Goal: Task Accomplishment & Management: Manage account settings

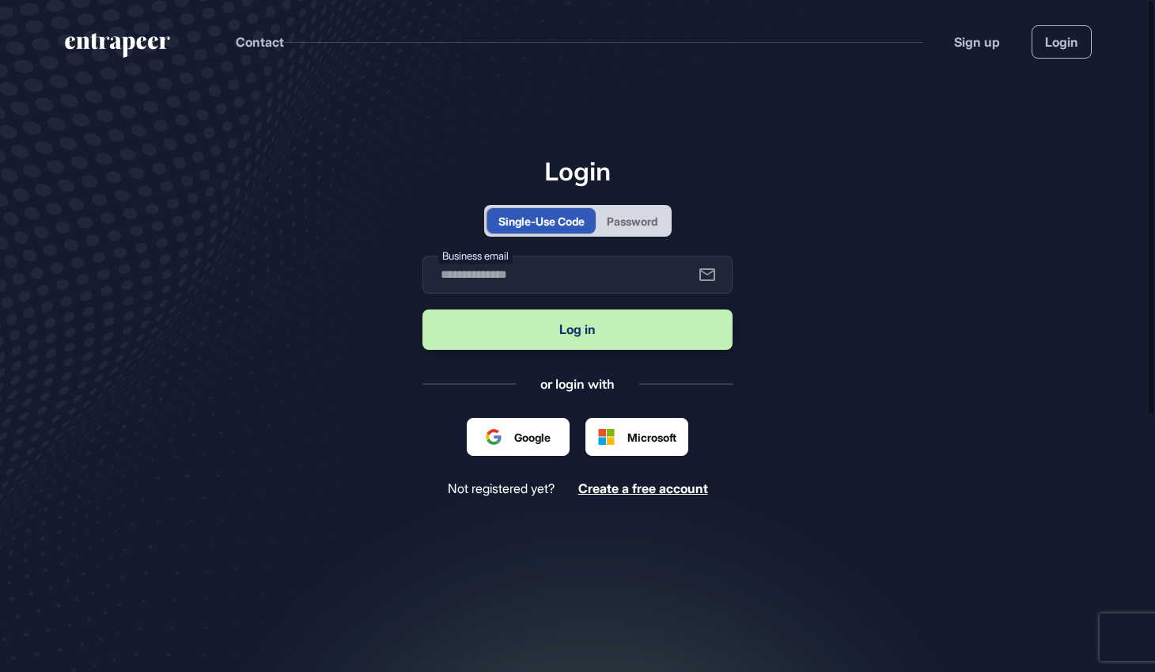
scroll to position [1, 1]
click at [593, 267] on input "text" at bounding box center [578, 275] width 310 height 38
type input "**********"
click at [999, 298] on main "**********" at bounding box center [577, 395] width 1155 height 624
click at [586, 324] on button "Log in" at bounding box center [578, 329] width 310 height 40
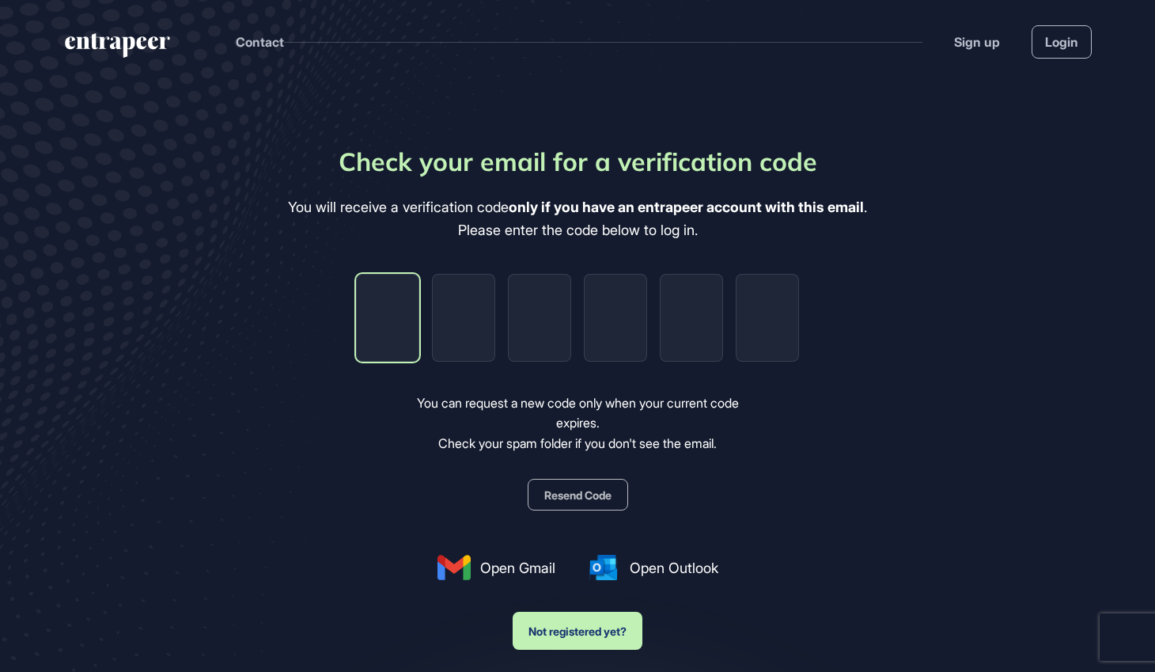
type input "*"
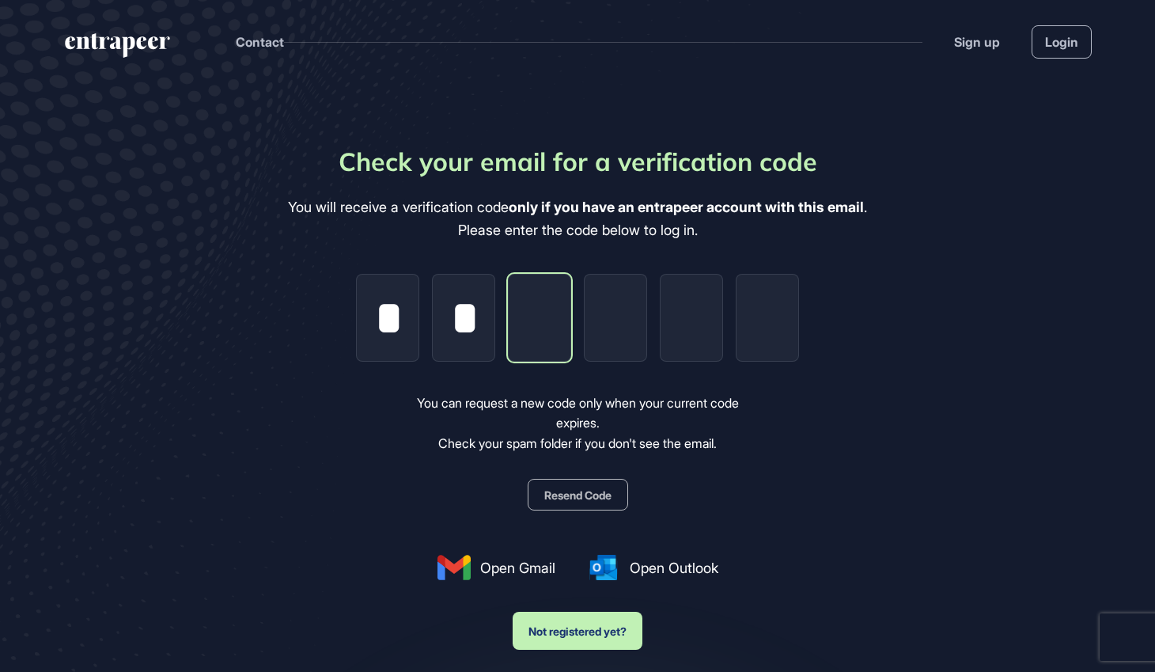
type input "*"
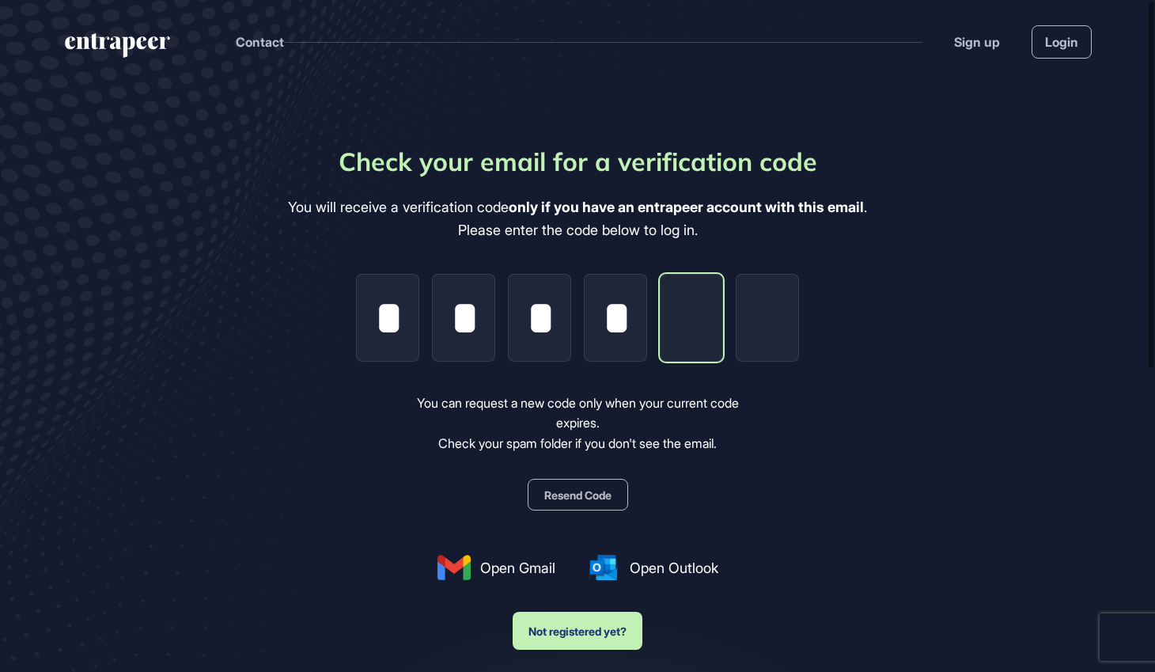
type input "*"
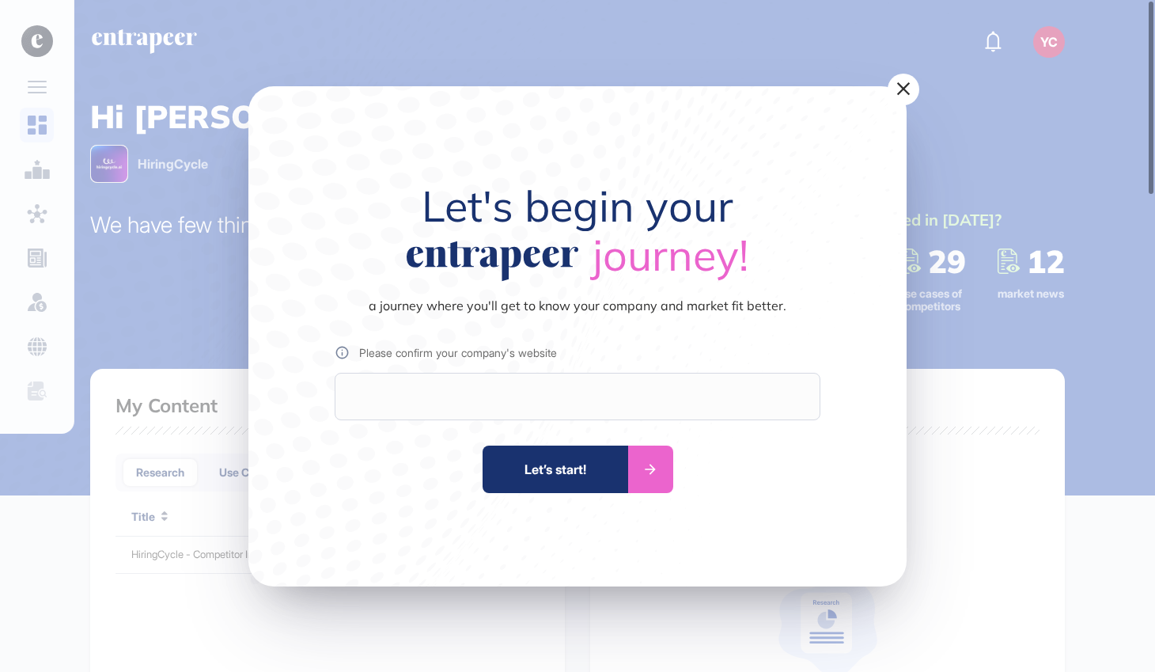
click at [504, 389] on div at bounding box center [578, 396] width 486 height 47
click at [507, 414] on div at bounding box center [578, 396] width 486 height 47
click at [669, 472] on div at bounding box center [650, 469] width 45 height 47
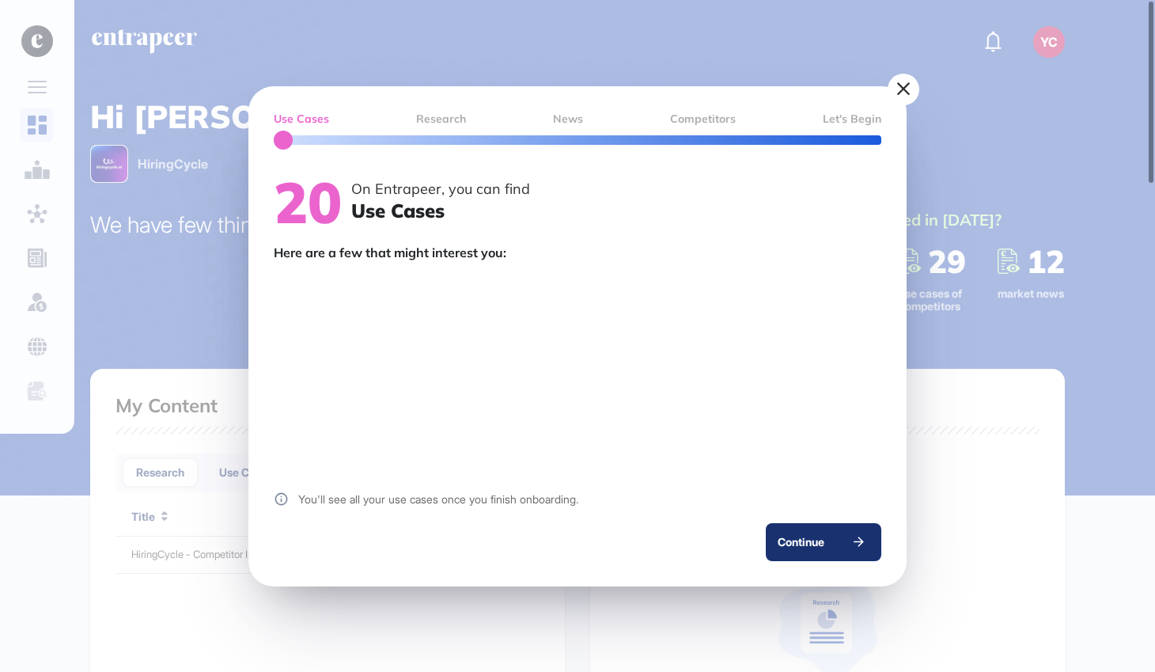
click at [808, 552] on div "Continue" at bounding box center [801, 542] width 70 height 38
click at [837, 533] on div at bounding box center [858, 542] width 45 height 38
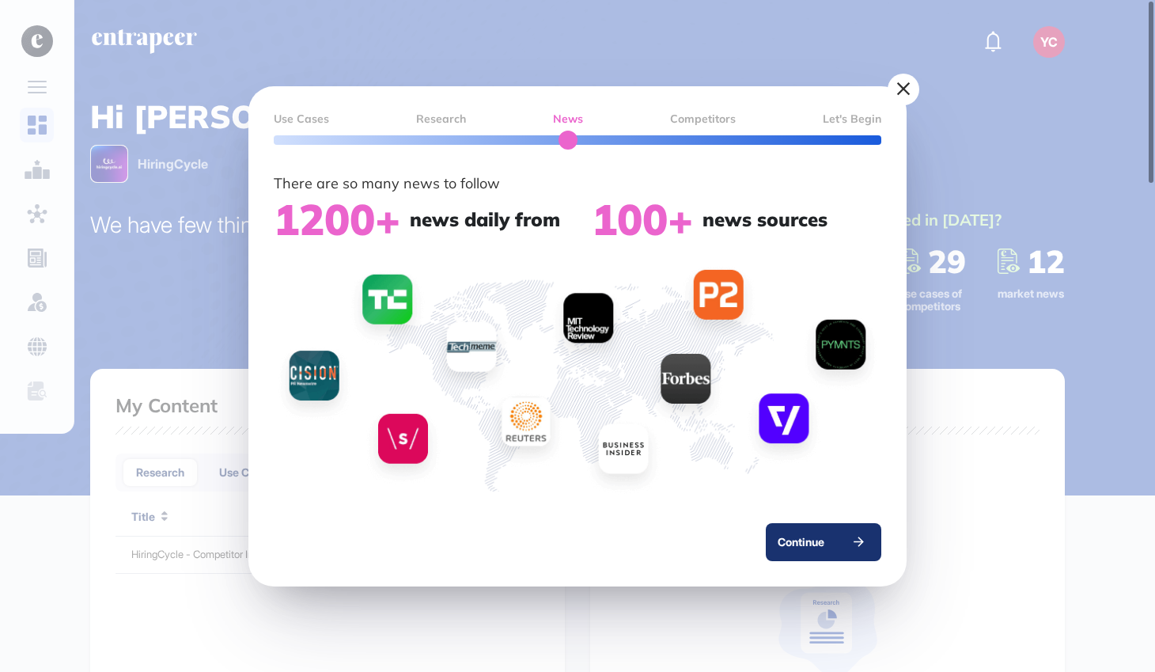
click at [837, 533] on div at bounding box center [858, 542] width 45 height 38
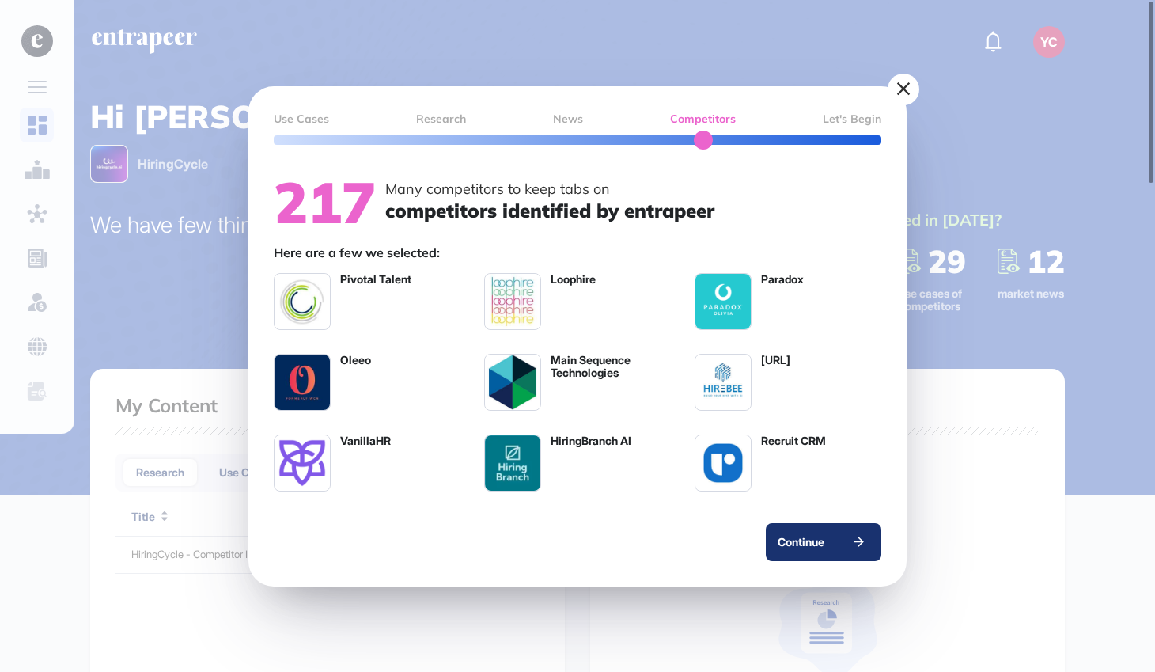
click at [837, 533] on div at bounding box center [858, 542] width 45 height 38
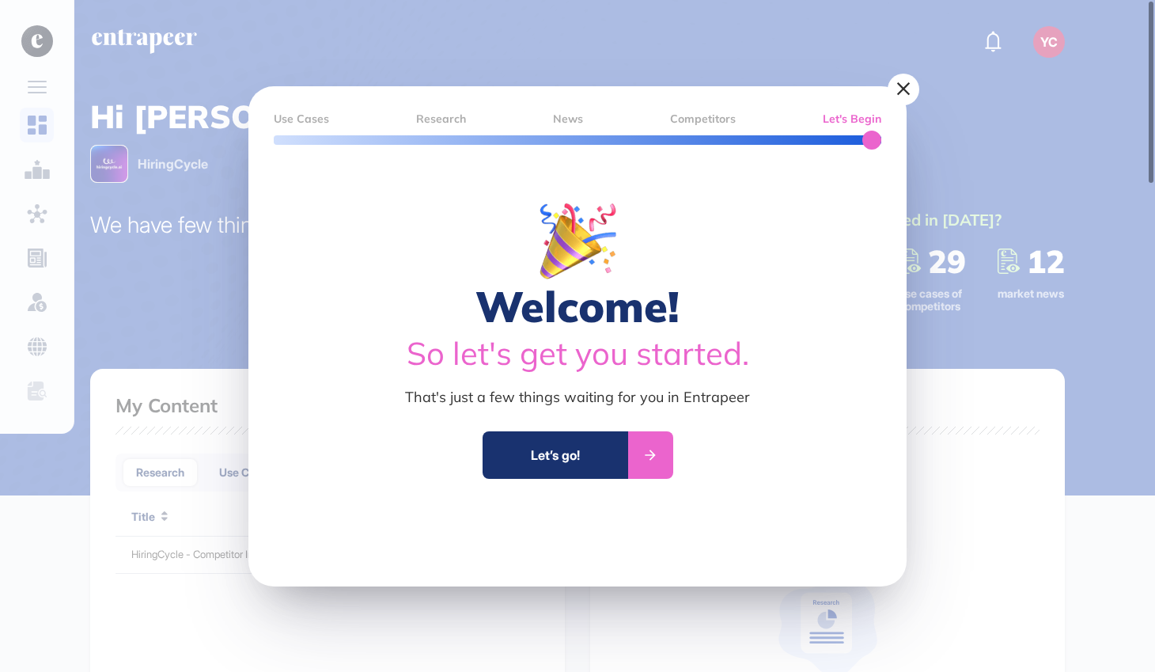
click at [597, 455] on div "Let’s go!" at bounding box center [556, 454] width 146 height 47
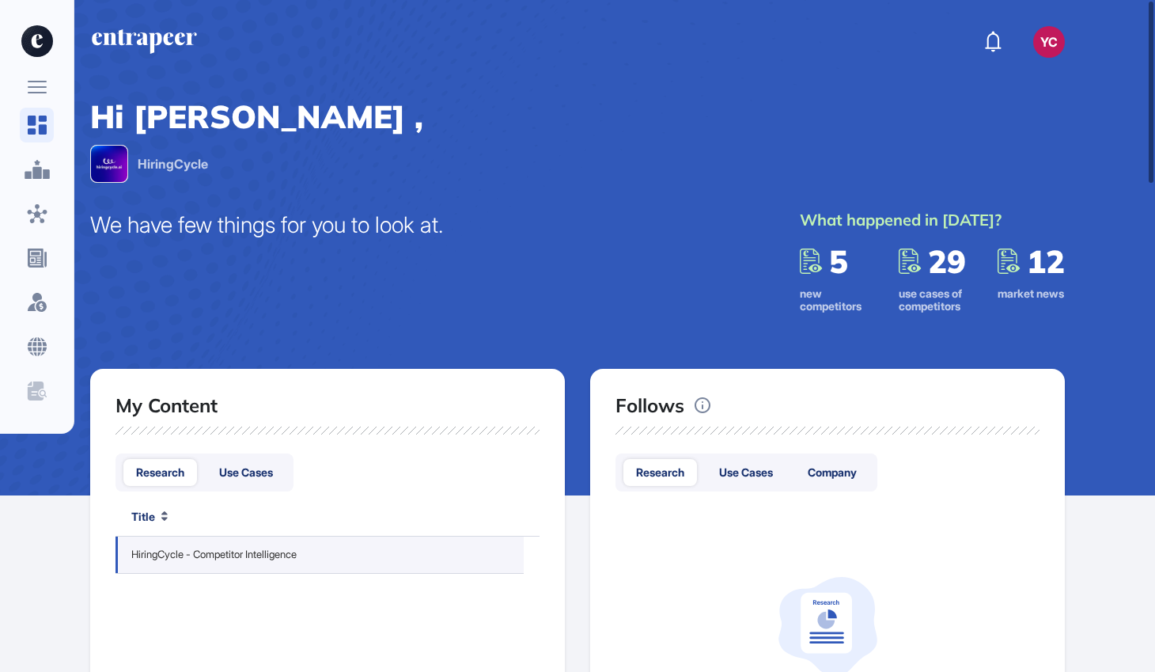
click at [288, 548] on link "HiringCycle - Competitor Intelligence" at bounding box center [213, 555] width 165 height 16
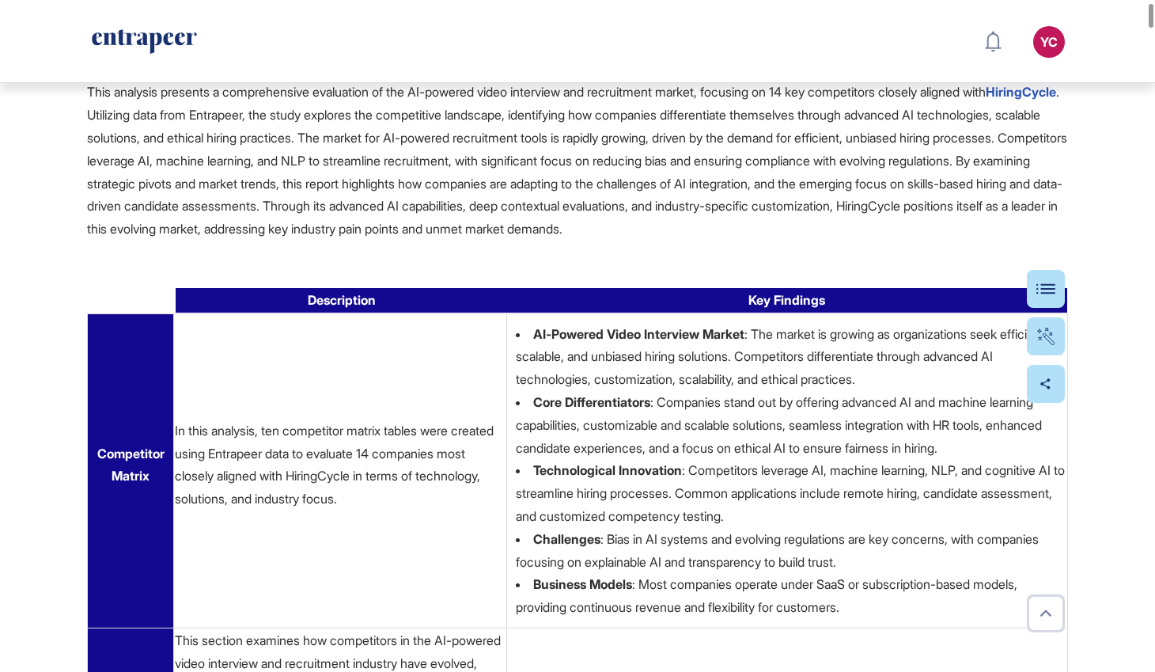
scroll to position [435, 0]
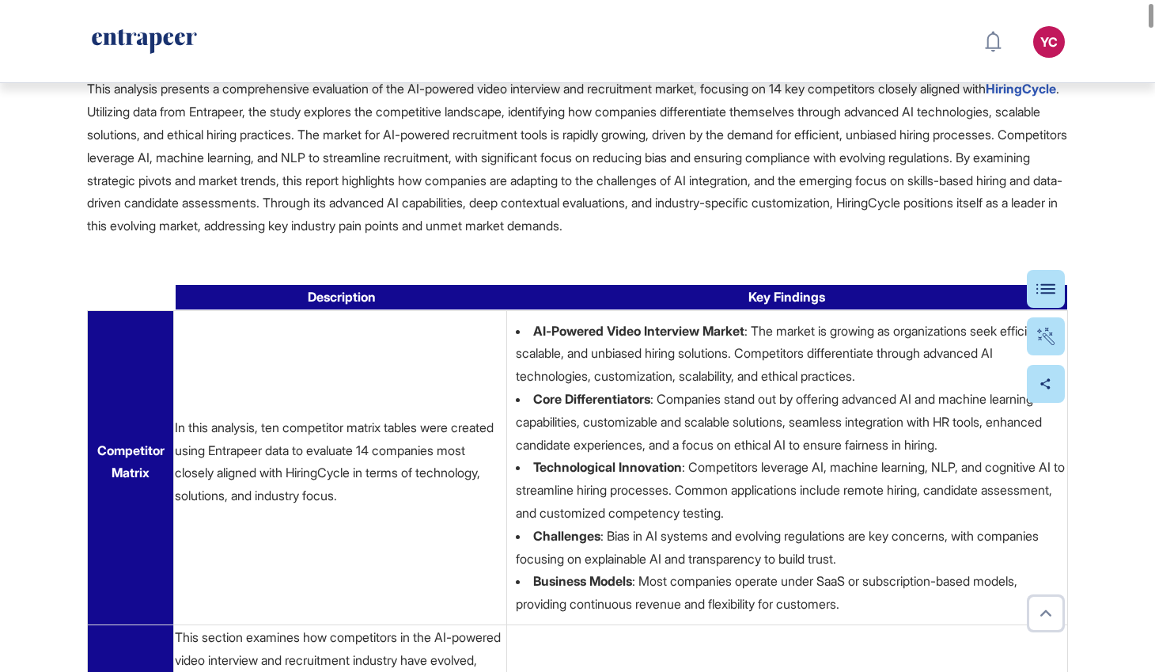
click at [899, 497] on li "Technological Innovation : Competitors leverage AI, machine learning, NLP, and …" at bounding box center [791, 490] width 551 height 68
click at [898, 508] on li "Technological Innovation : Competitors leverage AI, machine learning, NLP, and …" at bounding box center [791, 490] width 551 height 68
click at [897, 504] on li "Technological Innovation : Competitors leverage AI, machine learning, NLP, and …" at bounding box center [791, 490] width 551 height 68
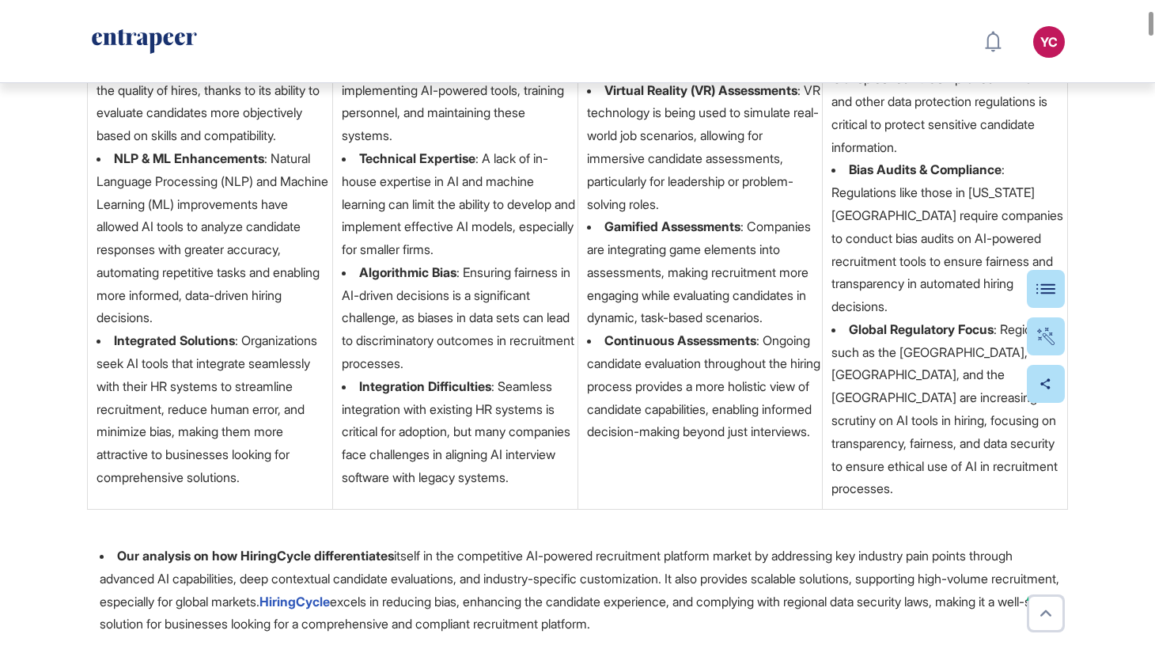
scroll to position [1827, 0]
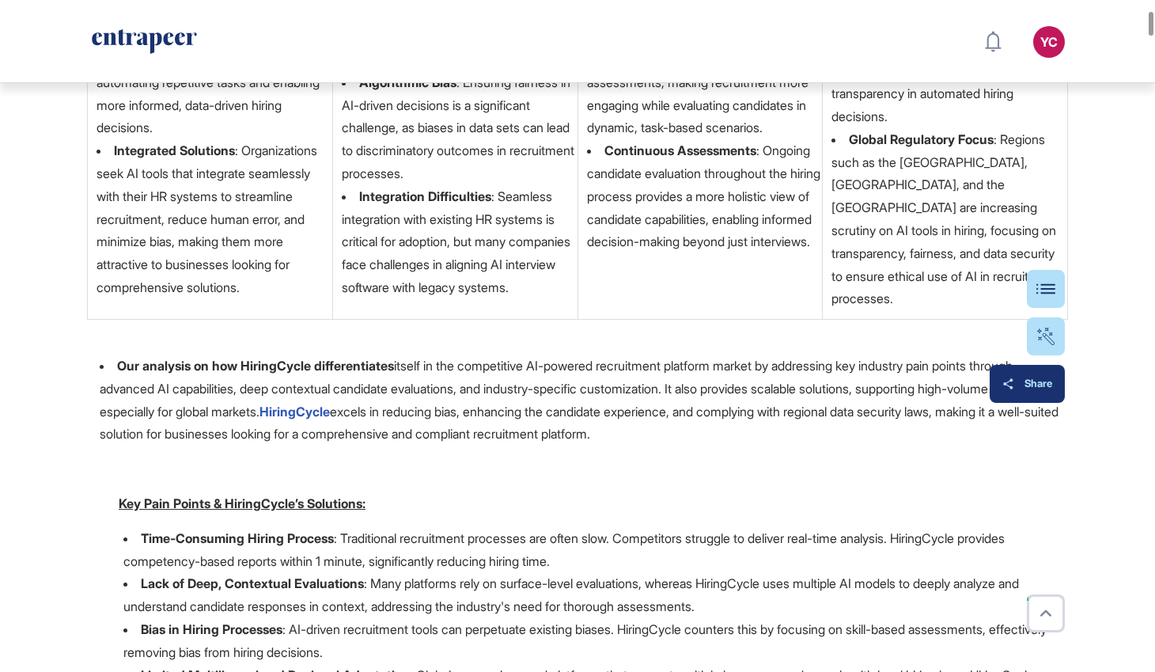
click at [1042, 387] on div "Share" at bounding box center [1028, 383] width 50 height 13
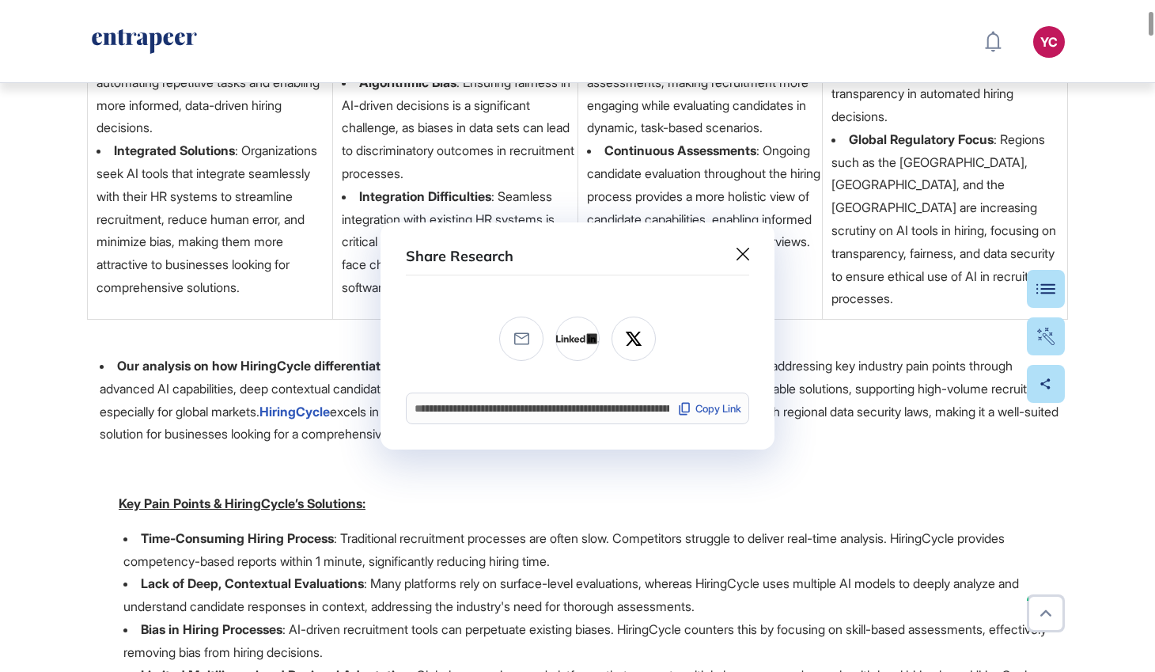
click at [707, 408] on div "Copy Link" at bounding box center [709, 408] width 64 height 15
click at [741, 259] on icon at bounding box center [743, 254] width 13 height 13
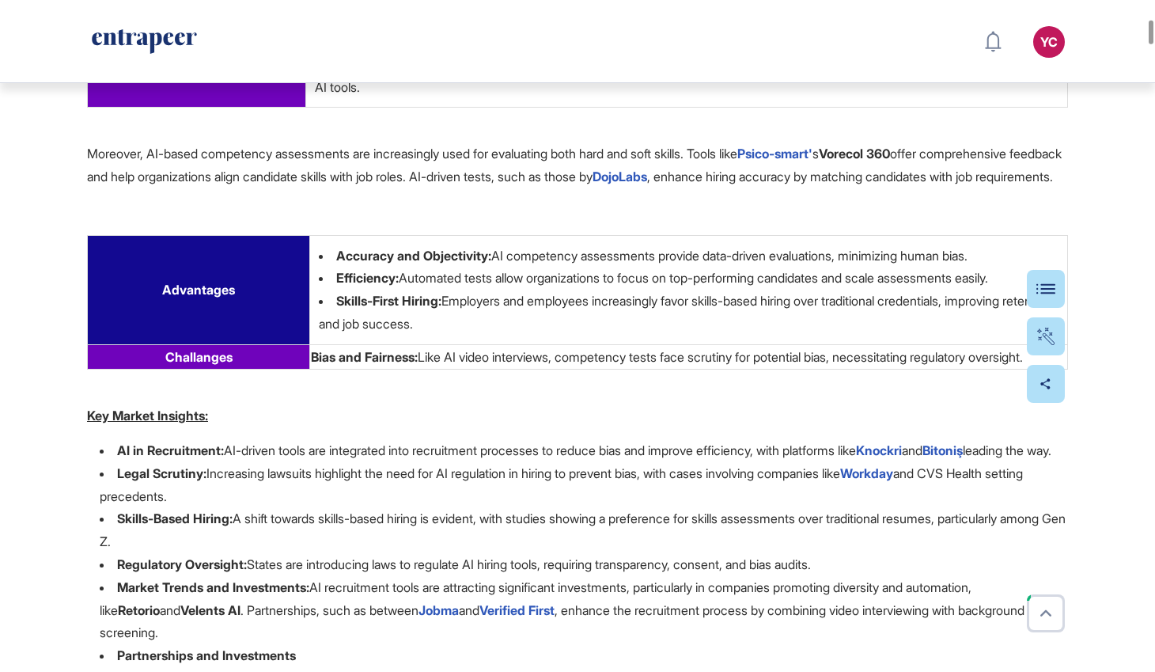
scroll to position [4350, 0]
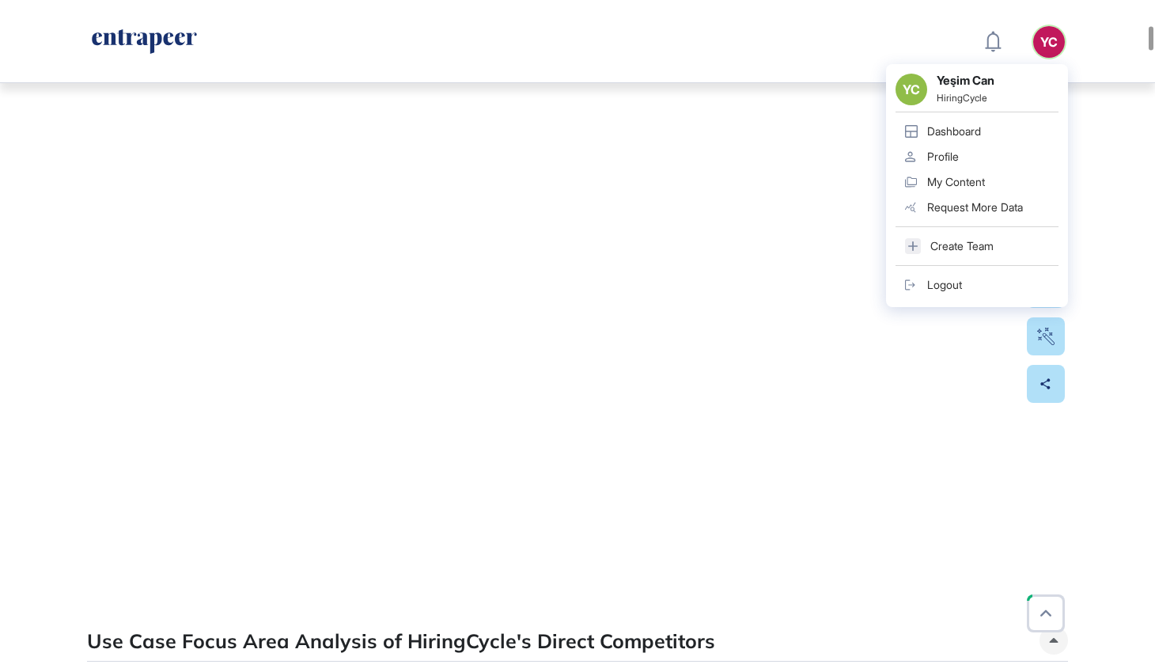
click at [936, 246] on div "Create Team" at bounding box center [962, 246] width 63 height 13
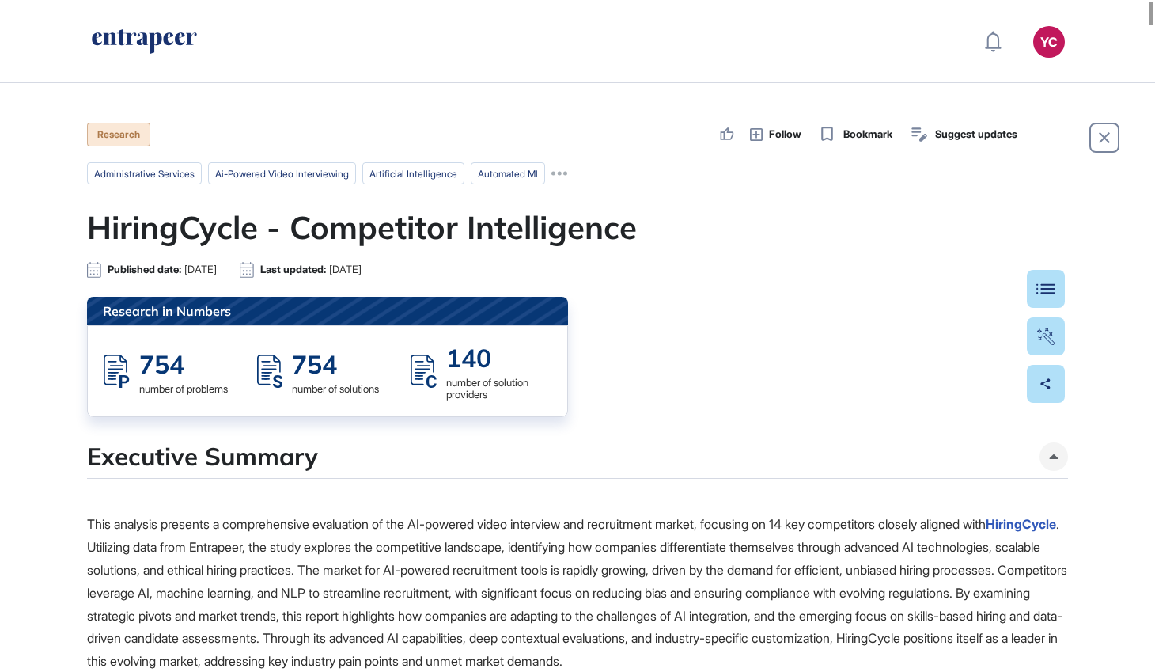
click at [739, 138] on ul "Follow Bookmark Suggest updates" at bounding box center [868, 135] width 298 height 16
click at [750, 131] on icon at bounding box center [756, 134] width 13 height 13
click at [1040, 287] on div "Table Of Contents" at bounding box center [997, 288] width 109 height 13
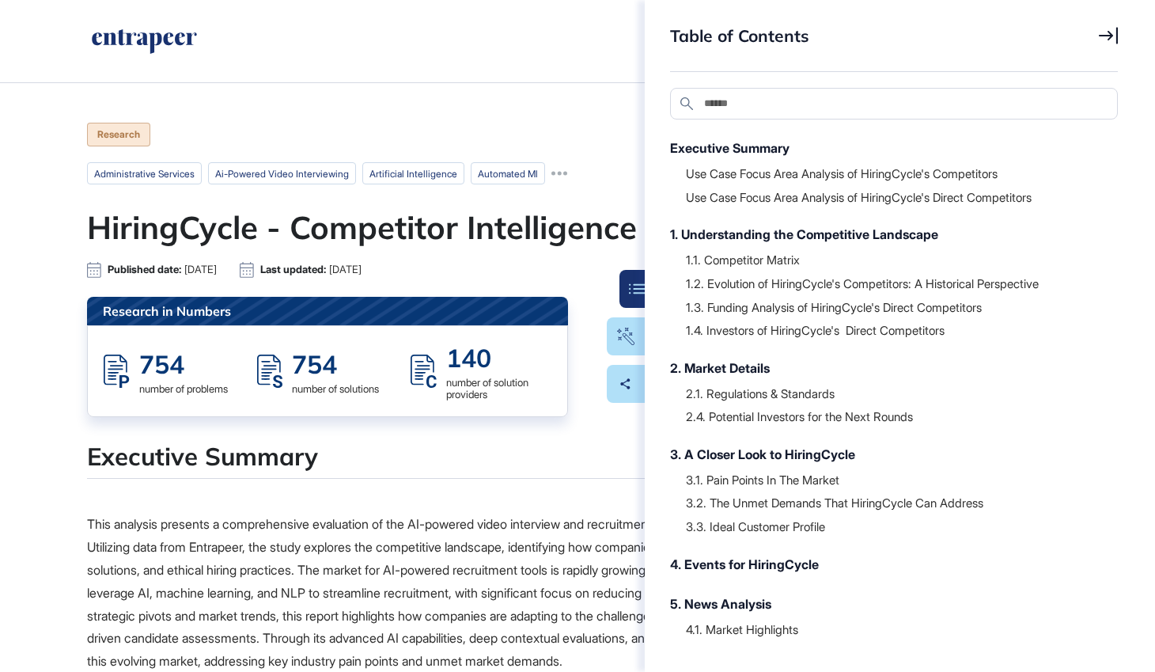
click at [1114, 31] on icon at bounding box center [1108, 35] width 19 height 17
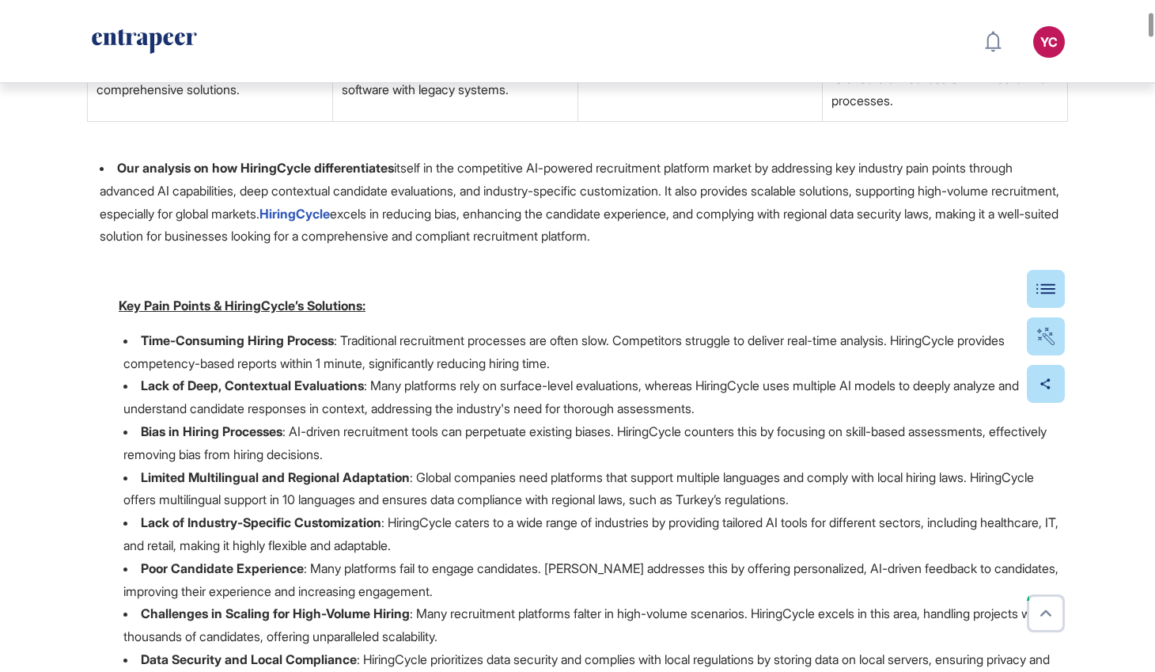
scroll to position [1225, 0]
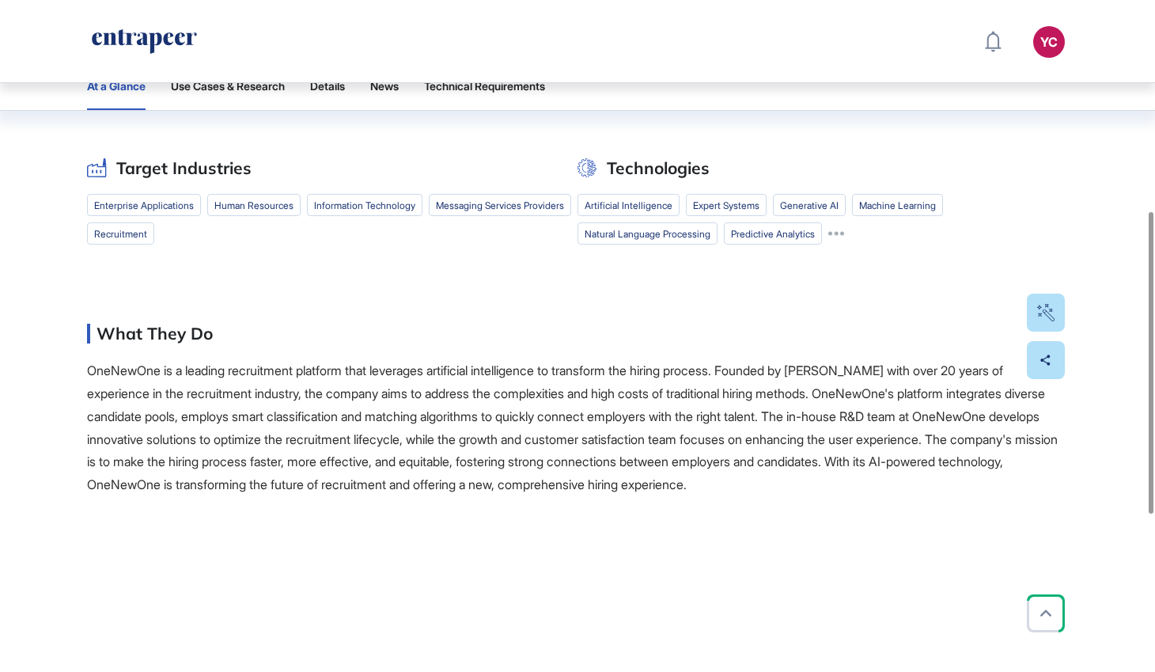
scroll to position [180, 0]
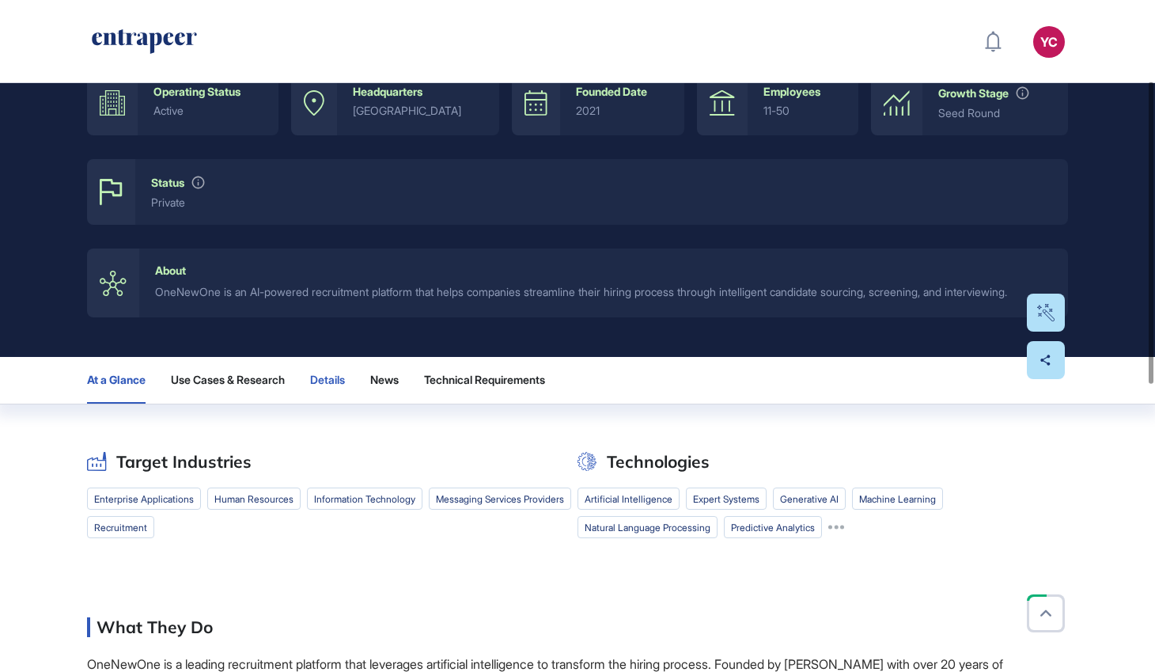
click at [343, 386] on span "Details" at bounding box center [327, 380] width 35 height 13
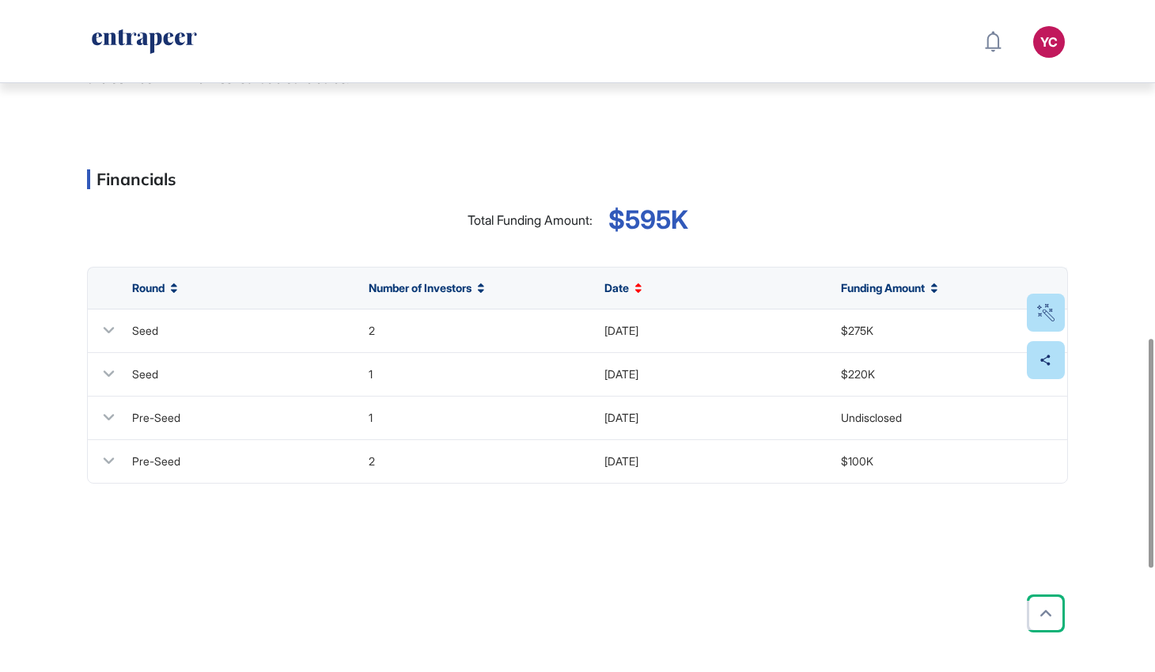
scroll to position [993, 0]
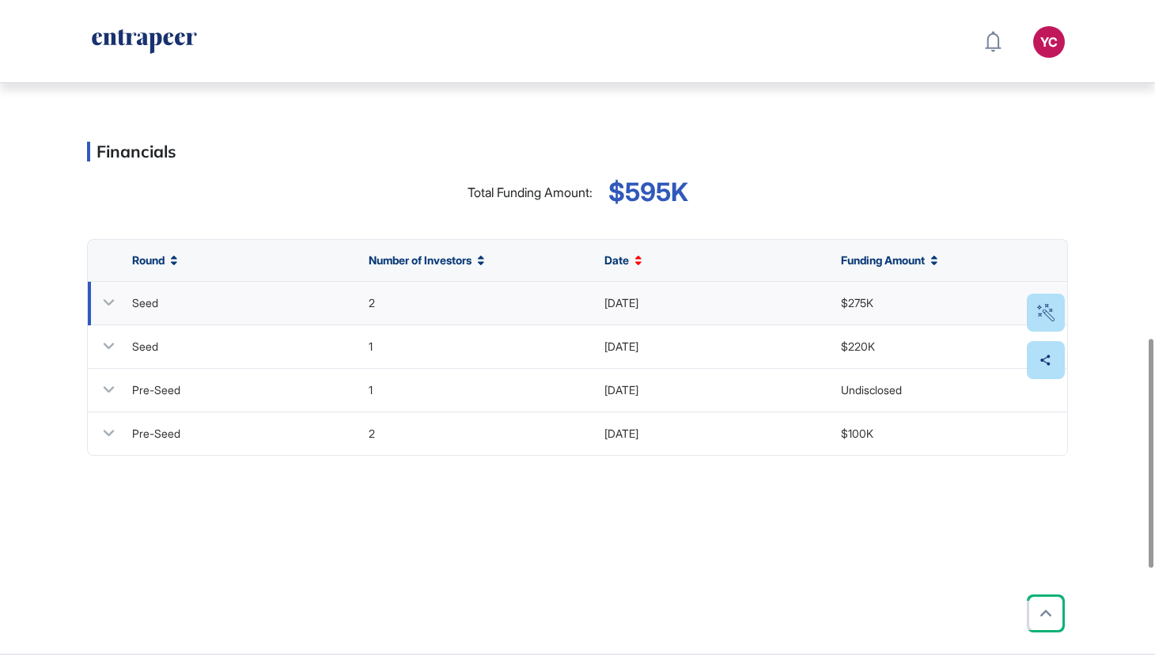
click at [373, 309] on div "2" at bounding box center [372, 303] width 6 height 16
click at [108, 306] on icon at bounding box center [109, 303] width 11 height 6
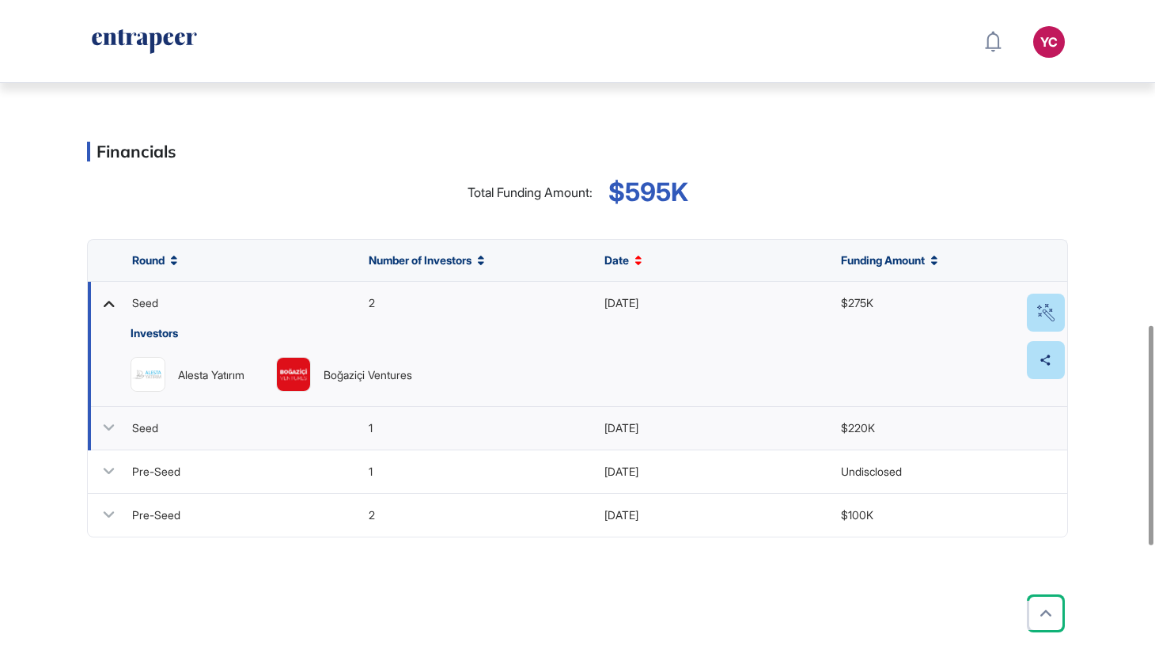
click at [115, 434] on icon at bounding box center [108, 427] width 23 height 23
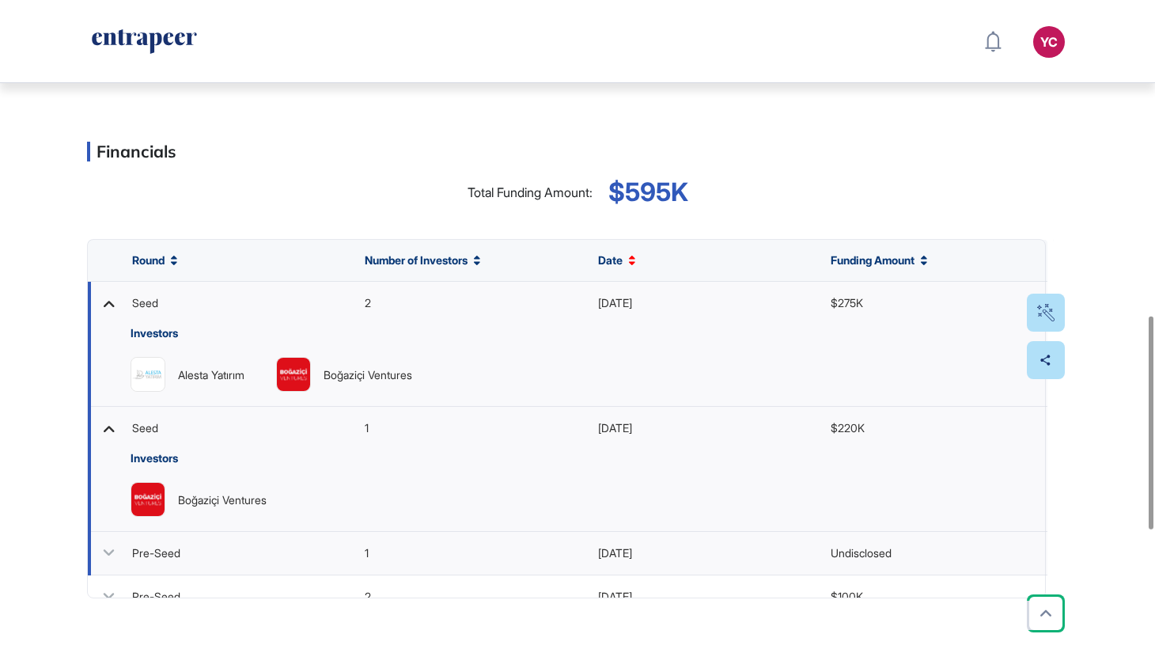
click at [116, 559] on icon at bounding box center [108, 552] width 23 height 23
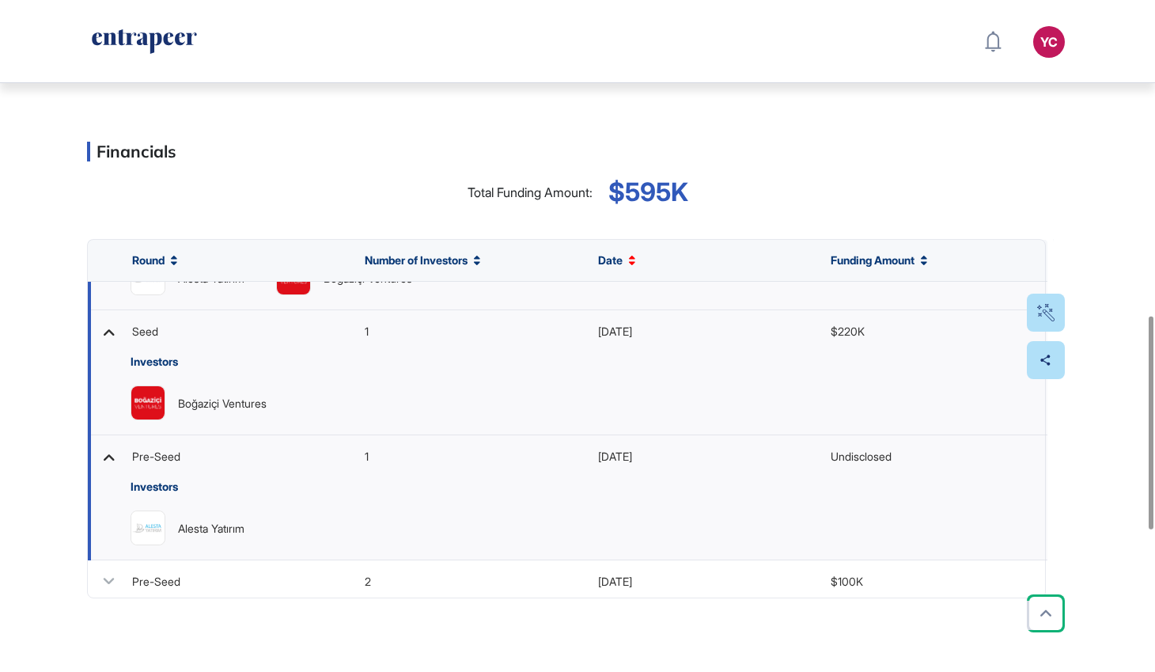
scroll to position [102, 0]
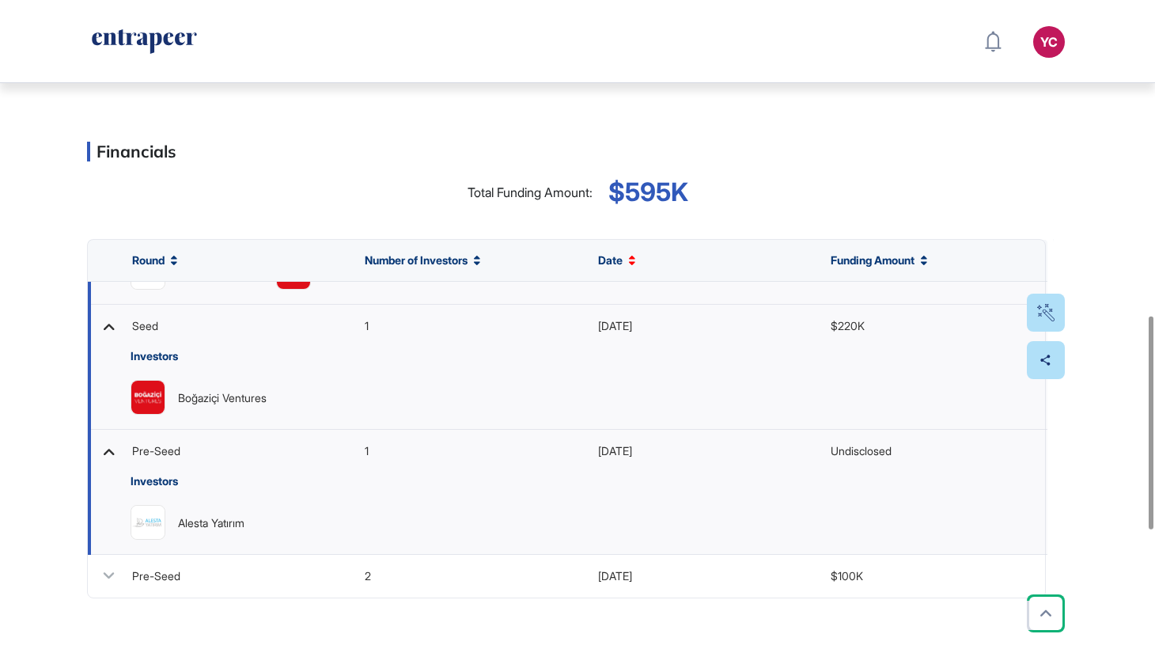
drag, startPoint x: 110, startPoint y: 581, endPoint x: 112, endPoint y: 560, distance: 20.7
click at [110, 581] on icon at bounding box center [108, 575] width 23 height 23
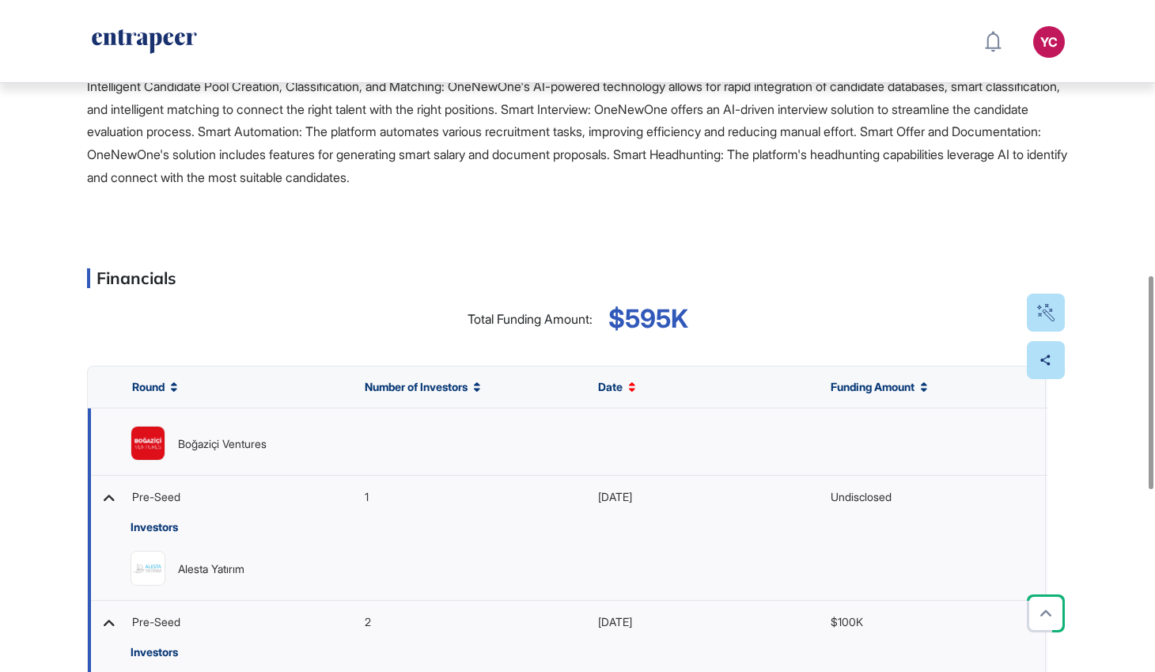
scroll to position [870, 0]
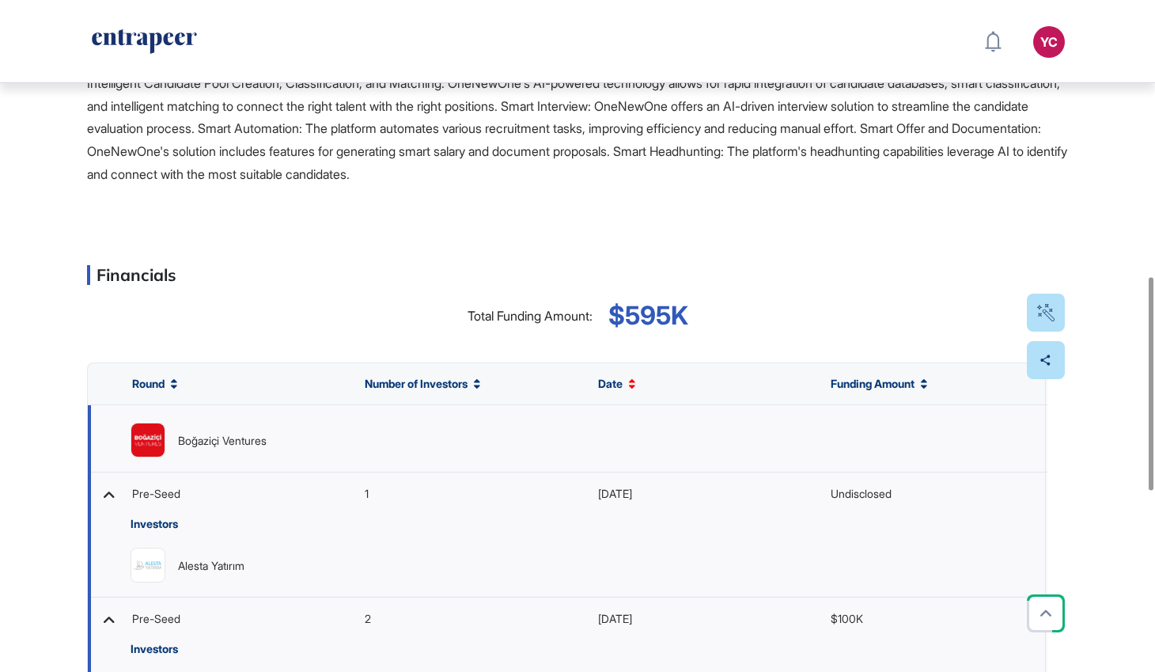
click at [102, 504] on icon at bounding box center [108, 494] width 23 height 23
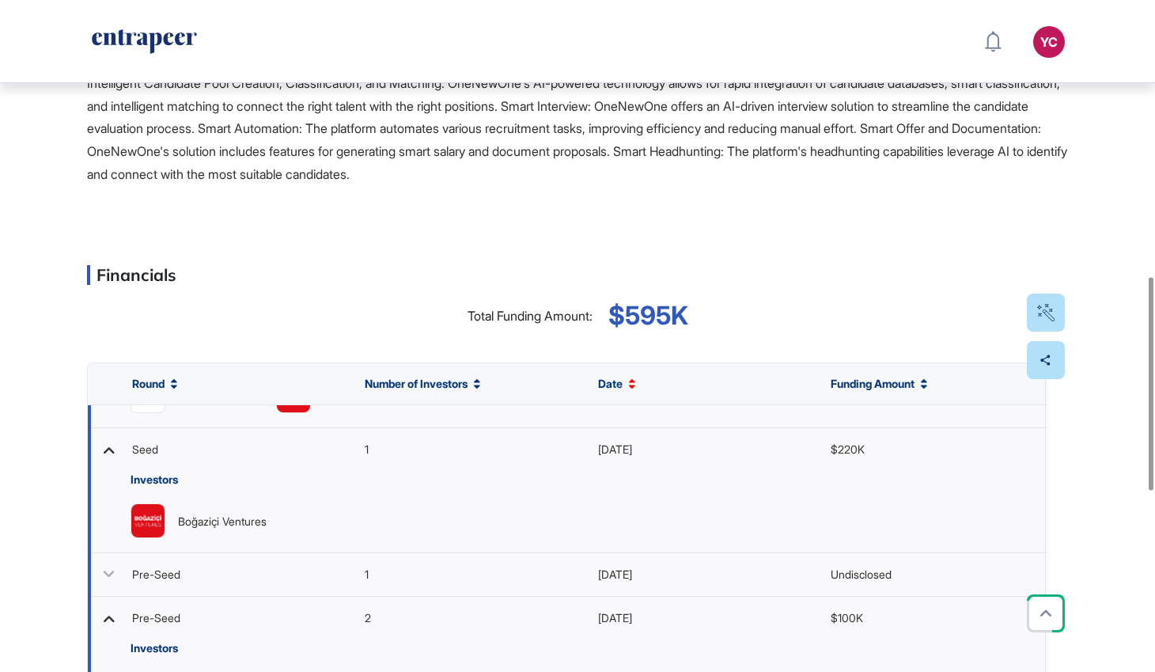
scroll to position [102, 0]
click at [110, 461] on icon at bounding box center [108, 449] width 23 height 23
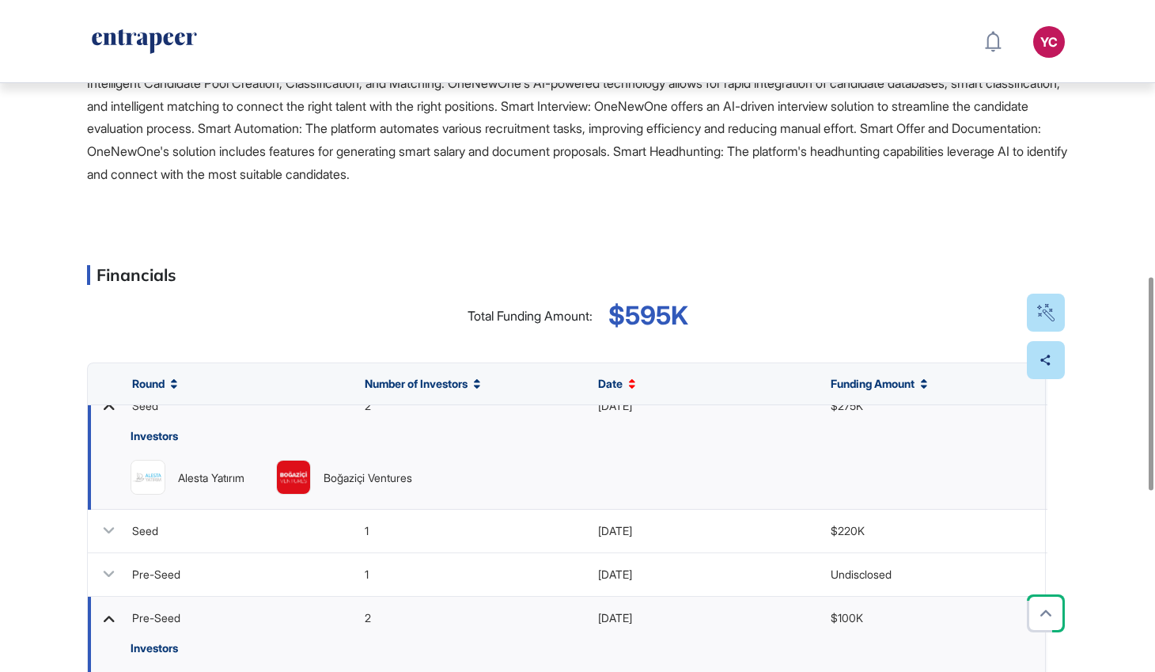
scroll to position [21, 0]
click at [104, 624] on icon at bounding box center [108, 618] width 23 height 23
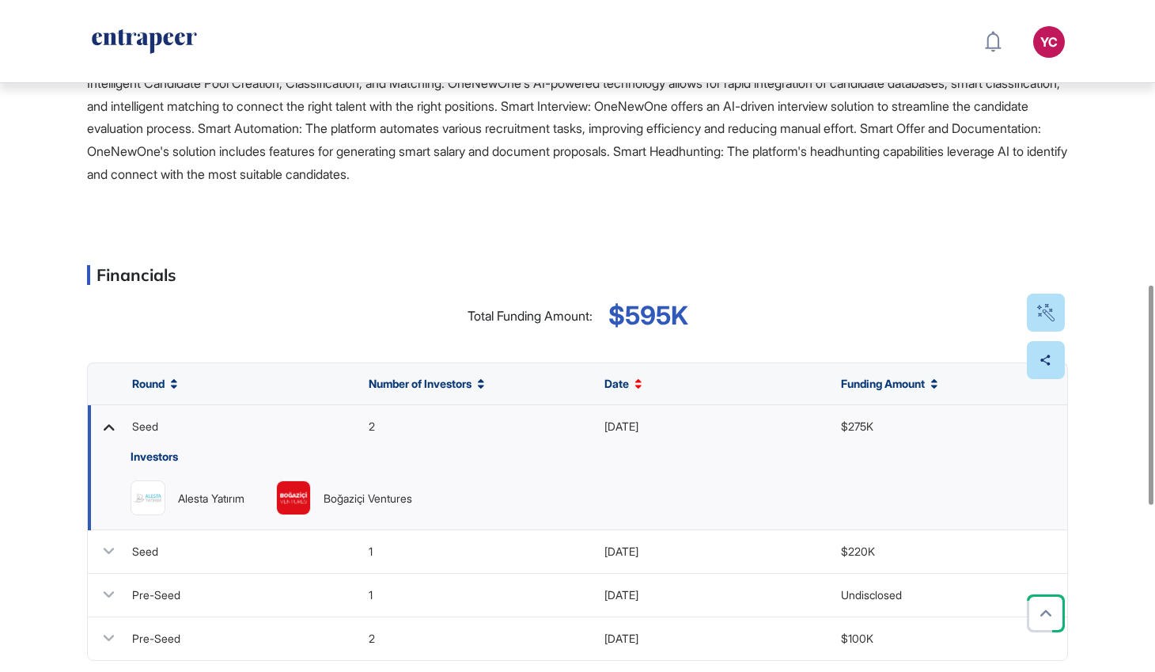
click at [107, 430] on icon at bounding box center [109, 427] width 11 height 6
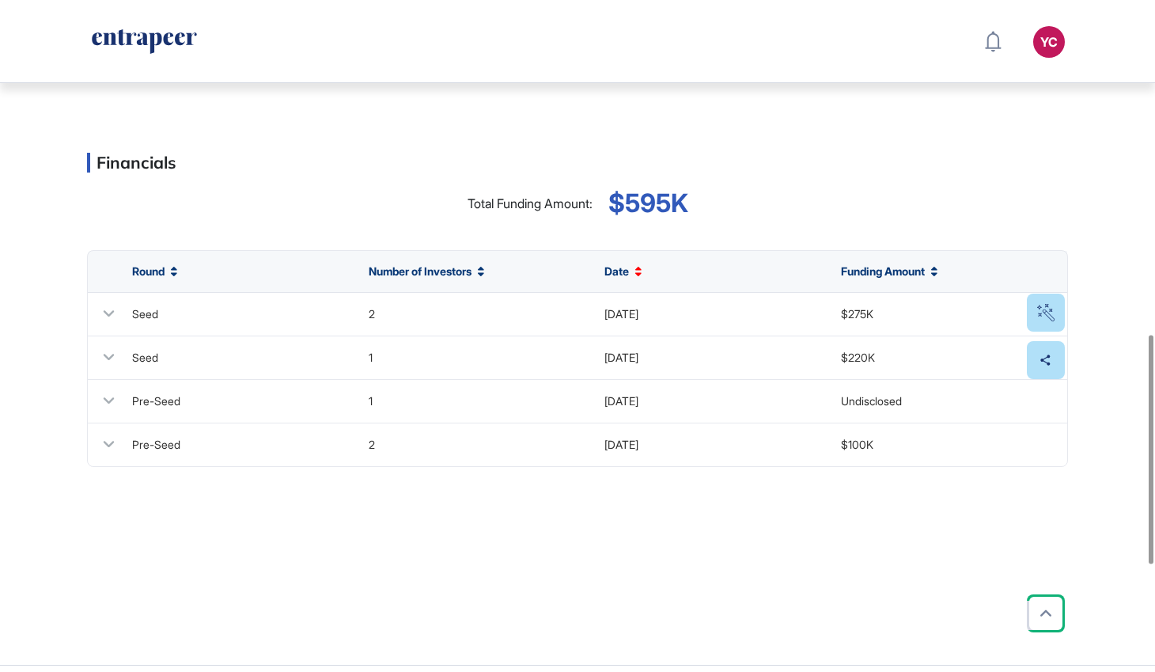
scroll to position [979, 0]
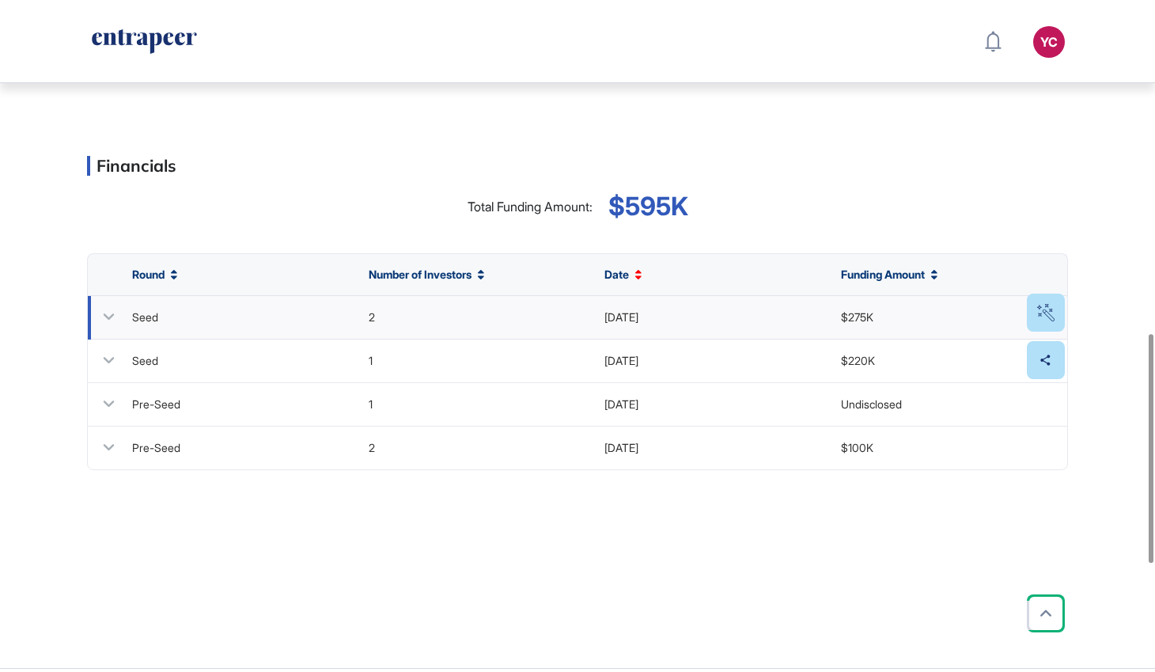
click at [103, 321] on icon at bounding box center [108, 316] width 23 height 23
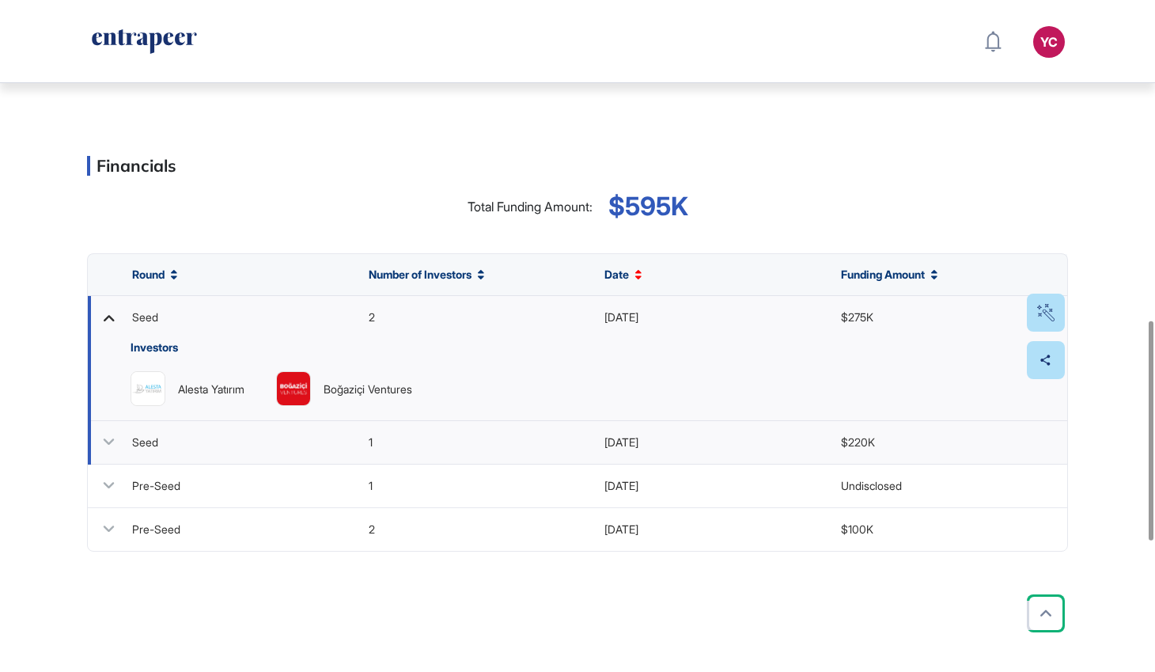
click at [108, 446] on icon at bounding box center [109, 442] width 11 height 6
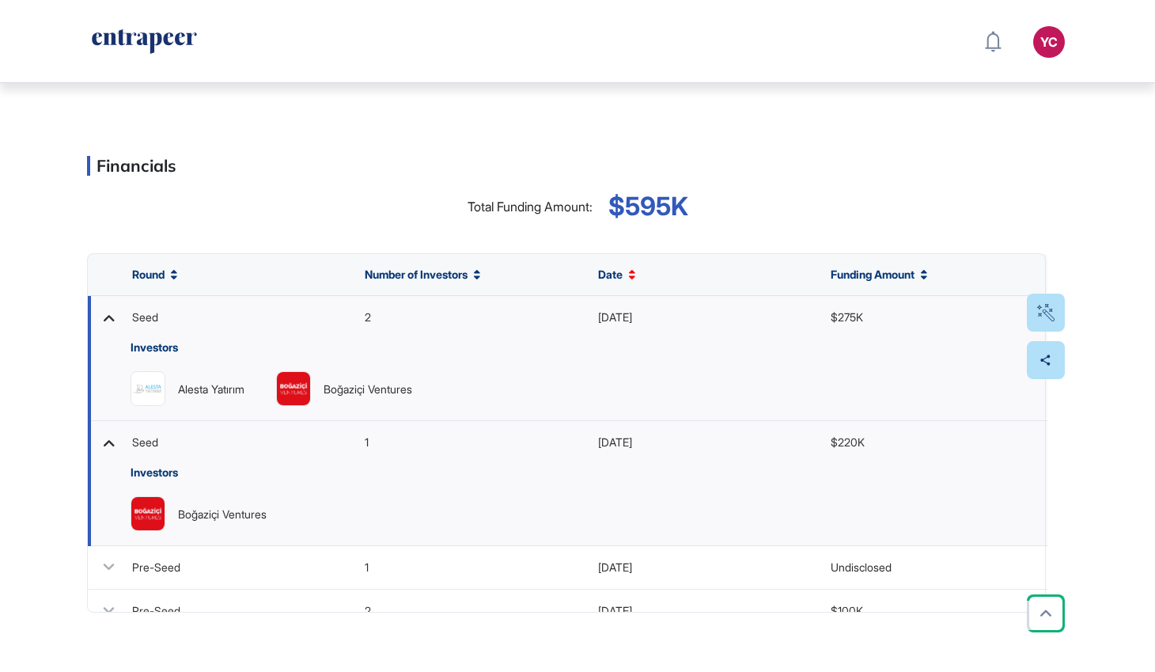
scroll to position [21, 0]
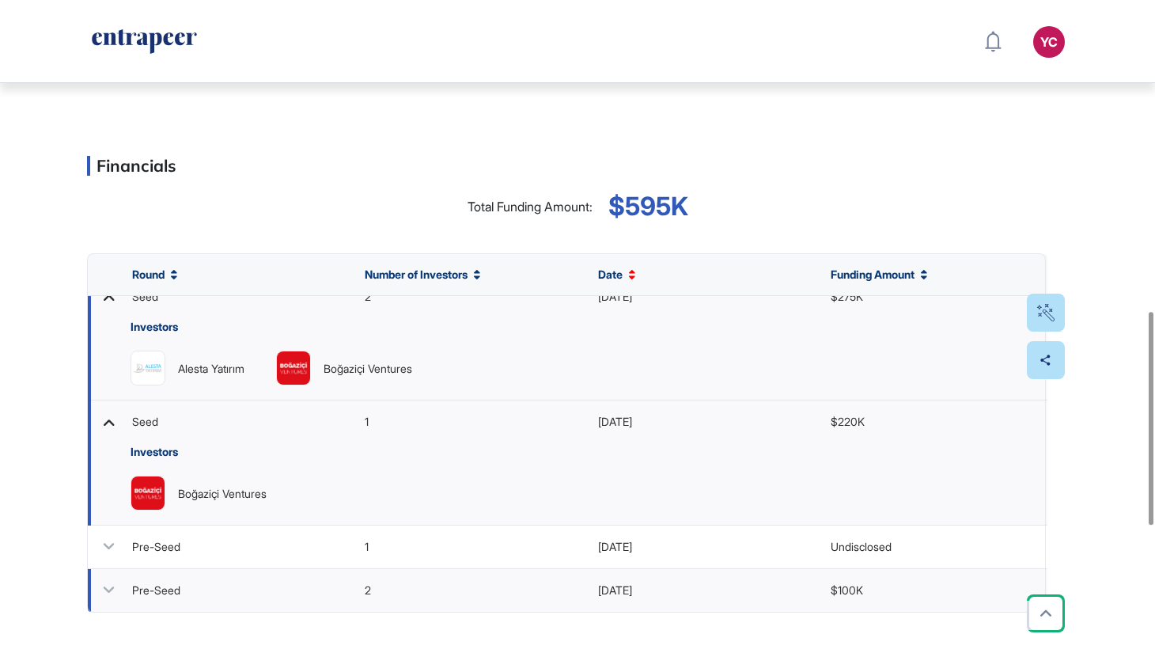
click at [110, 601] on icon at bounding box center [108, 589] width 23 height 23
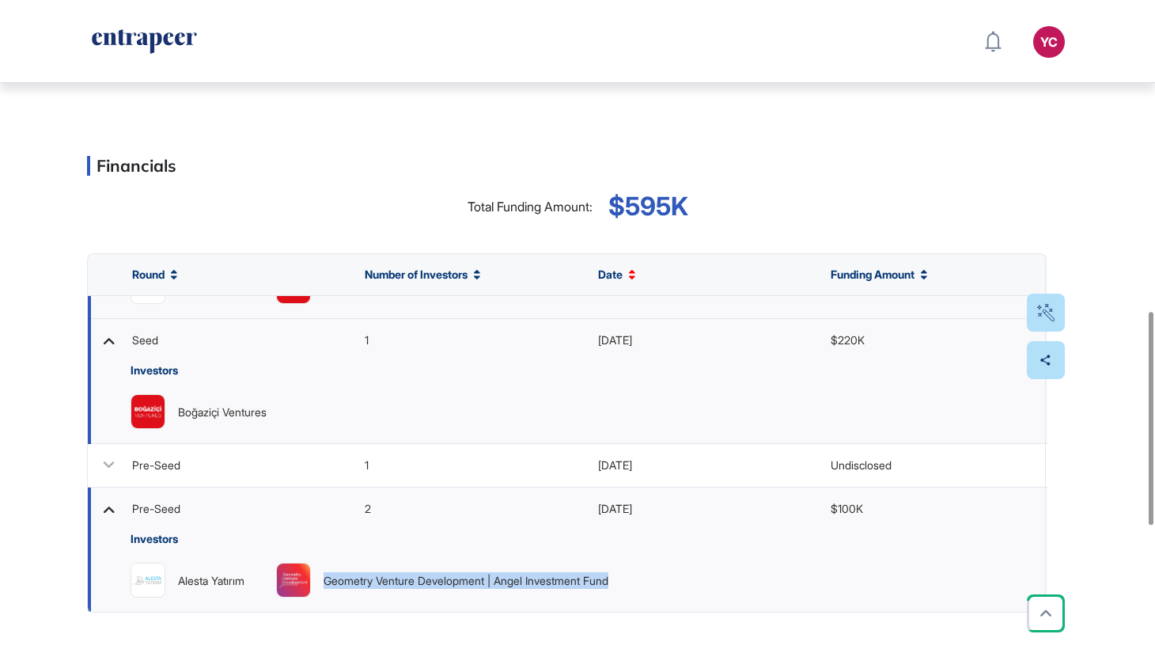
drag, startPoint x: 677, startPoint y: 587, endPoint x: 327, endPoint y: 586, distance: 350.6
click at [327, 586] on div "Alesta Yatırım Geometry Venture Development | Angel Investment Fund" at bounding box center [592, 580] width 923 height 35
copy link "Geometry Venture Development | Angel Investment Fund"
click at [105, 352] on icon at bounding box center [108, 340] width 23 height 23
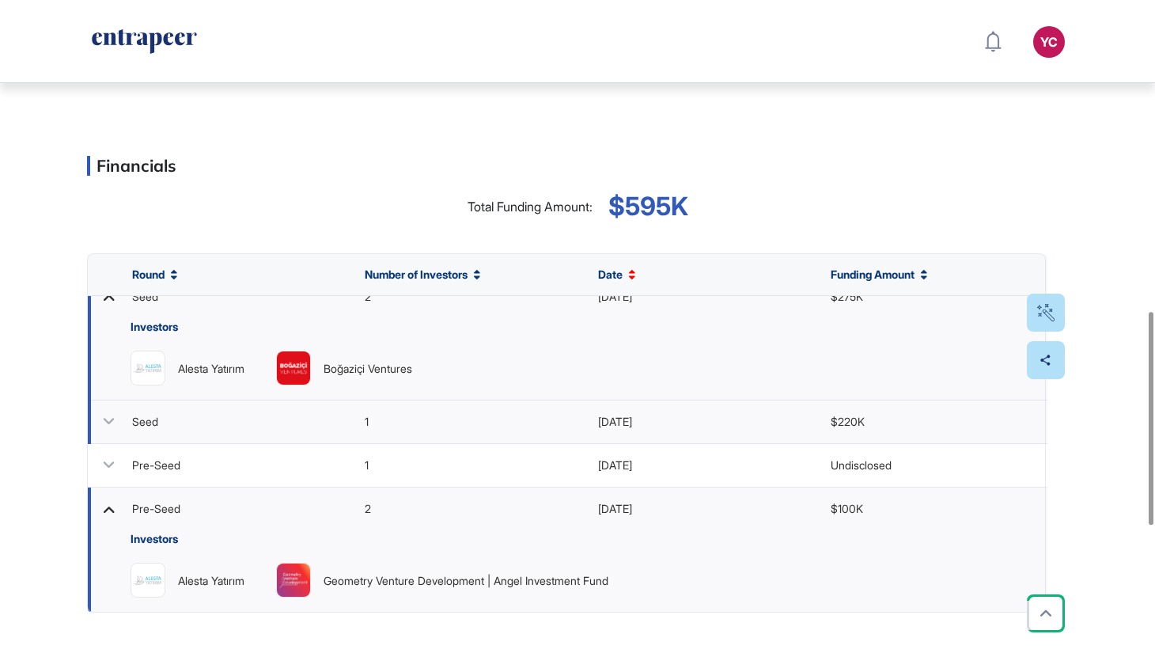
scroll to position [0, 0]
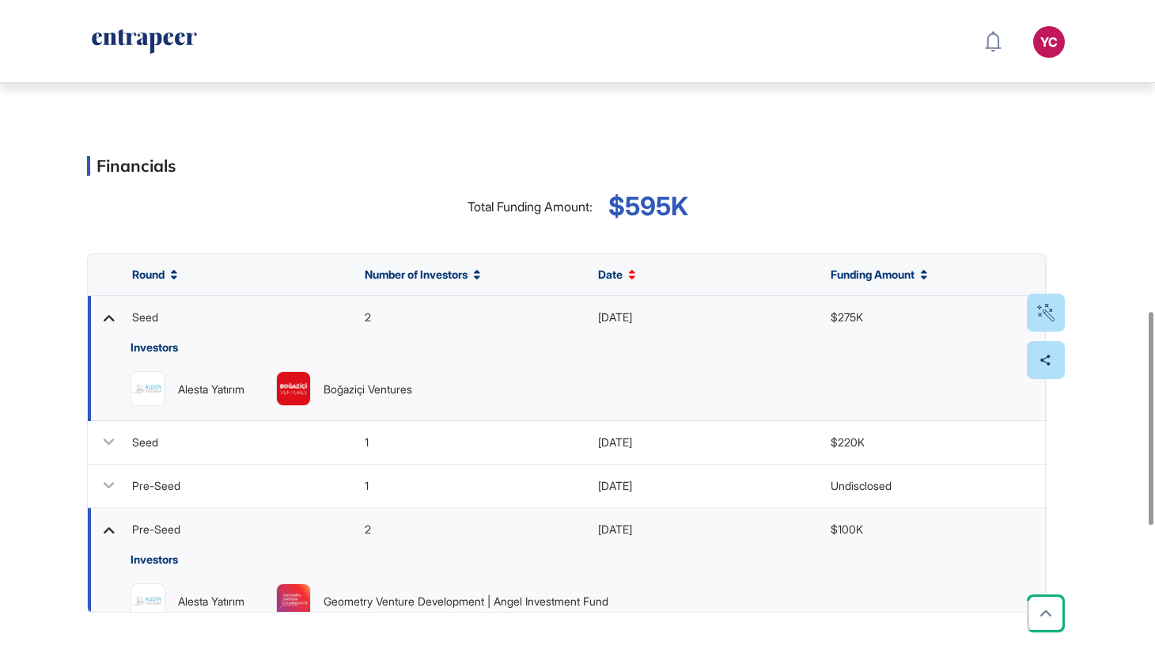
click at [108, 536] on icon at bounding box center [108, 529] width 23 height 23
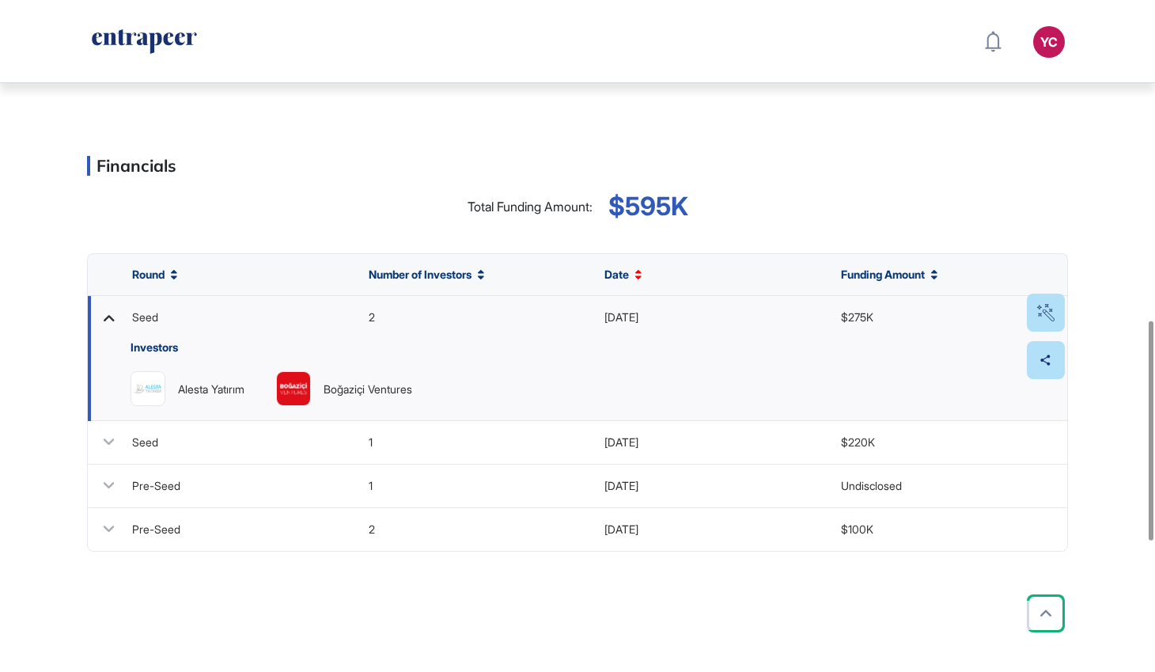
click at [110, 324] on icon at bounding box center [108, 317] width 23 height 23
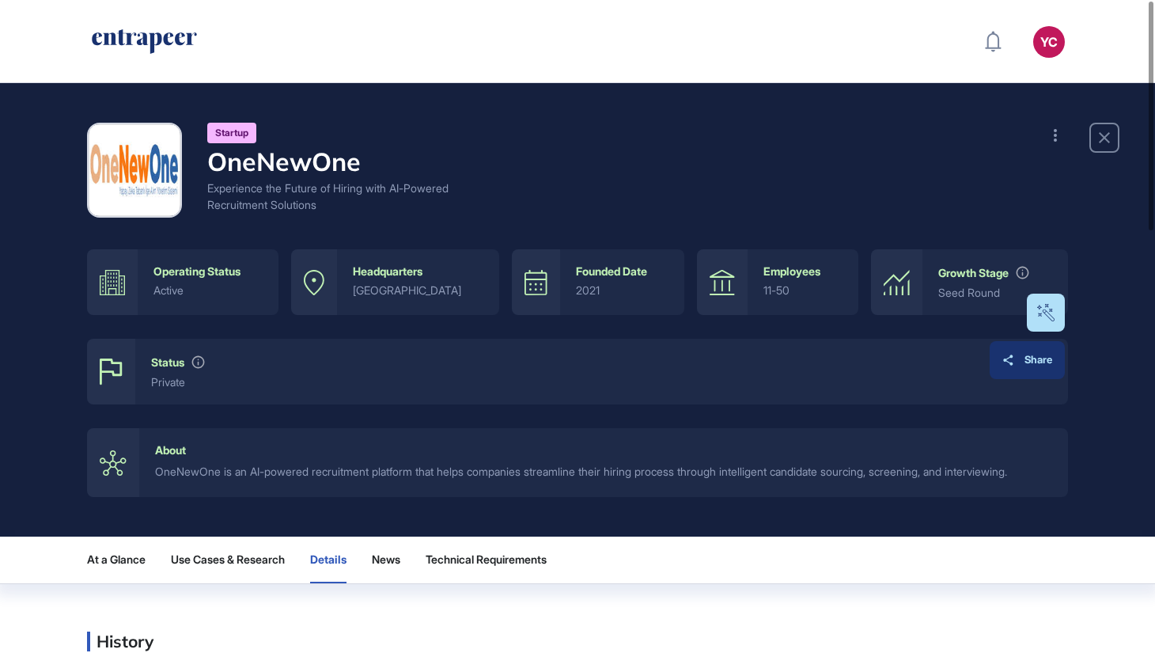
click at [1042, 361] on div "Share" at bounding box center [1028, 360] width 50 height 13
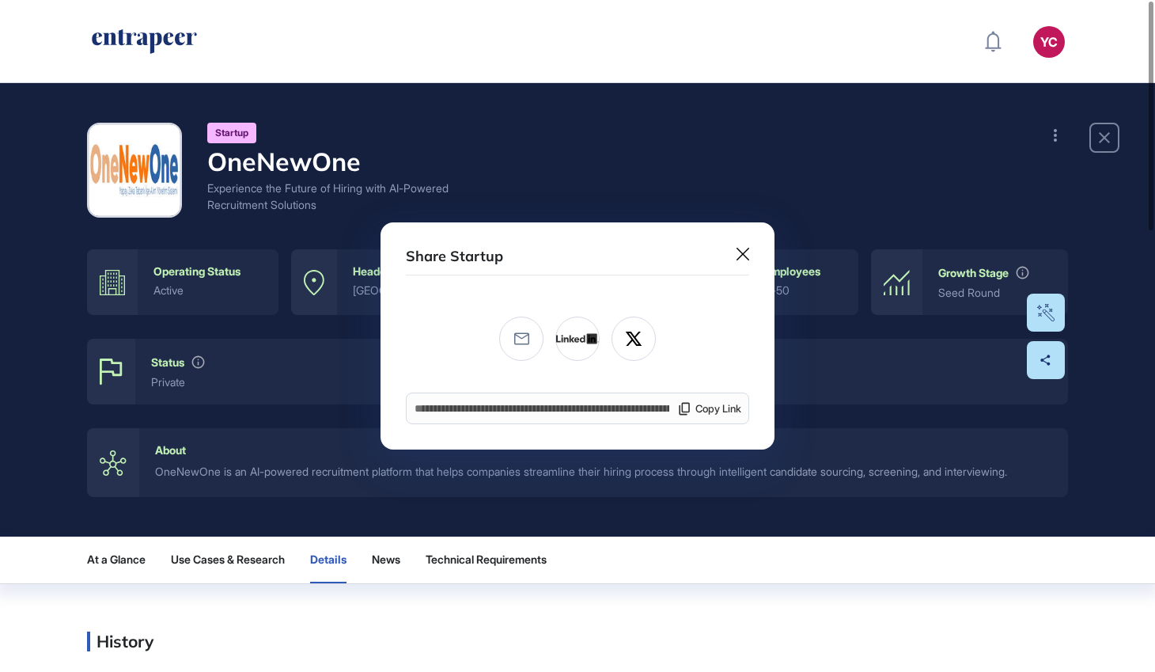
click at [744, 252] on icon at bounding box center [743, 254] width 13 height 13
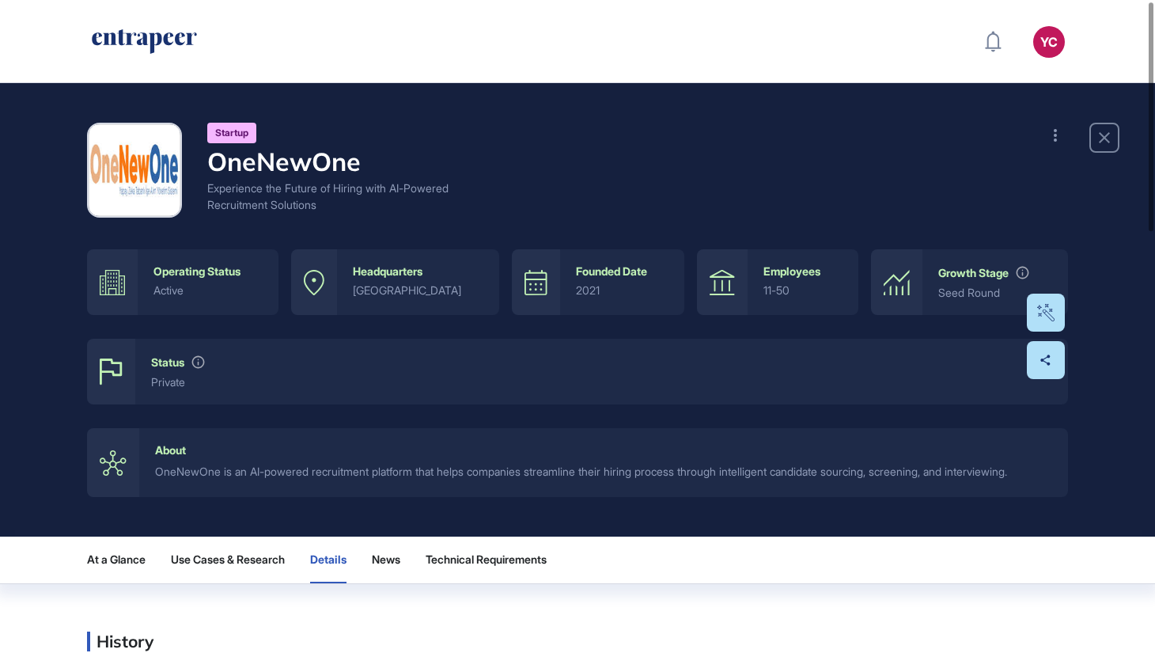
scroll to position [309, 0]
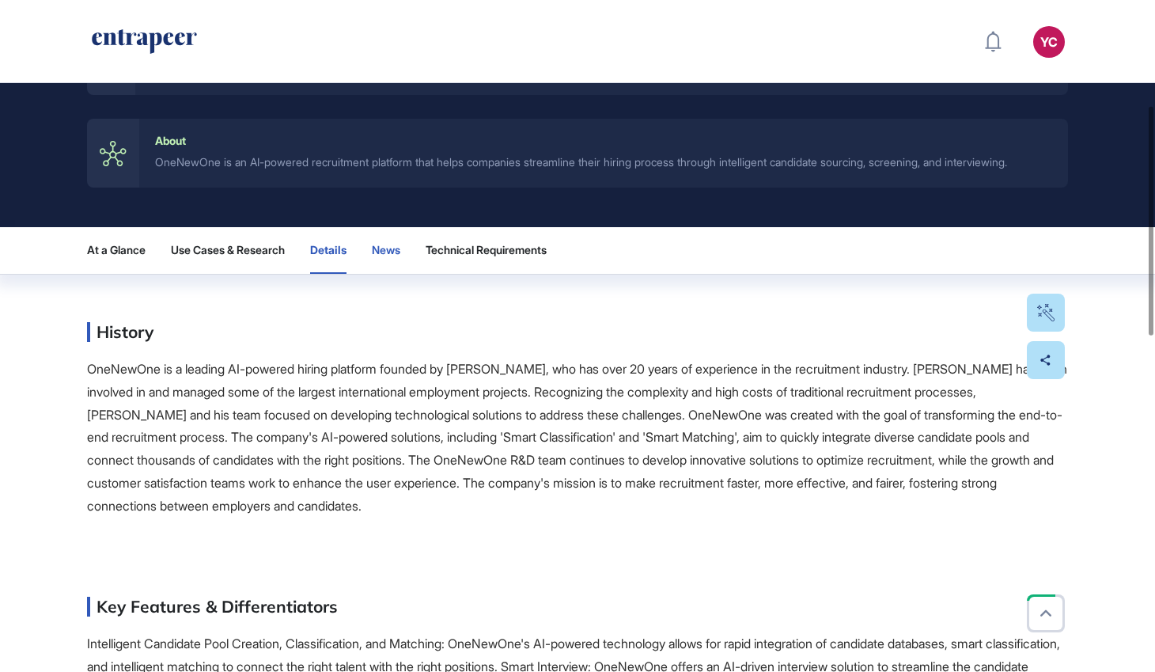
click at [400, 256] on span "News" at bounding box center [386, 250] width 28 height 13
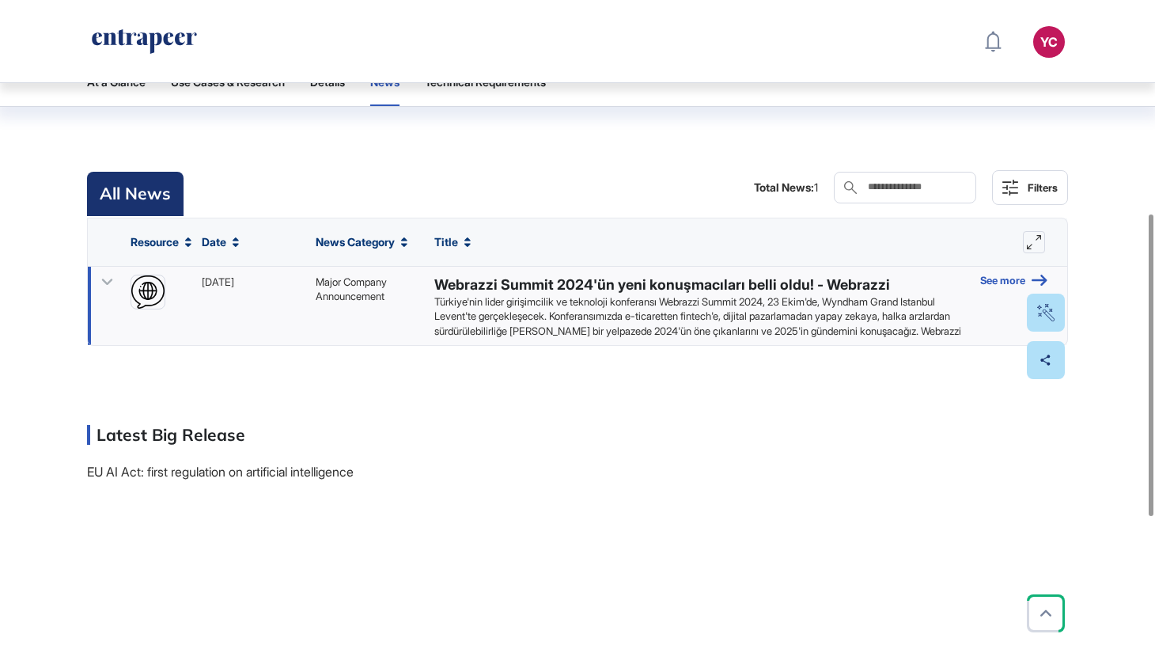
scroll to position [445, 0]
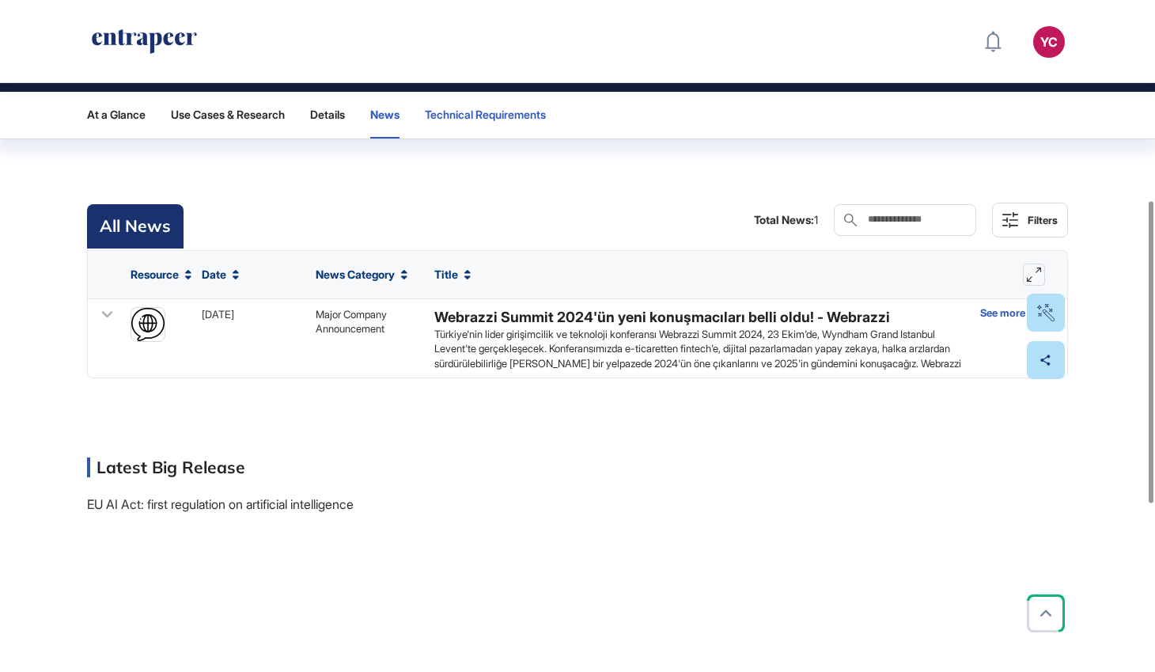
click at [473, 121] on span "Technical Requirements" at bounding box center [485, 114] width 121 height 13
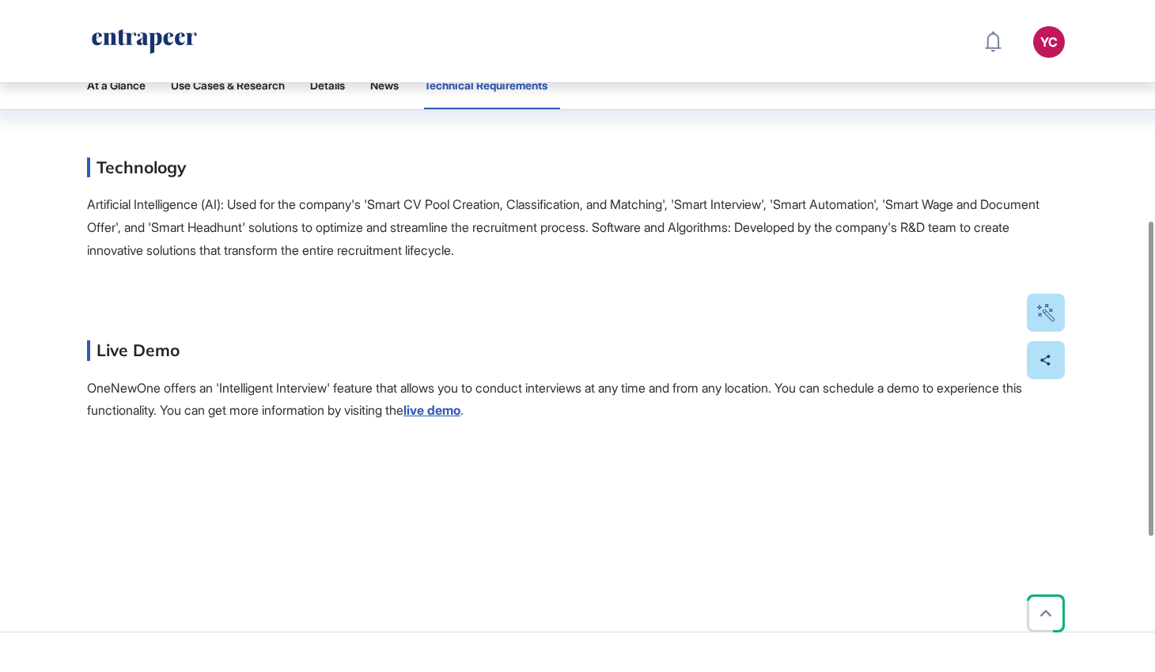
scroll to position [0, 0]
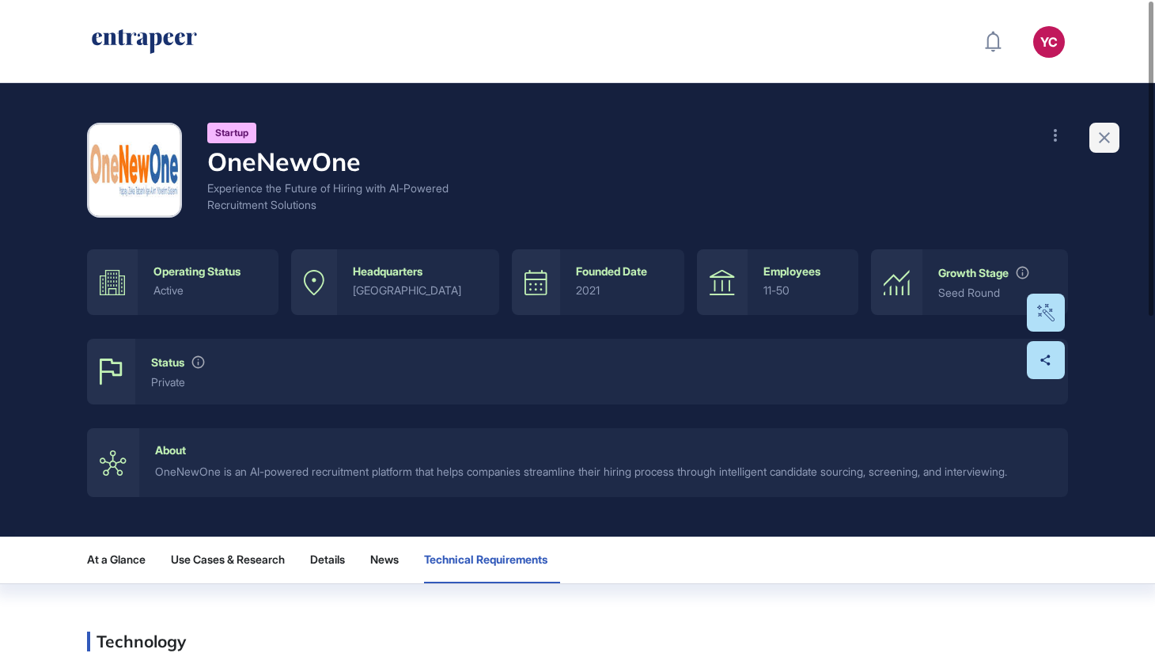
click at [1100, 134] on icon at bounding box center [1104, 137] width 11 height 11
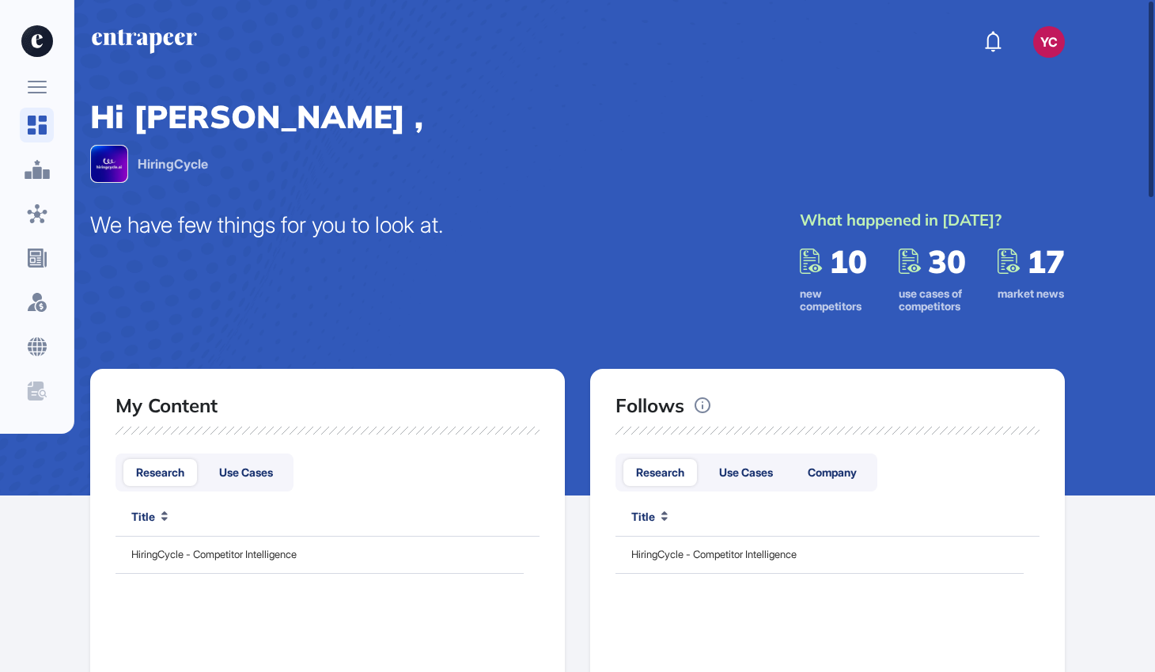
scroll to position [1, 1]
click at [832, 257] on span "10" at bounding box center [848, 261] width 38 height 40
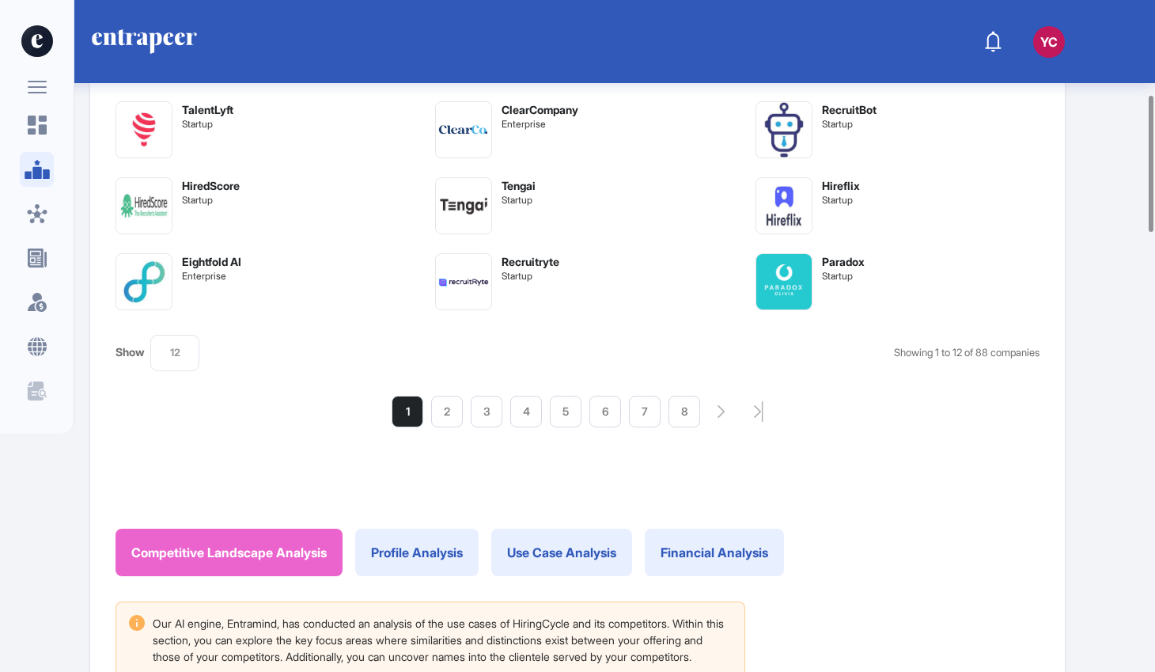
scroll to position [135, 0]
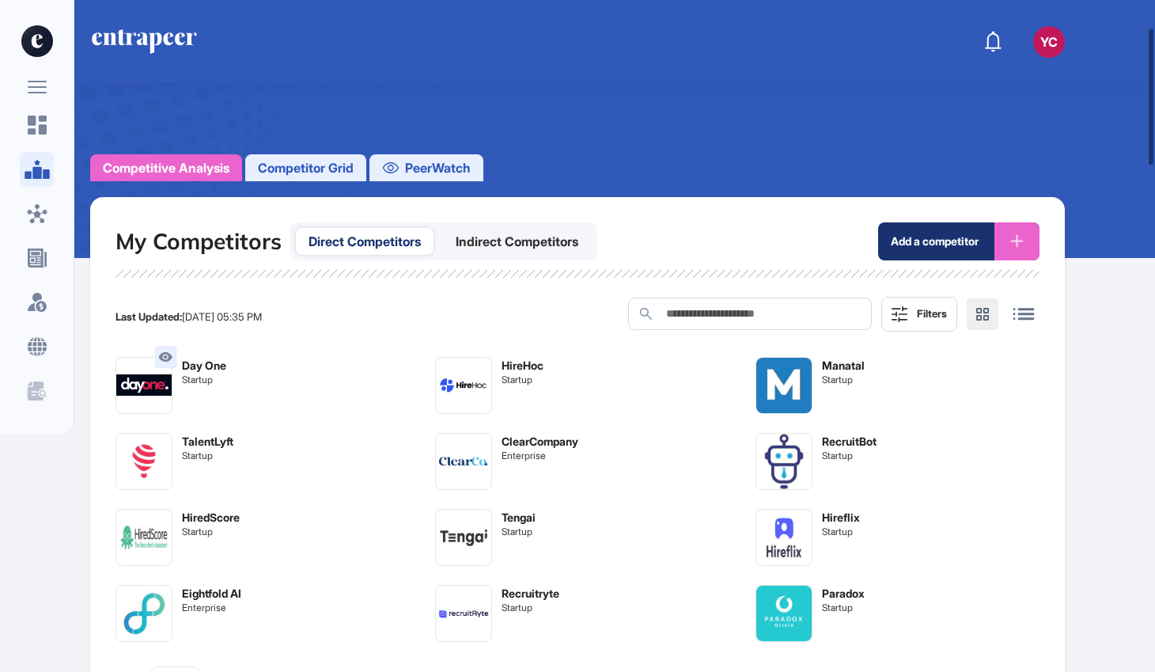
click at [209, 362] on div "Day One" at bounding box center [204, 365] width 44 height 17
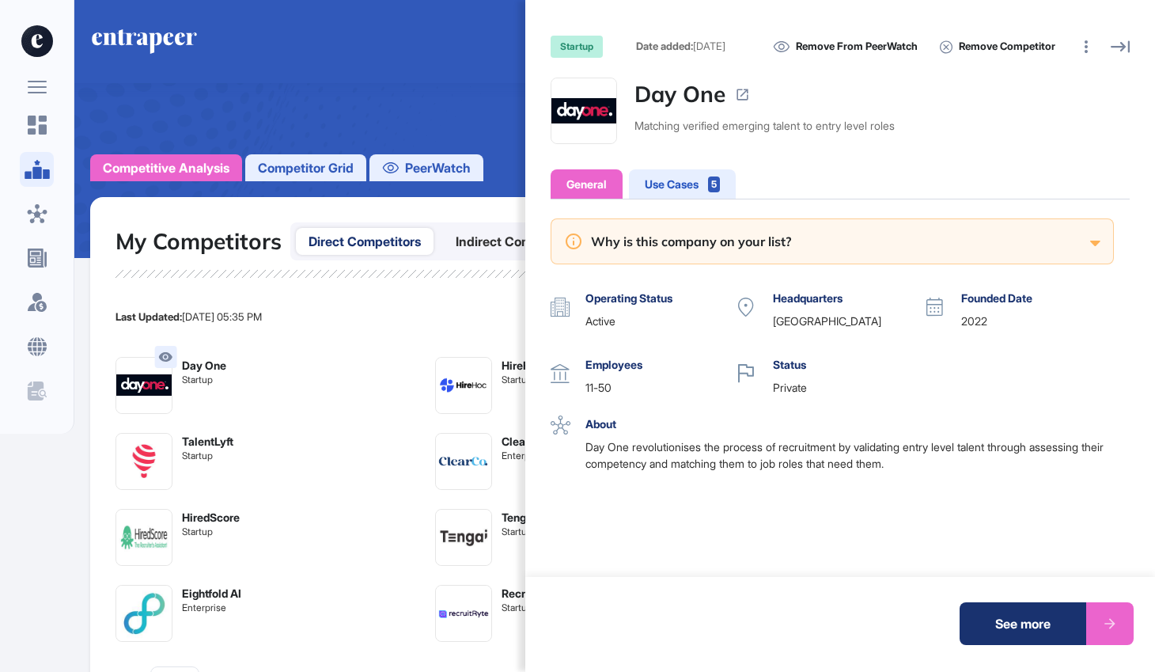
click at [1121, 49] on icon at bounding box center [1120, 46] width 19 height 19
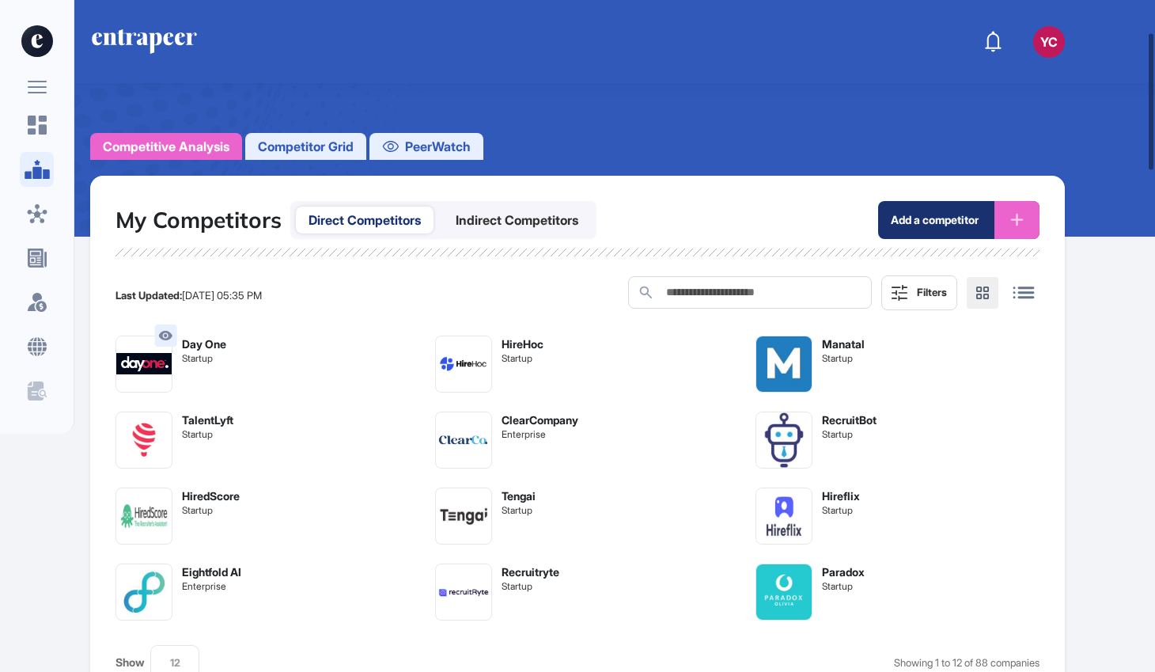
scroll to position [177, 0]
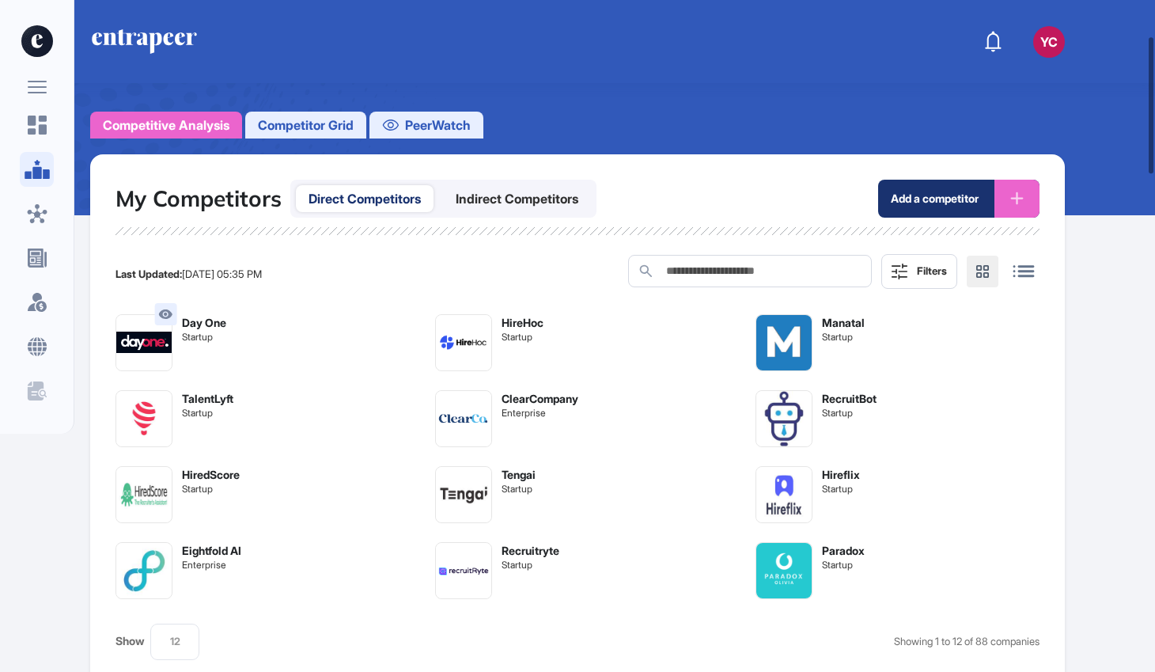
click at [339, 123] on span "Competitor Grid" at bounding box center [306, 125] width 96 height 19
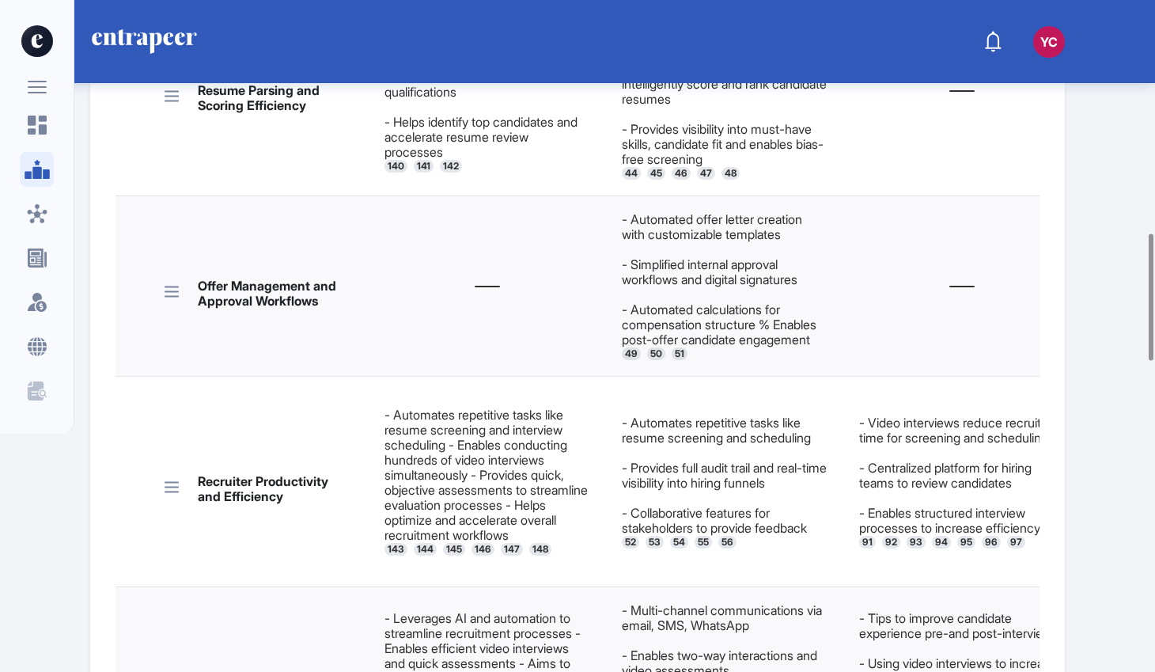
scroll to position [0, 0]
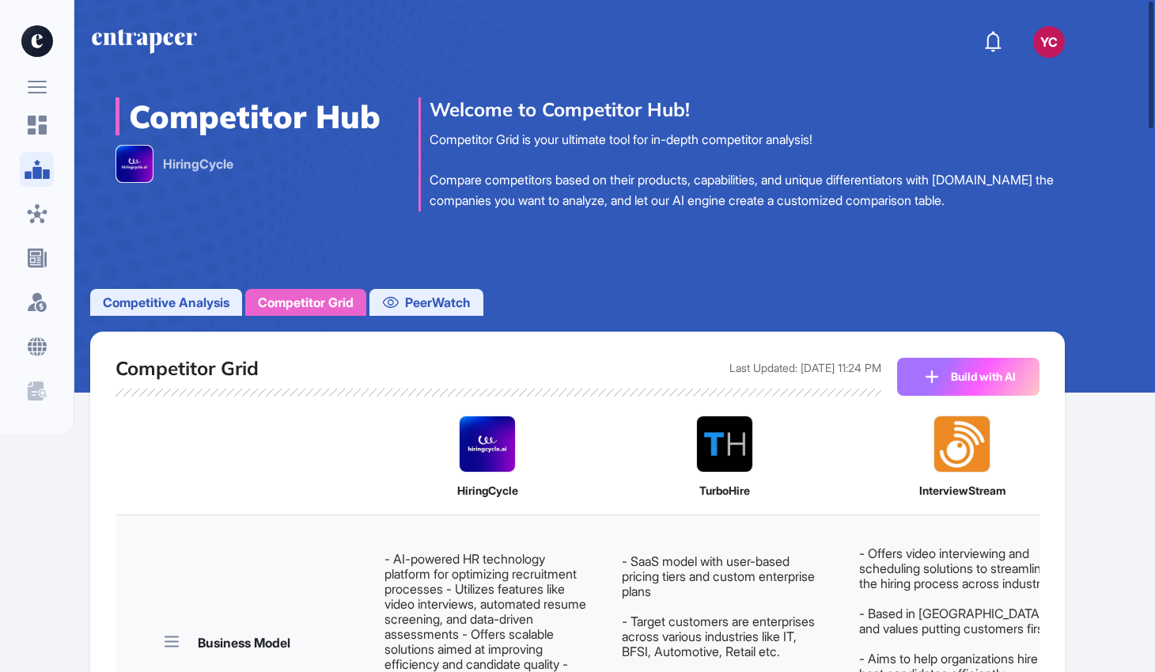
click at [984, 376] on button "Build with AI" at bounding box center [968, 377] width 142 height 38
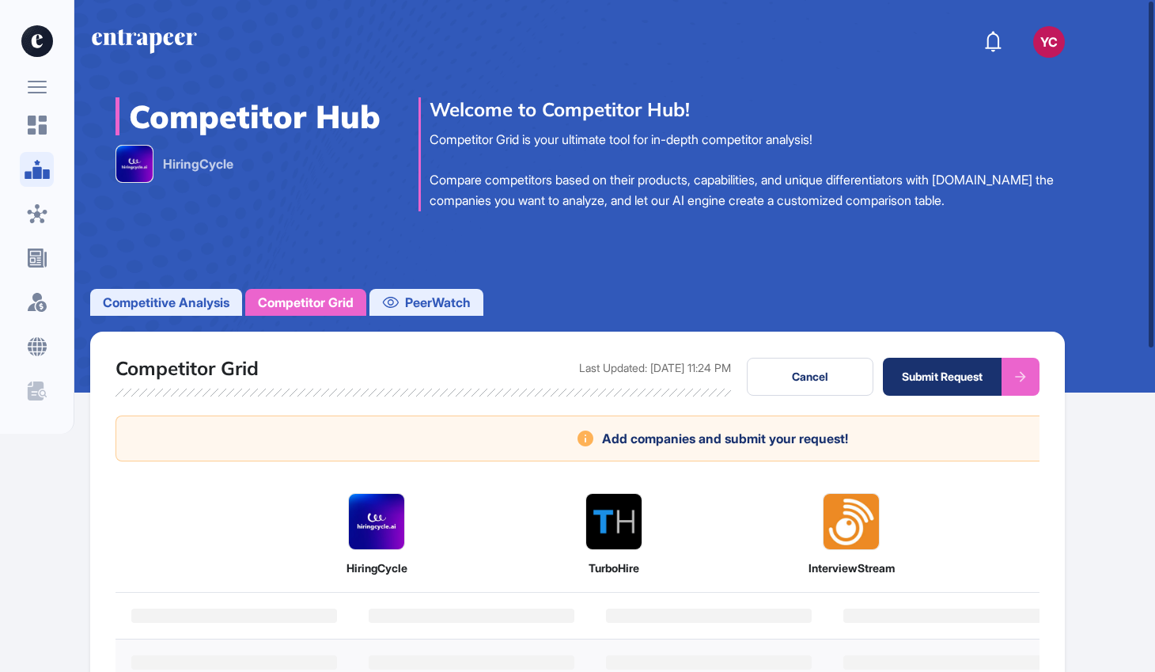
click at [674, 446] on div "Add companies and submit your request!" at bounding box center [713, 438] width 1195 height 46
click at [916, 374] on div "Submit Request" at bounding box center [942, 377] width 119 height 38
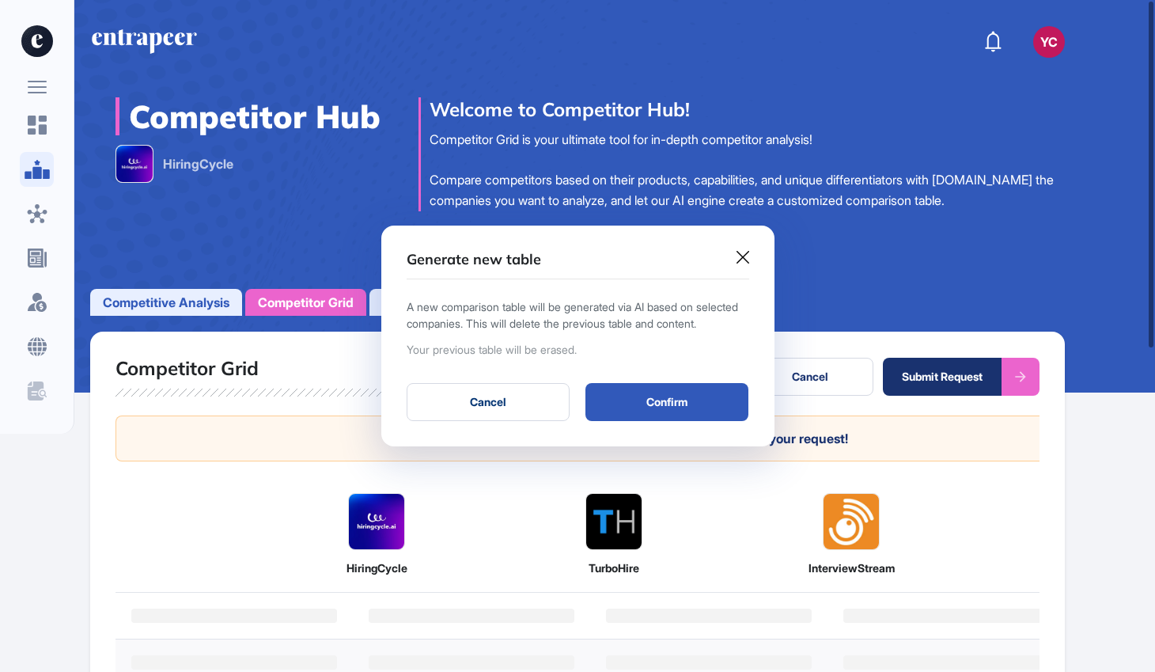
click at [533, 418] on button "Cancel" at bounding box center [488, 402] width 163 height 38
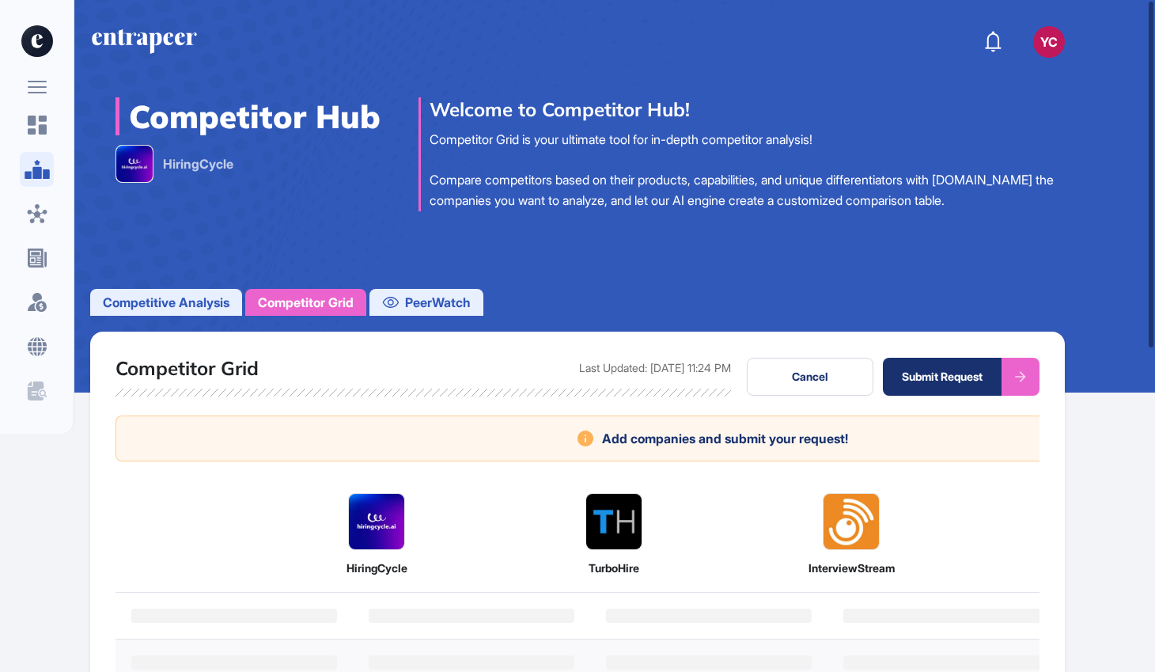
click at [355, 435] on div "Add companies and submit your request!" at bounding box center [713, 438] width 1195 height 46
click at [434, 305] on span "PeerWatch" at bounding box center [438, 302] width 66 height 19
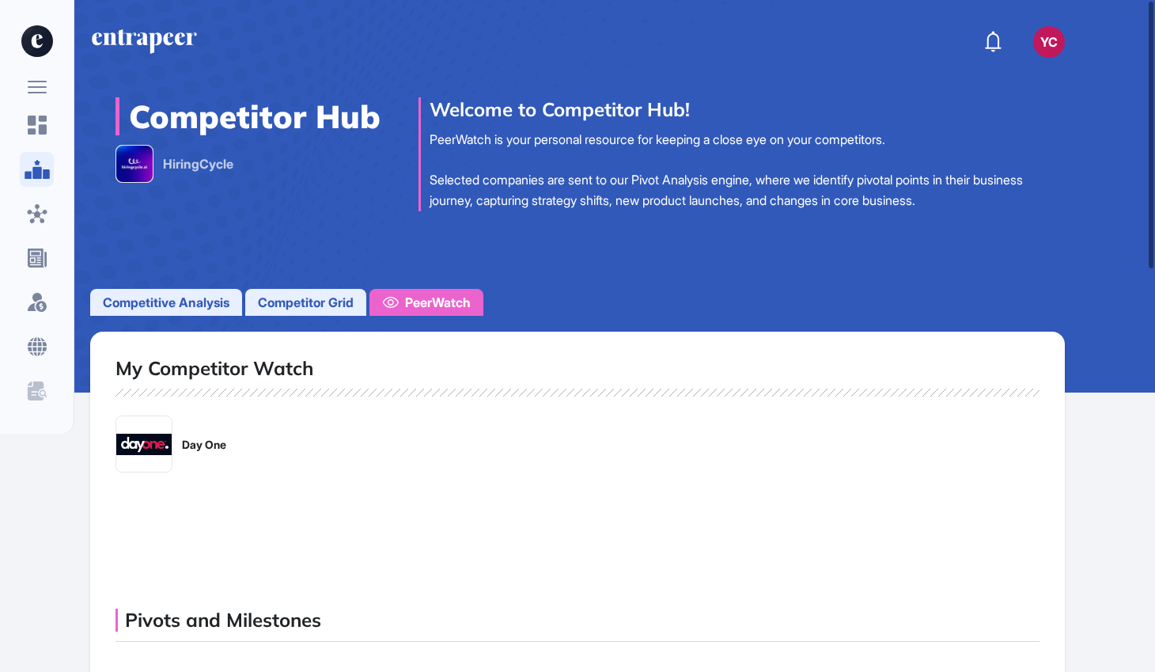
click at [180, 442] on div "Day One" at bounding box center [171, 443] width 111 height 57
click at [186, 301] on span "Competitive Analysis" at bounding box center [166, 302] width 127 height 19
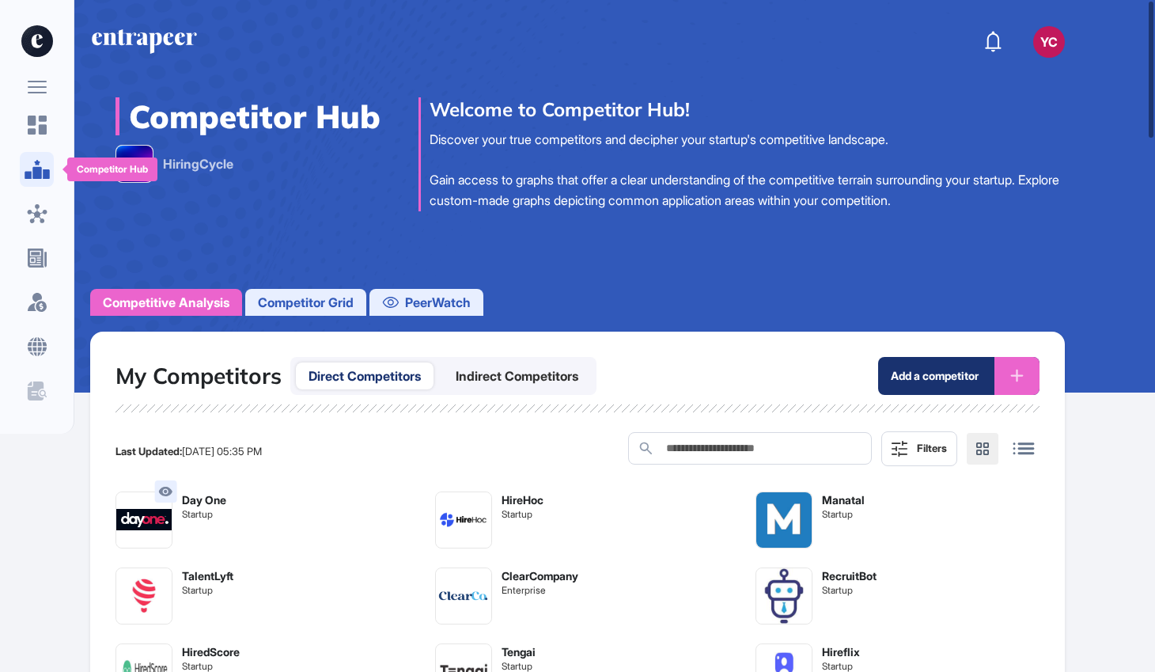
click at [41, 166] on icon at bounding box center [37, 169] width 25 height 19
click at [48, 122] on div at bounding box center [37, 125] width 34 height 35
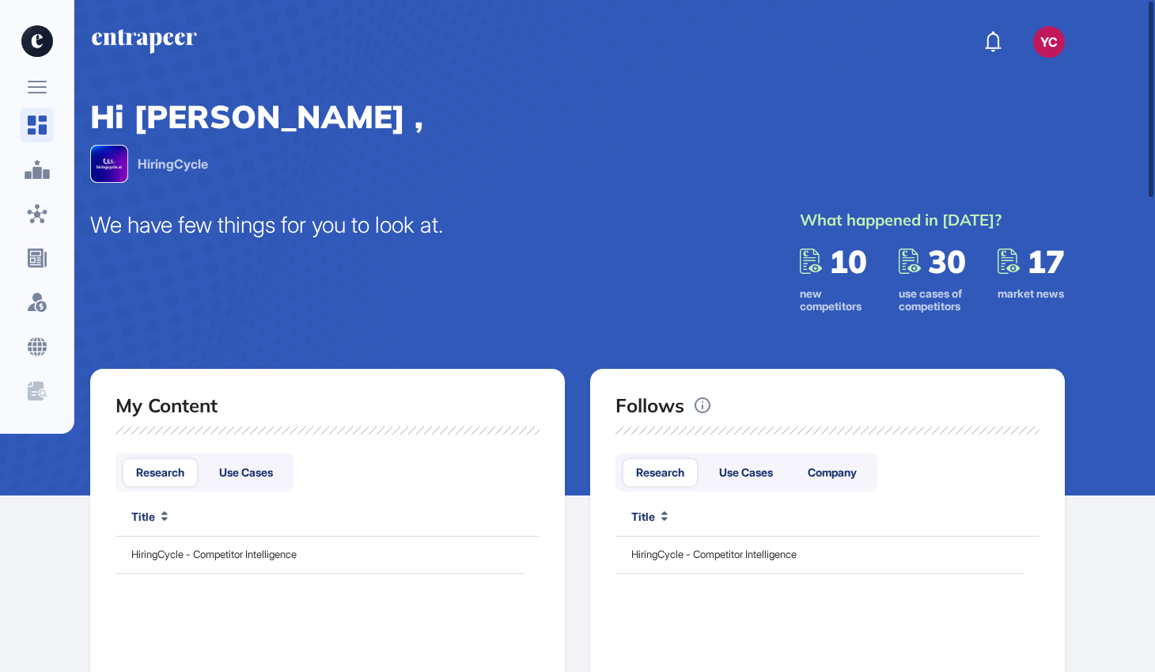
click at [40, 85] on icon at bounding box center [37, 87] width 19 height 13
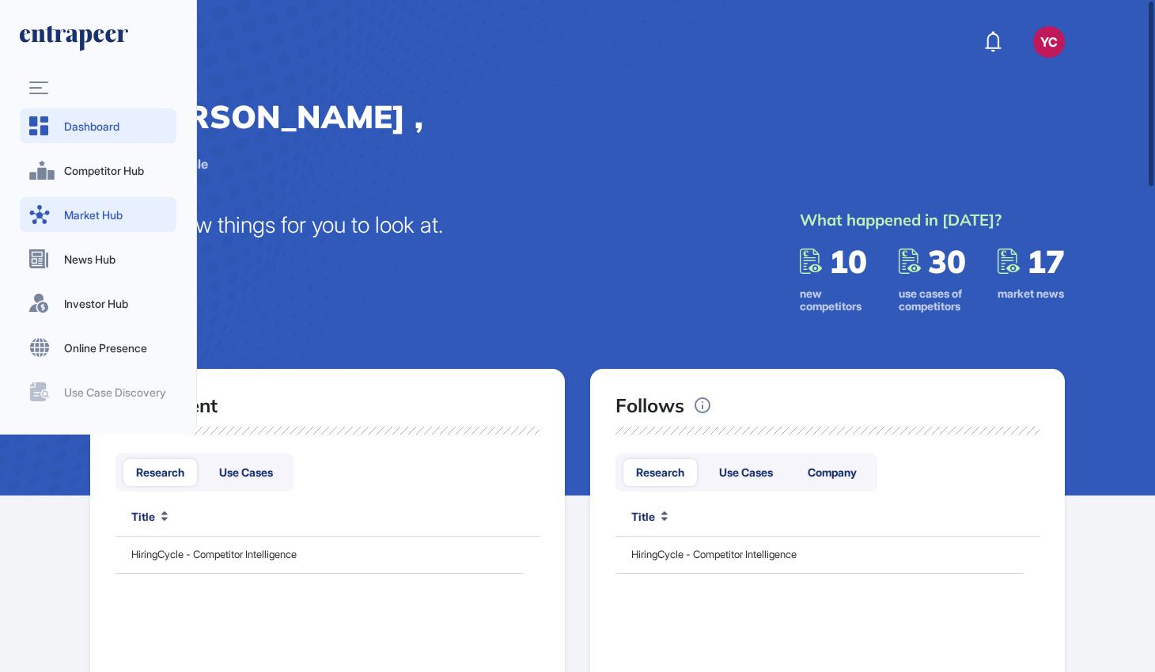
click at [97, 218] on span "Market Hub" at bounding box center [115, 215] width 103 height 17
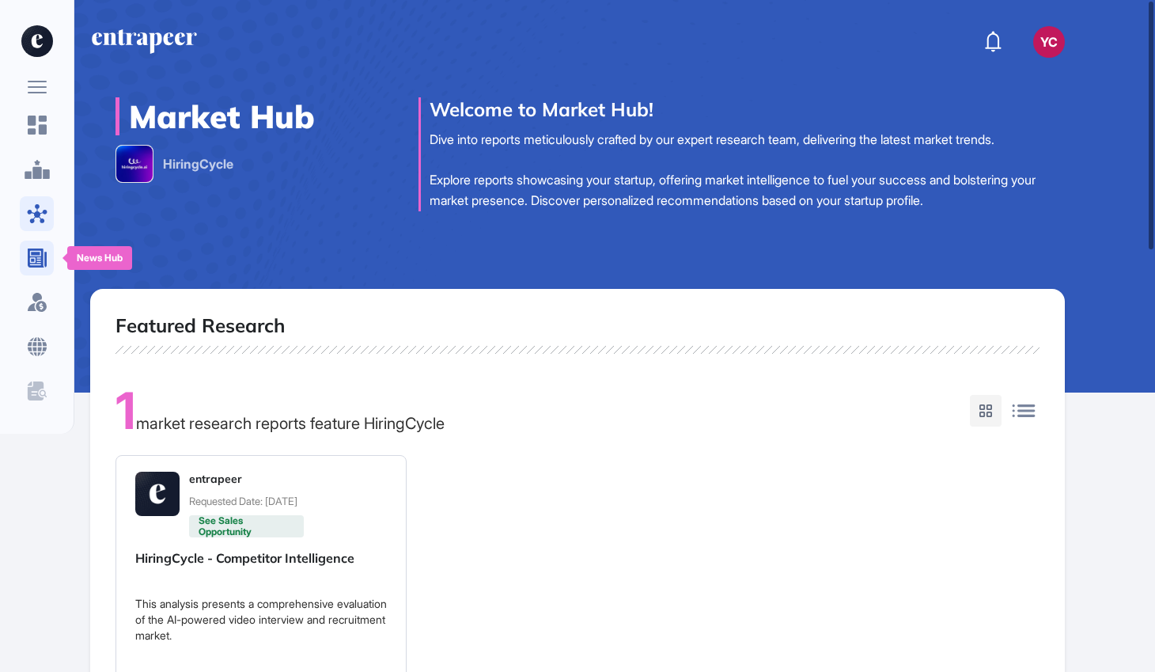
click at [39, 261] on icon at bounding box center [37, 257] width 19 height 19
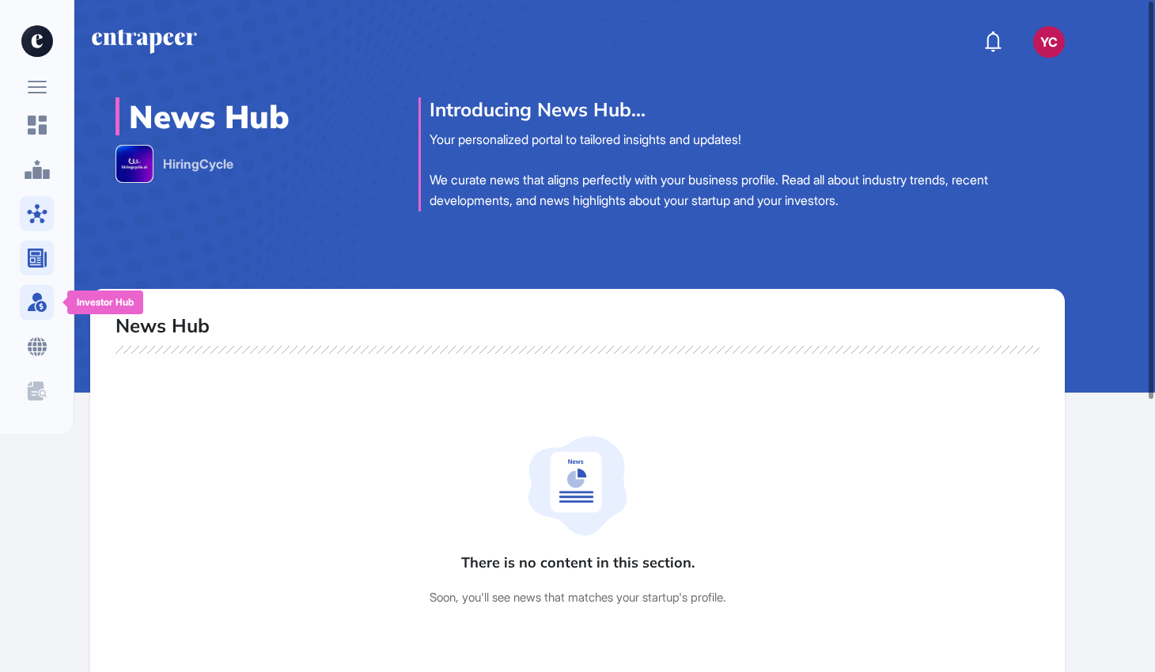
click at [35, 305] on icon at bounding box center [37, 302] width 19 height 19
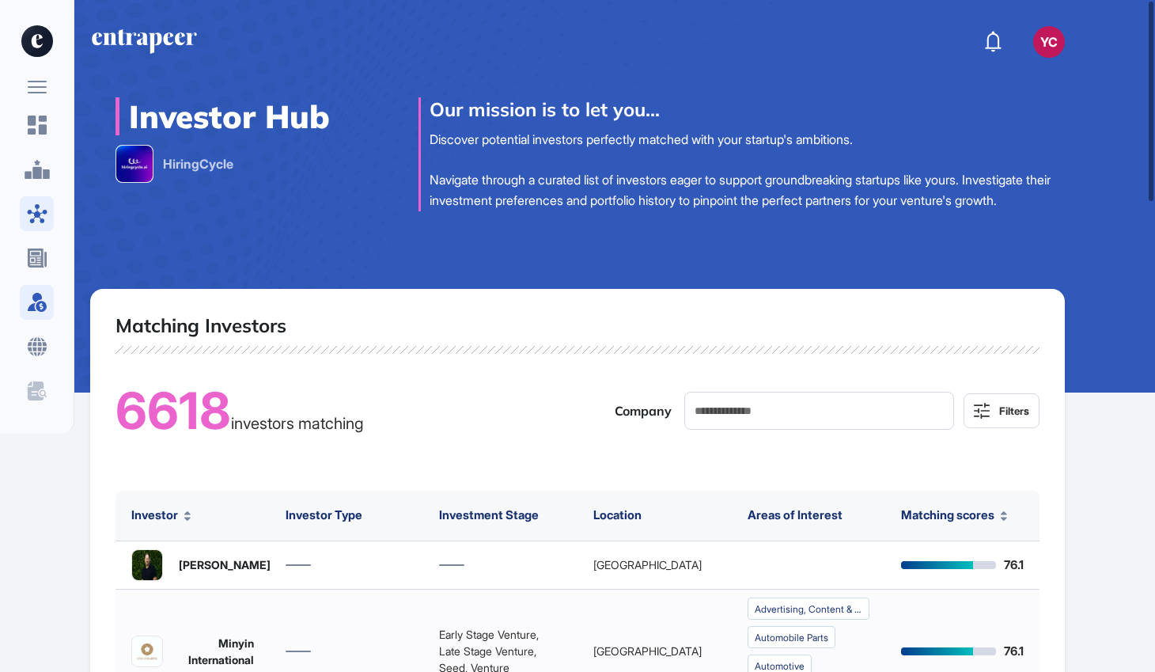
click at [33, 88] on rect at bounding box center [37, 87] width 19 height 2
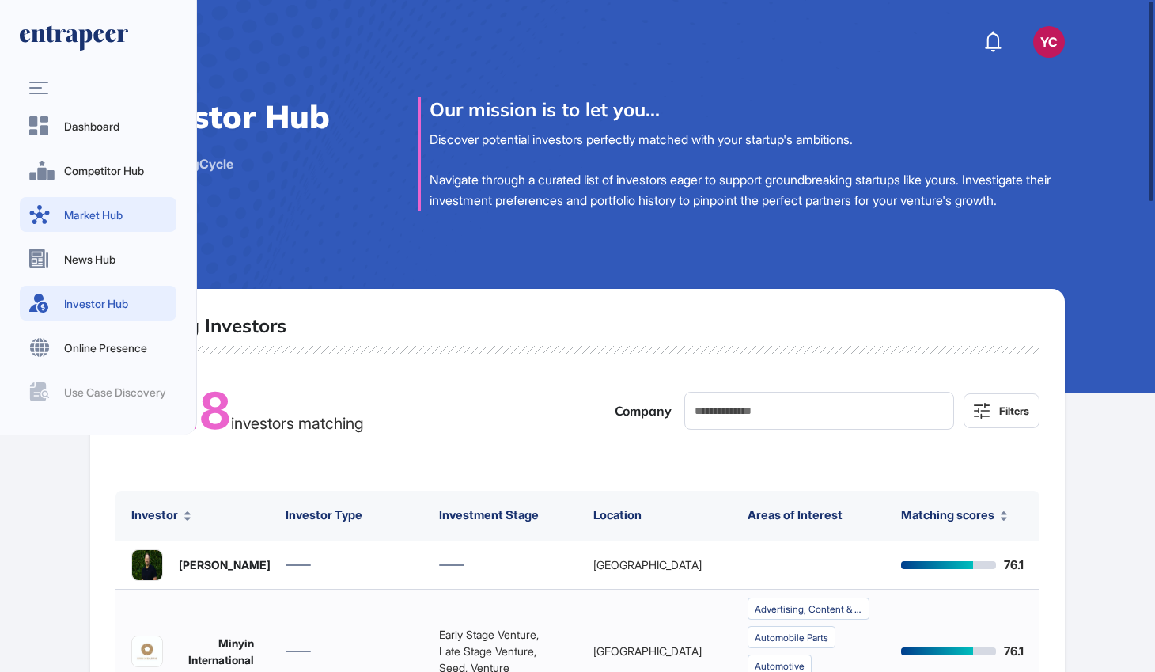
click at [33, 88] on rect at bounding box center [35, 88] width 13 height 2
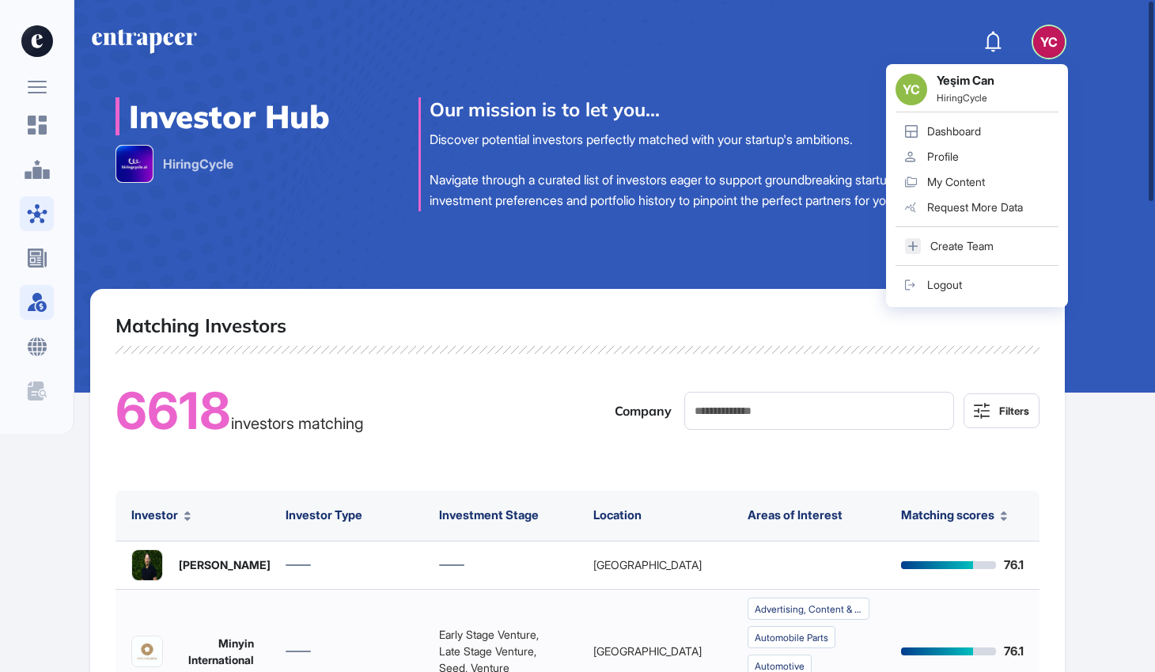
click at [961, 252] on link "Create Team" at bounding box center [977, 245] width 163 height 25
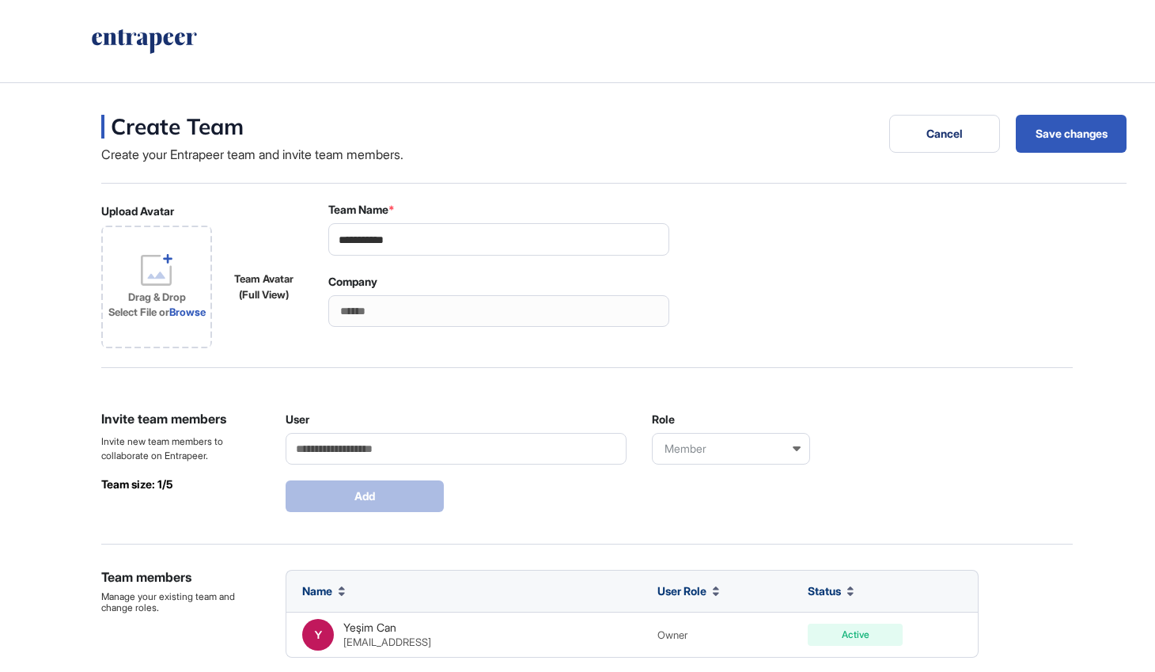
scroll to position [1, 1]
click at [502, 306] on div "HiringCycle" at bounding box center [498, 311] width 341 height 32
click at [415, 458] on input "User" at bounding box center [456, 449] width 341 height 32
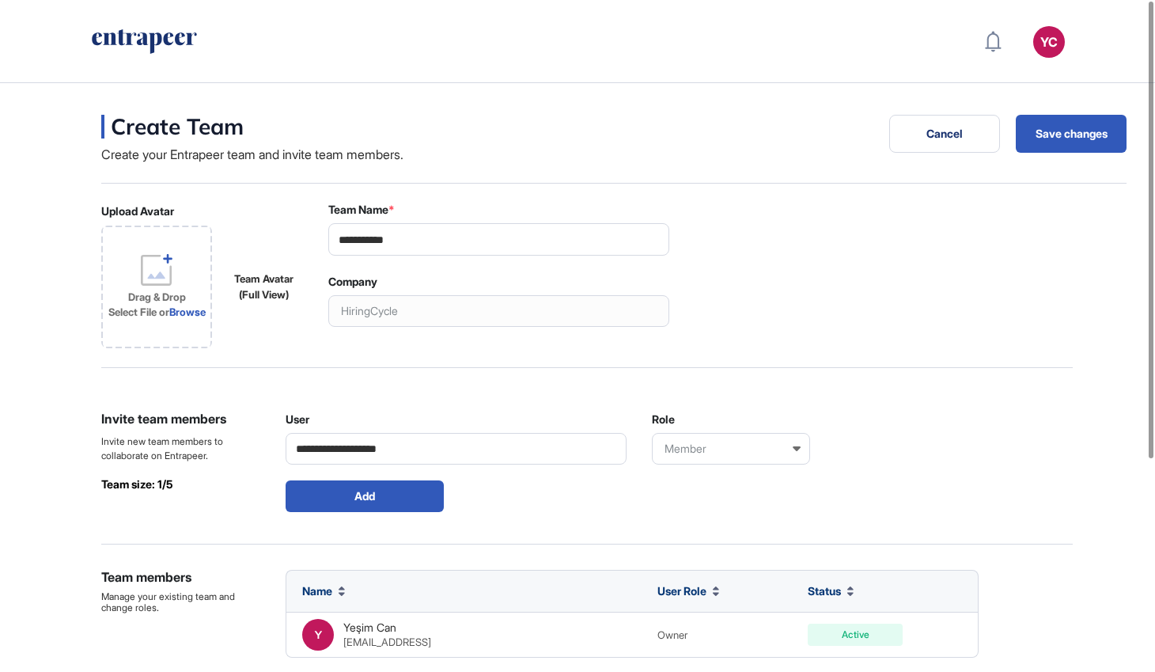
type input "**********"
click at [687, 455] on div "Member" at bounding box center [731, 449] width 158 height 32
click at [688, 483] on div "Co-Owner" at bounding box center [730, 477] width 155 height 25
click at [369, 504] on button "Add" at bounding box center [365, 496] width 158 height 32
click at [308, 452] on input "User" at bounding box center [456, 449] width 341 height 32
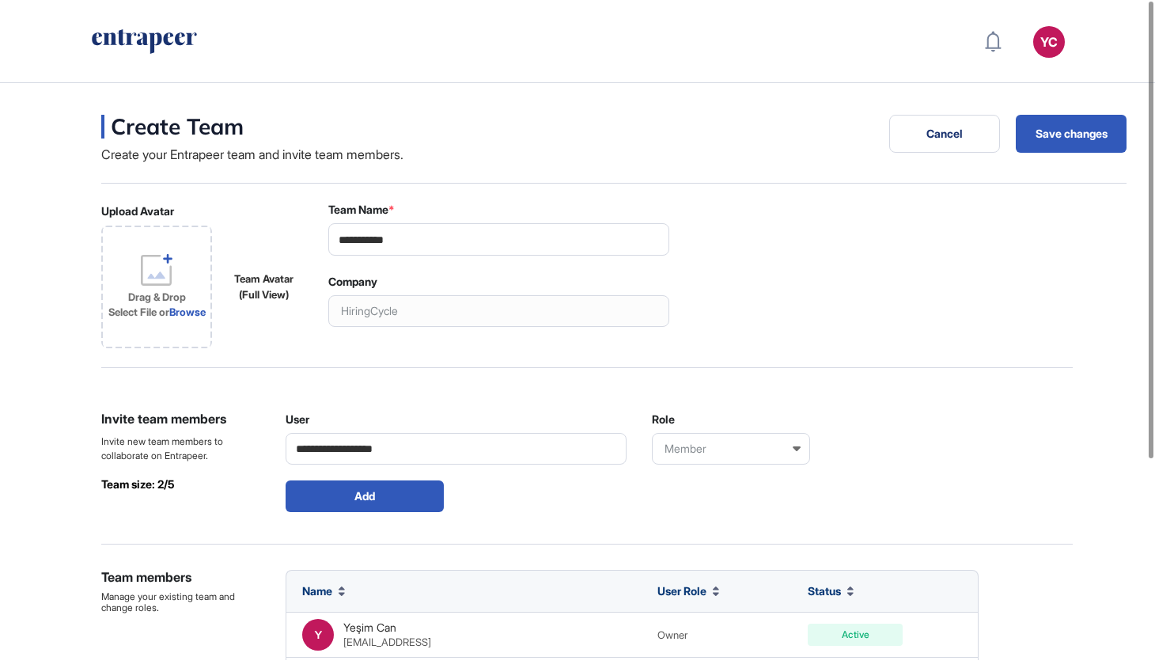
type input "**********"
click at [735, 455] on div "Member" at bounding box center [731, 449] width 158 height 32
click at [731, 502] on div "Member" at bounding box center [730, 501] width 155 height 25
click at [321, 495] on button "Add" at bounding box center [365, 496] width 158 height 32
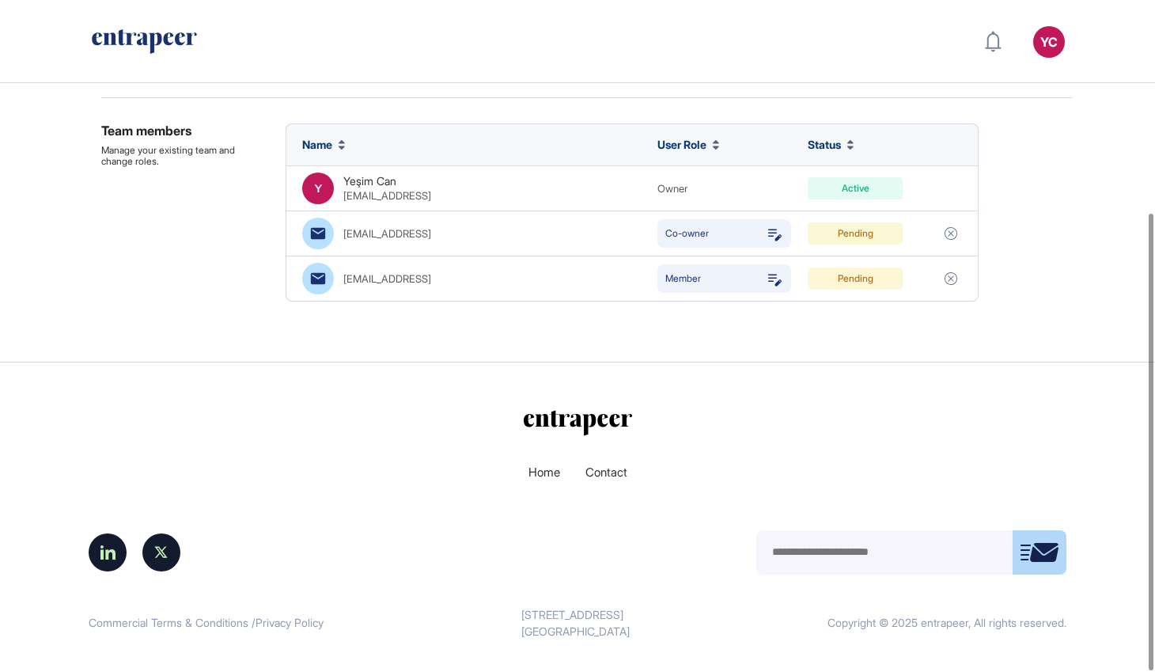
scroll to position [0, 0]
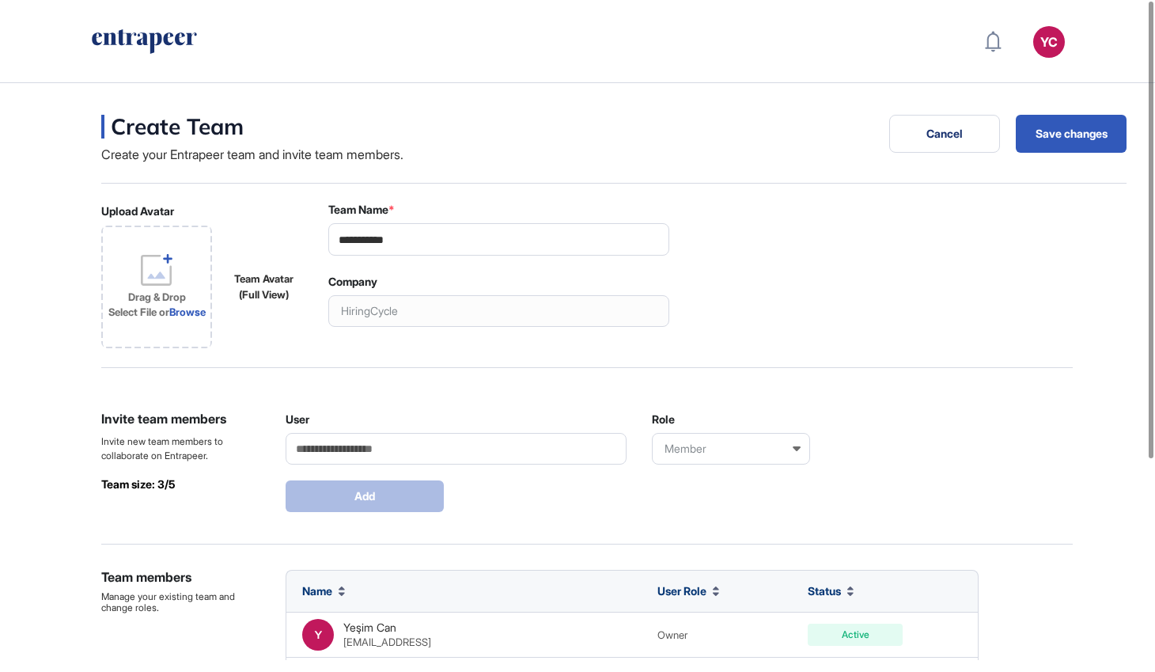
click at [317, 455] on input "User" at bounding box center [456, 449] width 341 height 32
type input "**********"
click at [714, 458] on div "Member" at bounding box center [731, 449] width 158 height 32
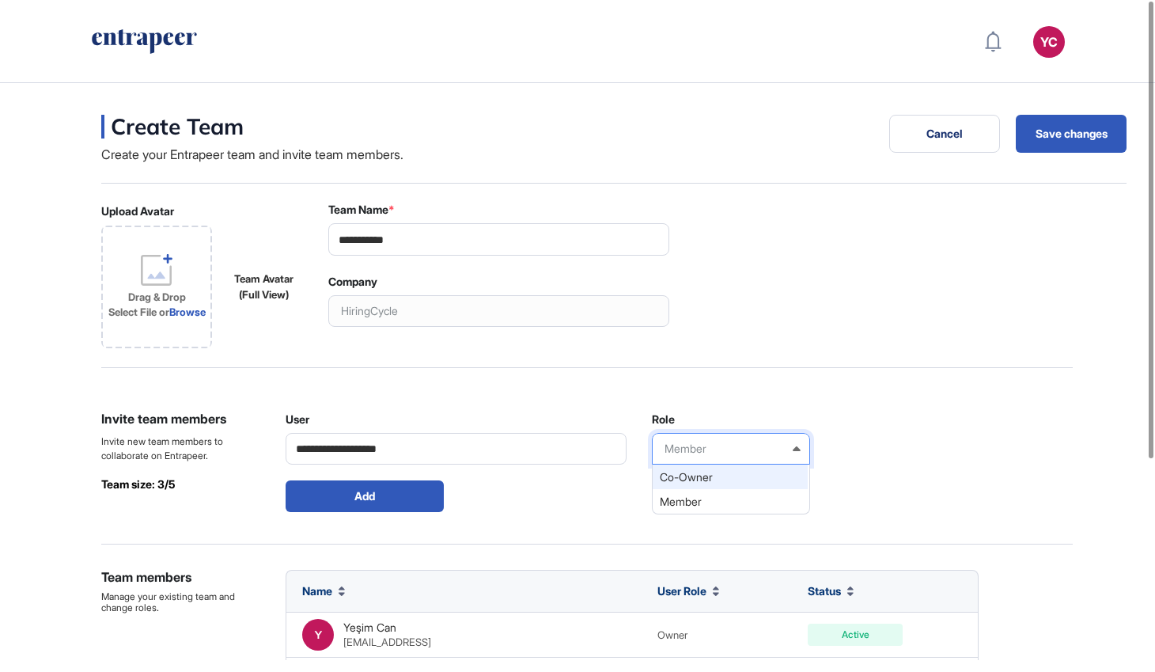
click at [714, 480] on div "Co-Owner" at bounding box center [730, 477] width 155 height 25
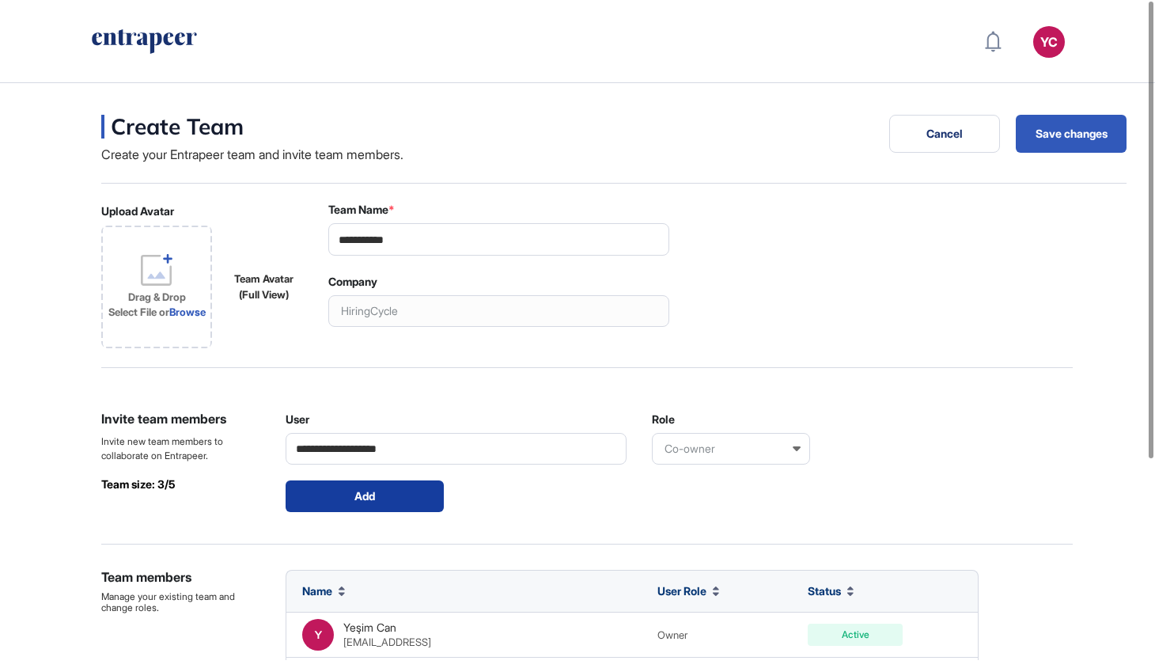
click at [409, 506] on button "Add" at bounding box center [365, 496] width 158 height 32
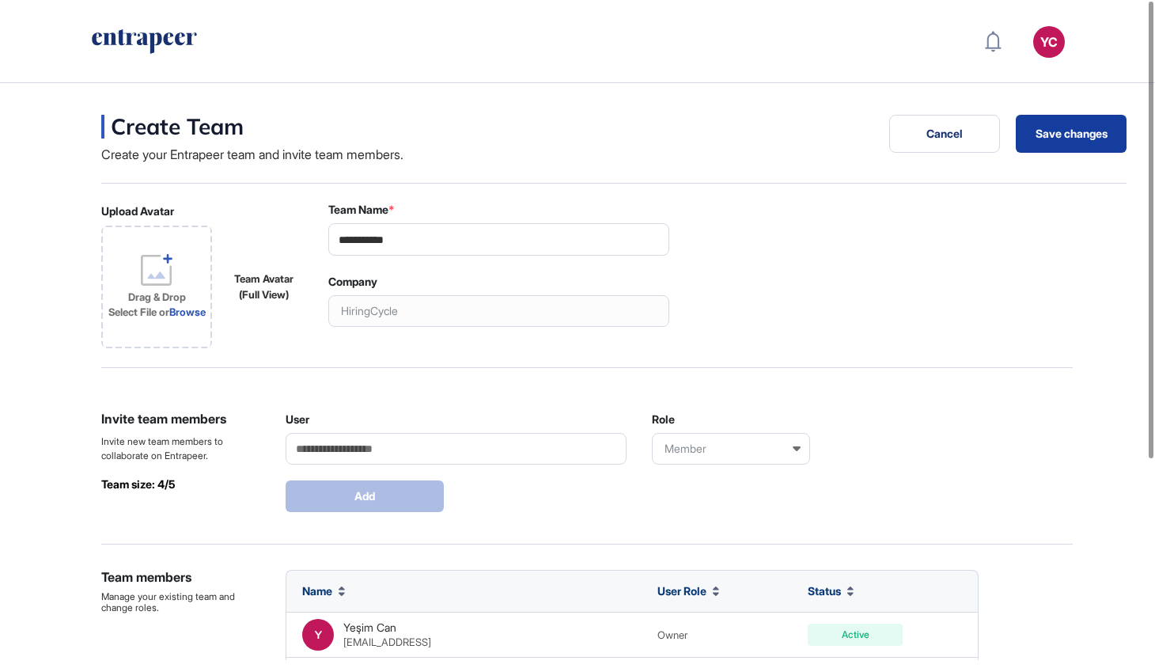
click at [1061, 132] on button "Save changes" at bounding box center [1071, 134] width 111 height 38
click at [1050, 132] on button "Save changes" at bounding box center [1071, 134] width 111 height 38
click at [1055, 135] on button "Save changes" at bounding box center [1071, 134] width 111 height 38
click at [1040, 129] on button "Save changes" at bounding box center [1071, 134] width 111 height 38
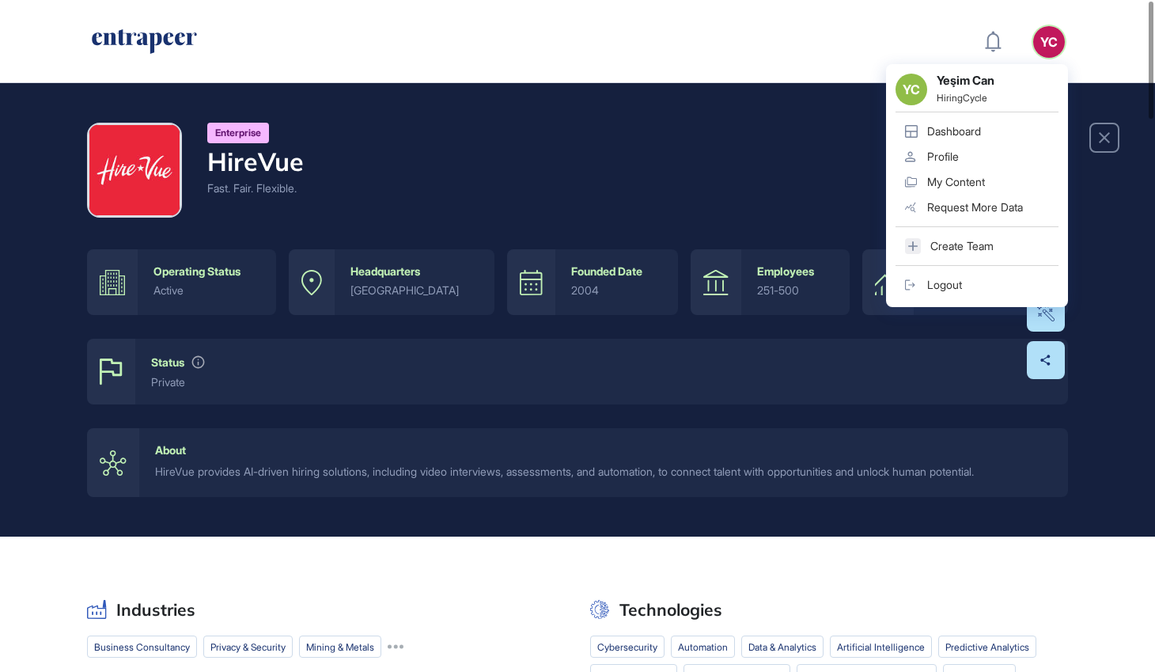
click at [976, 208] on div "Request More Data" at bounding box center [975, 207] width 96 height 13
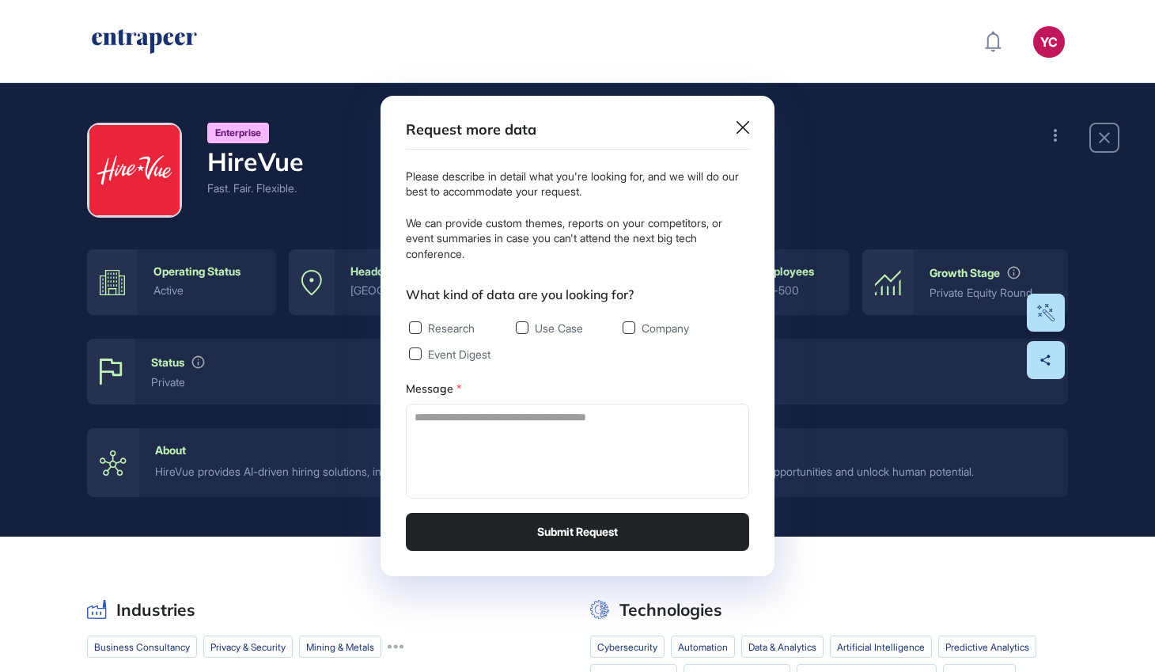
click at [424, 321] on label "Research" at bounding box center [442, 327] width 66 height 13
click at [550, 325] on label "Use Case" at bounding box center [549, 327] width 67 height 13
click at [740, 126] on icon at bounding box center [743, 127] width 13 height 13
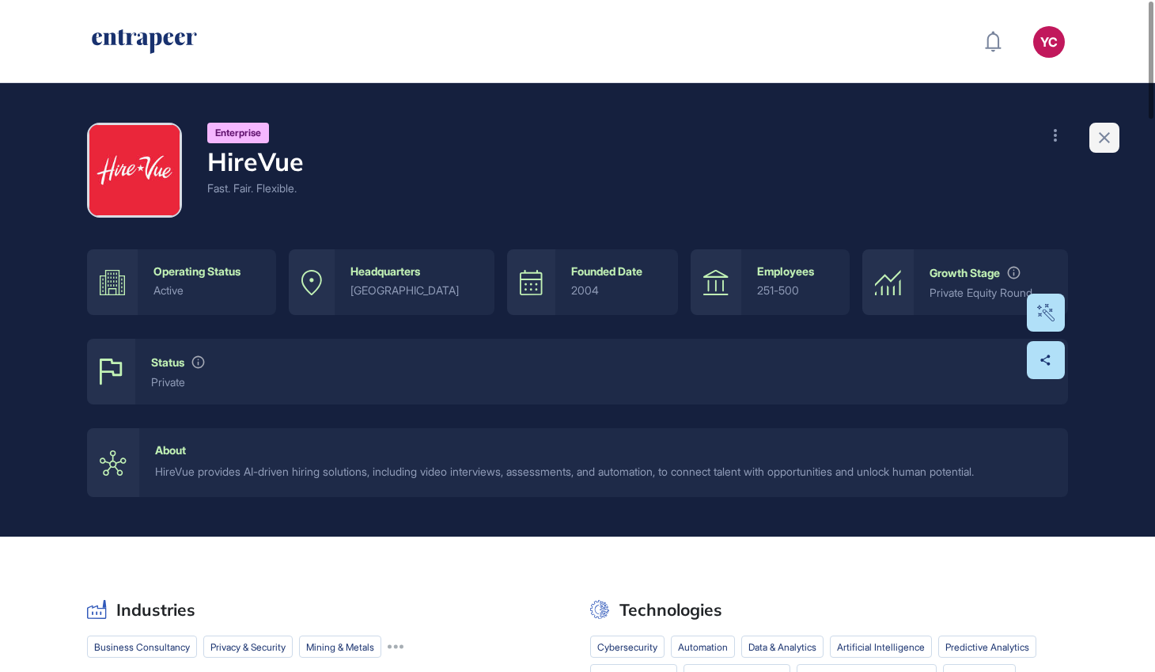
click at [1111, 134] on icon at bounding box center [1104, 137] width 19 height 19
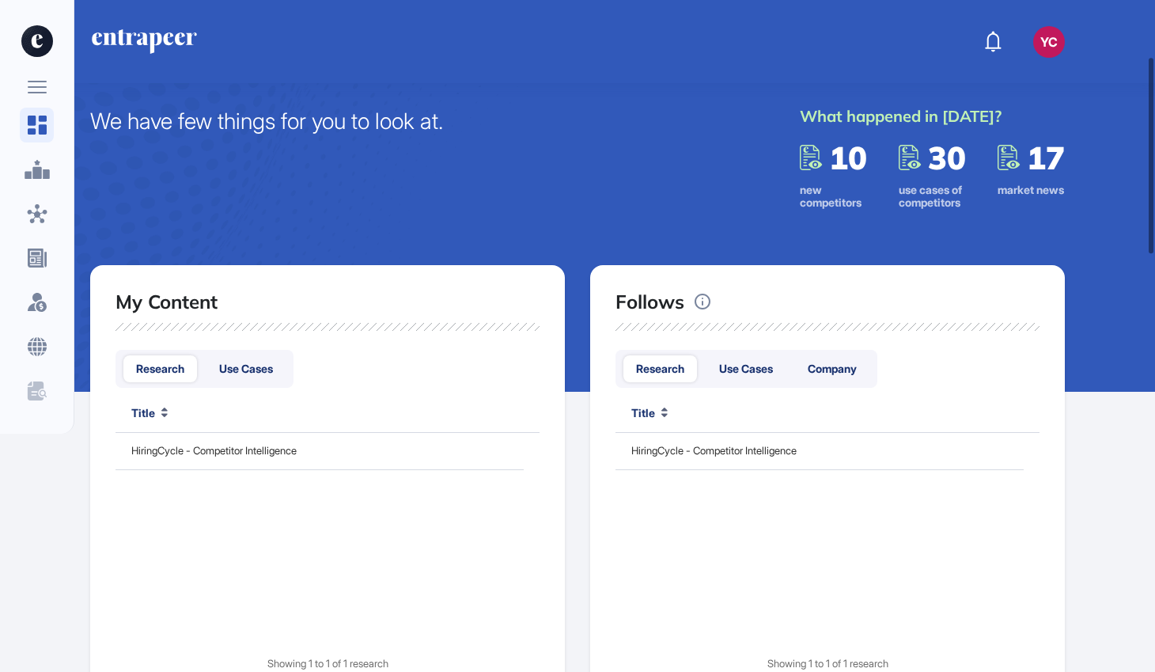
scroll to position [194, 0]
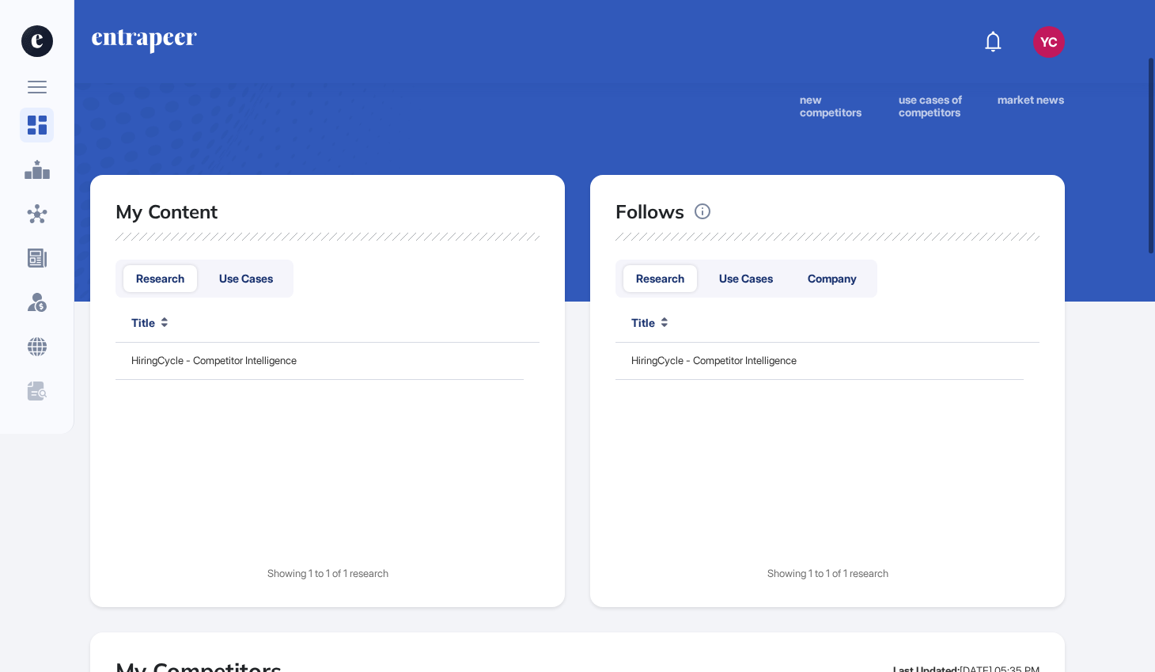
click at [862, 283] on div "Company" at bounding box center [832, 278] width 74 height 27
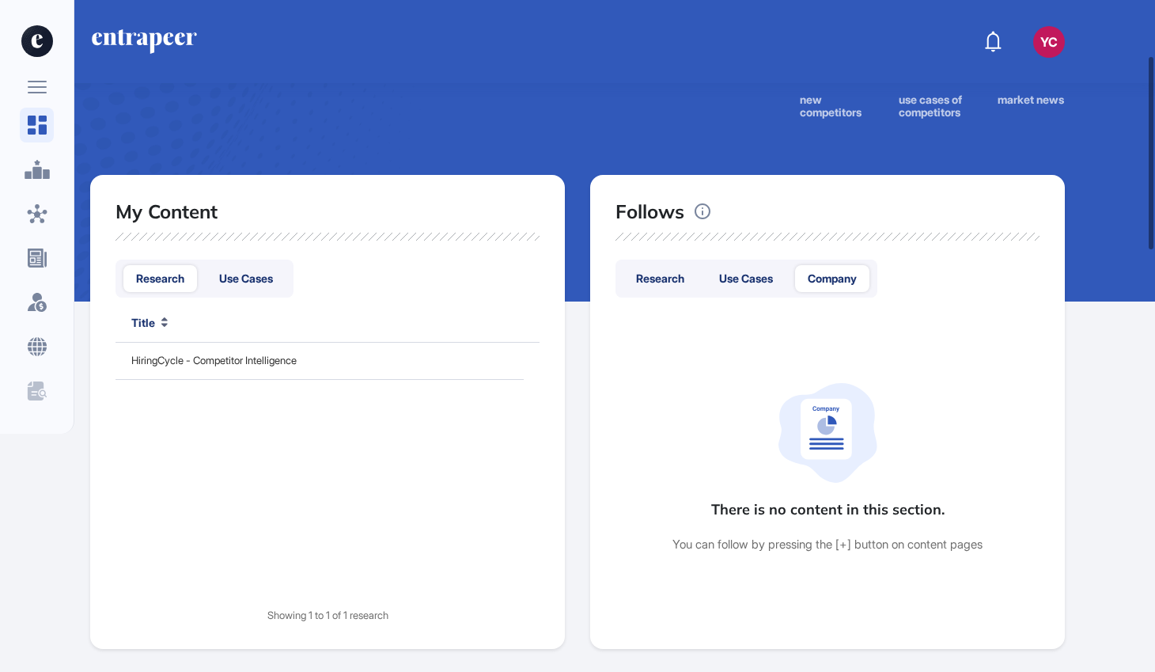
click at [665, 282] on div "Research" at bounding box center [661, 278] width 74 height 27
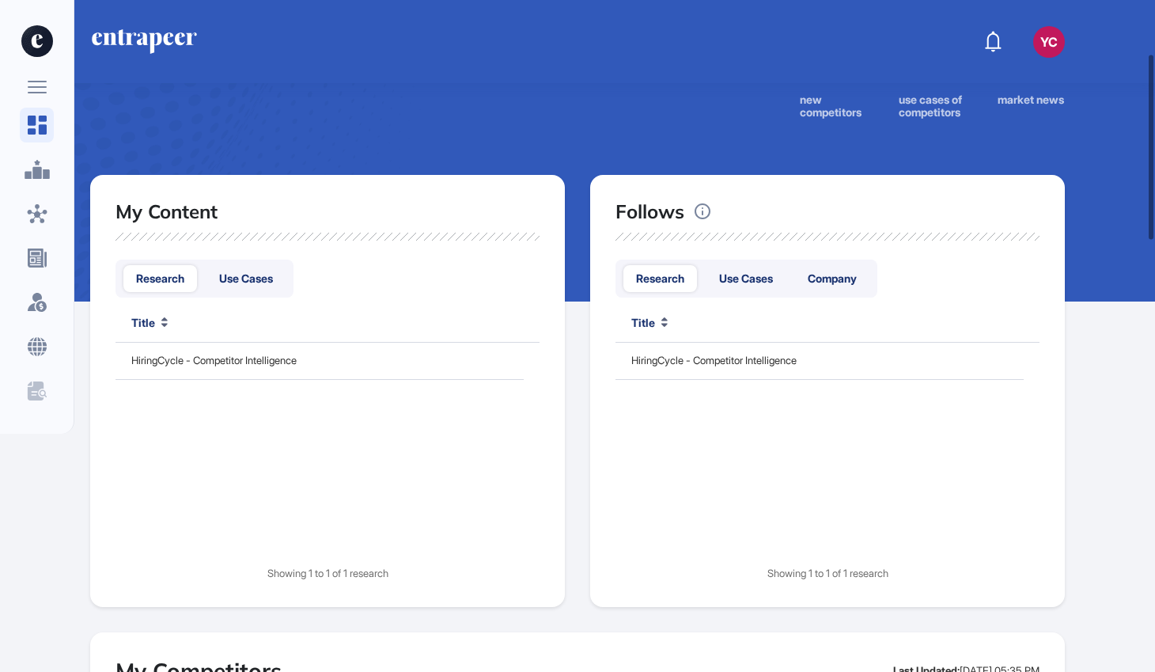
scroll to position [0, 0]
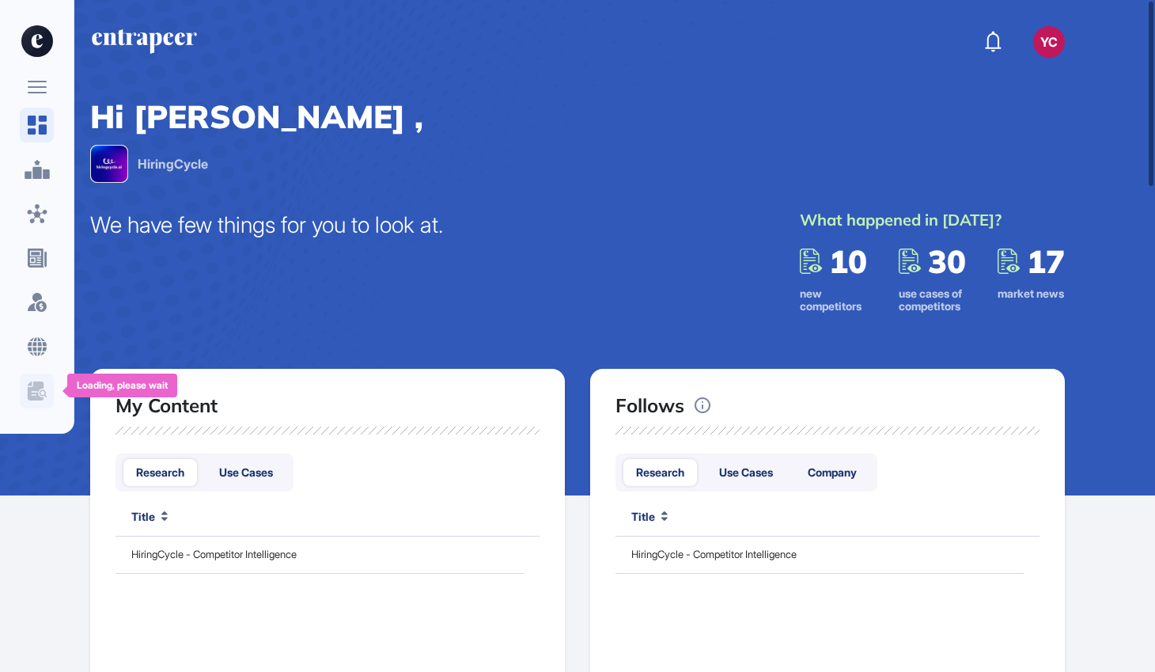
click at [38, 385] on icon at bounding box center [35, 390] width 16 height 19
click at [40, 83] on icon at bounding box center [37, 87] width 19 height 13
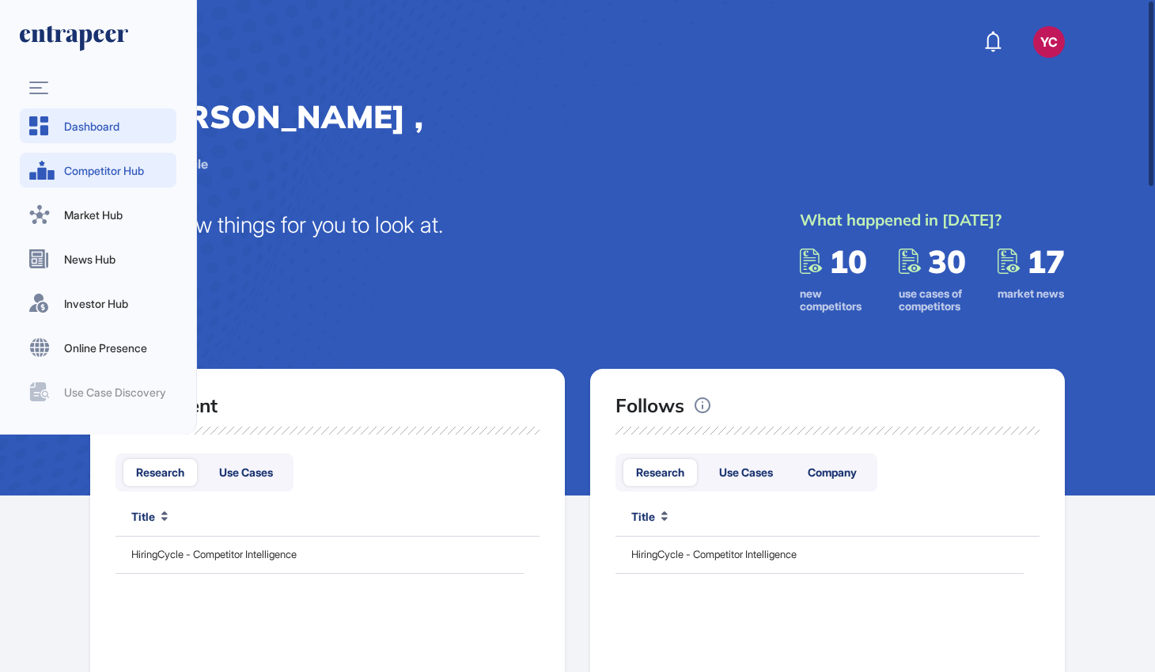
click at [81, 168] on span "Competitor Hub" at bounding box center [115, 170] width 103 height 17
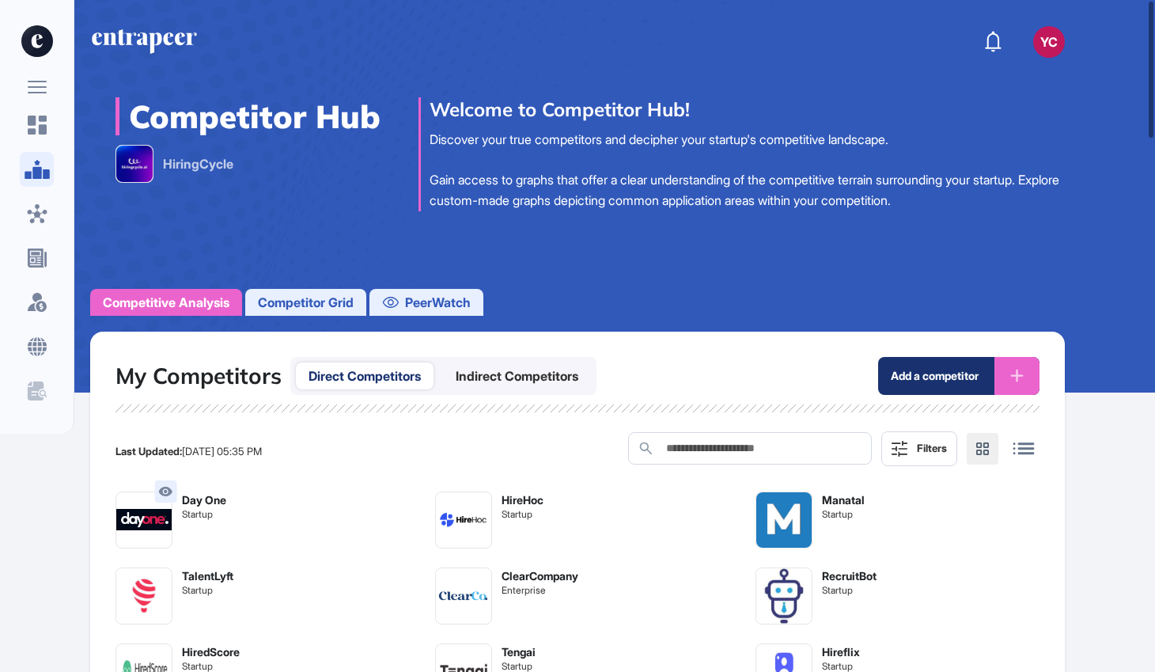
click at [923, 369] on button "Add a competitor" at bounding box center [958, 376] width 161 height 38
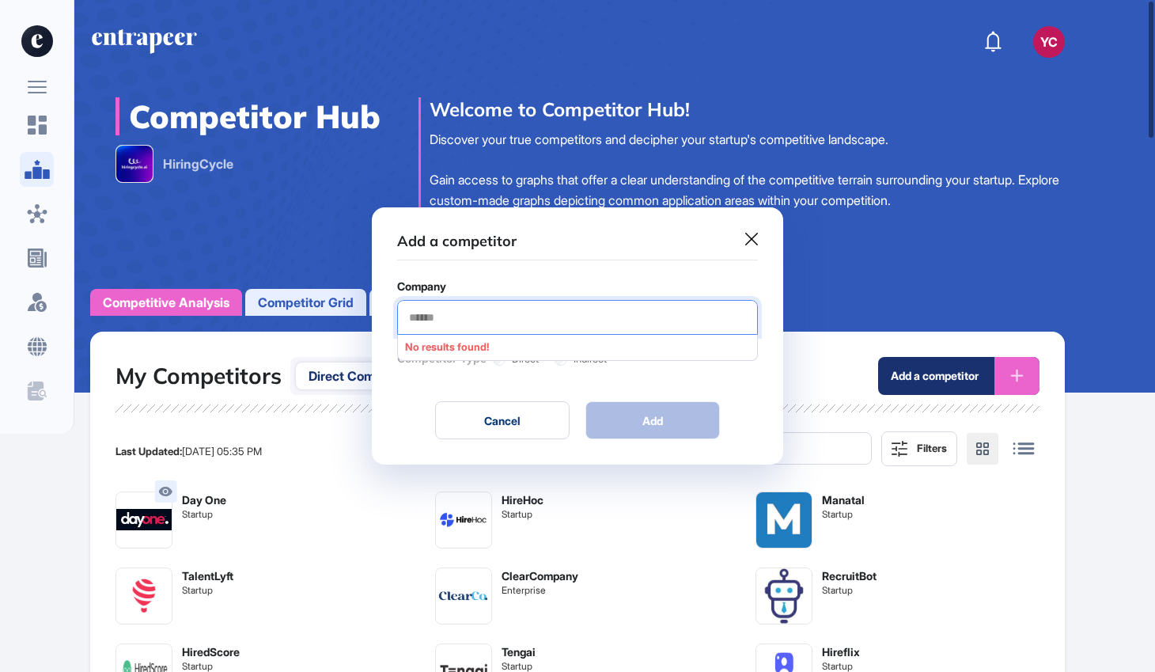
click at [487, 313] on input "text" at bounding box center [578, 317] width 340 height 13
click at [752, 234] on icon at bounding box center [751, 239] width 13 height 13
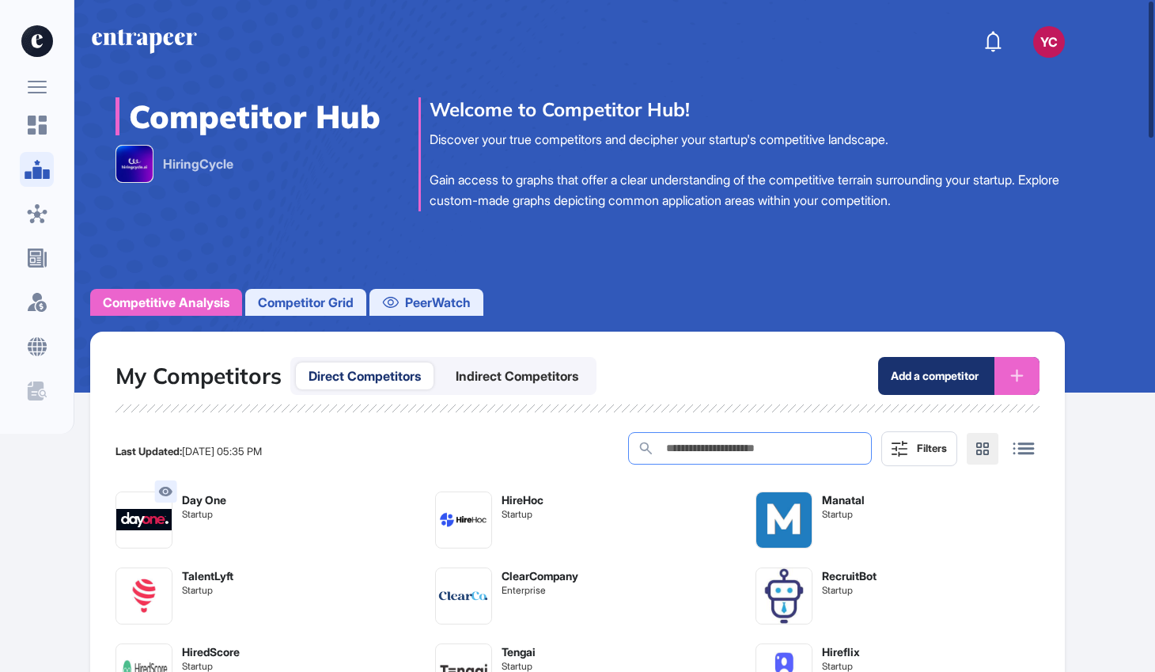
click at [776, 446] on input "search" at bounding box center [750, 448] width 244 height 32
type input "******"
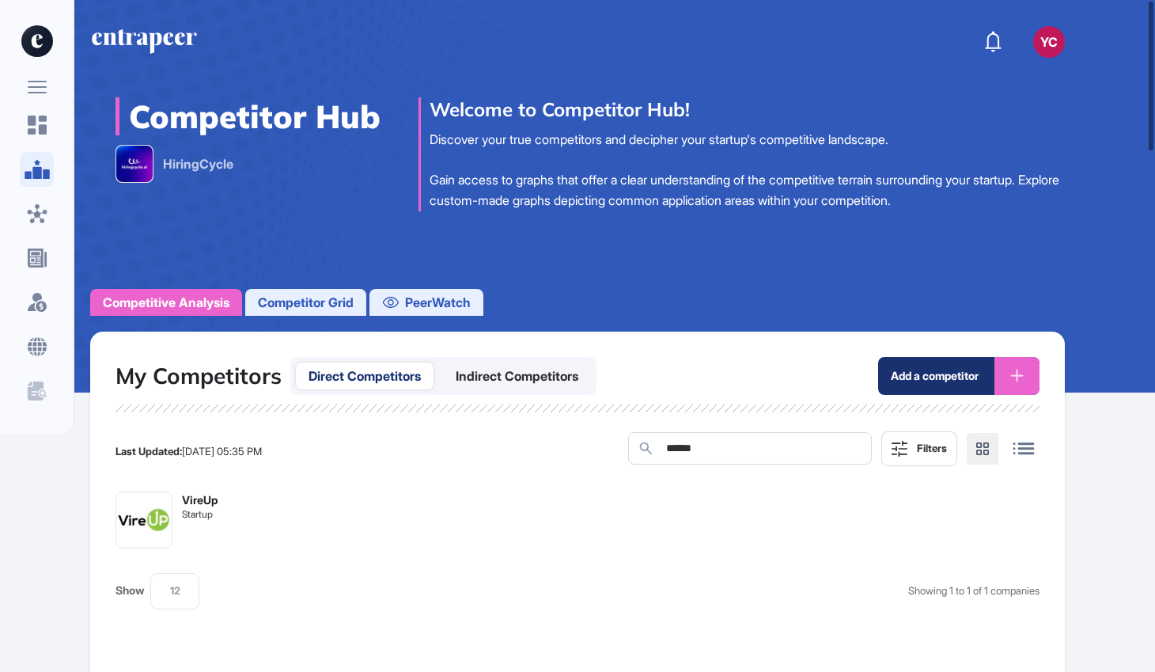
click at [211, 503] on div "VireUp" at bounding box center [200, 499] width 36 height 17
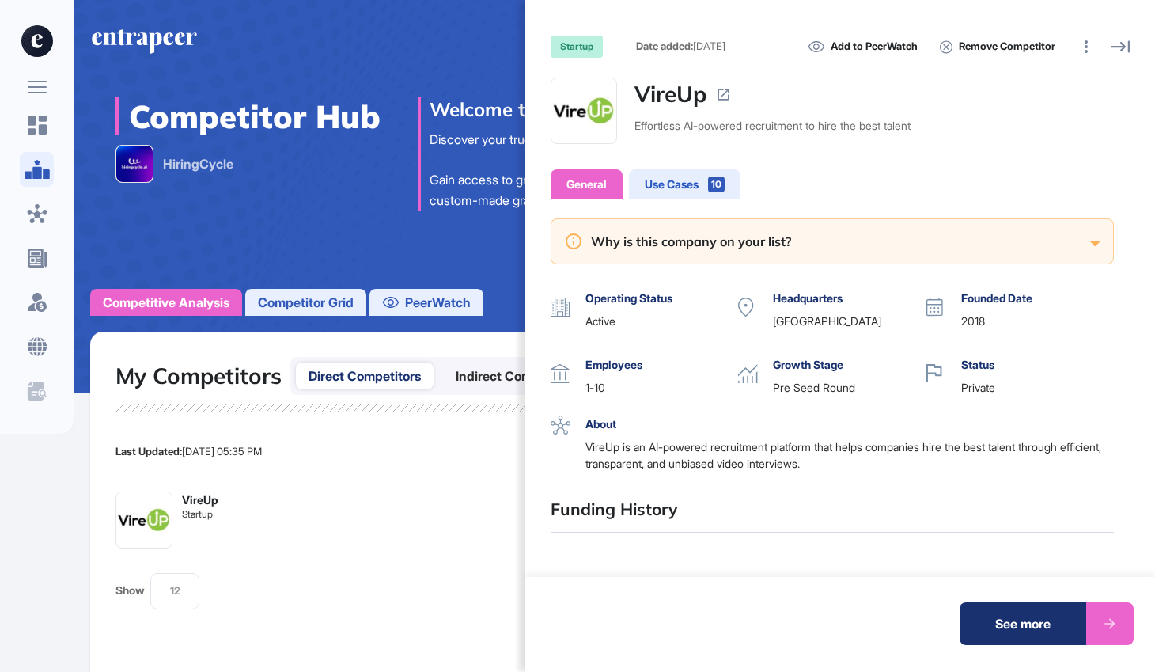
click at [1011, 624] on div "See more" at bounding box center [1023, 623] width 127 height 43
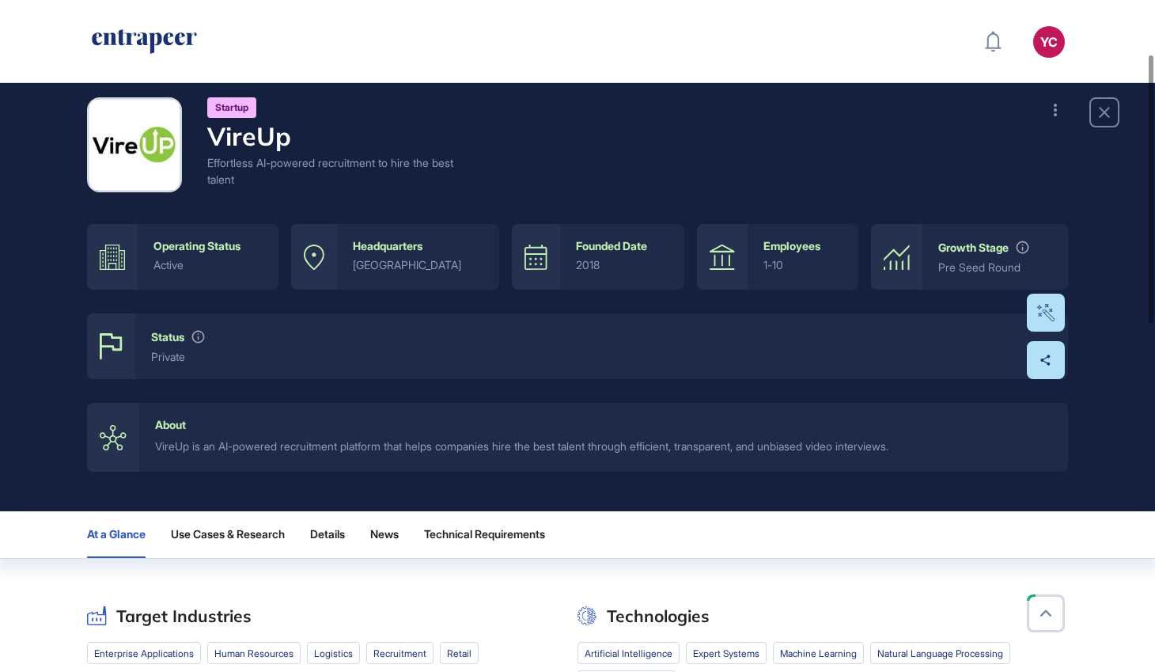
scroll to position [135, 0]
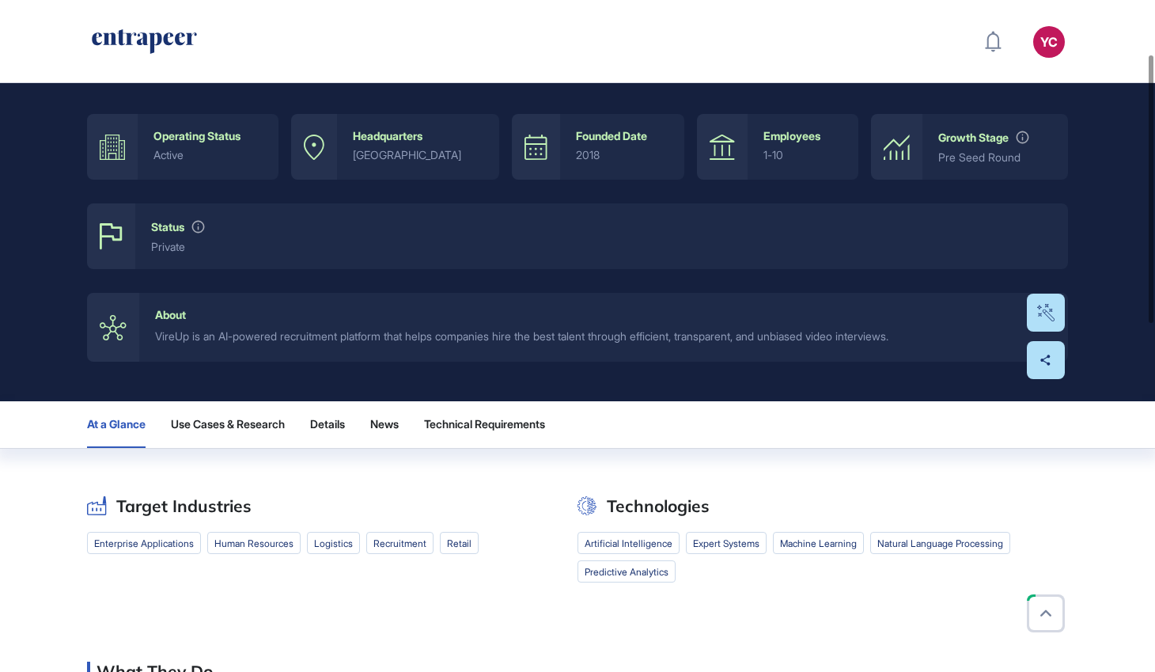
click at [929, 165] on div "Growth Stage Pre Seed Round" at bounding box center [996, 147] width 146 height 66
click at [972, 138] on div "Growth Stage" at bounding box center [973, 137] width 70 height 13
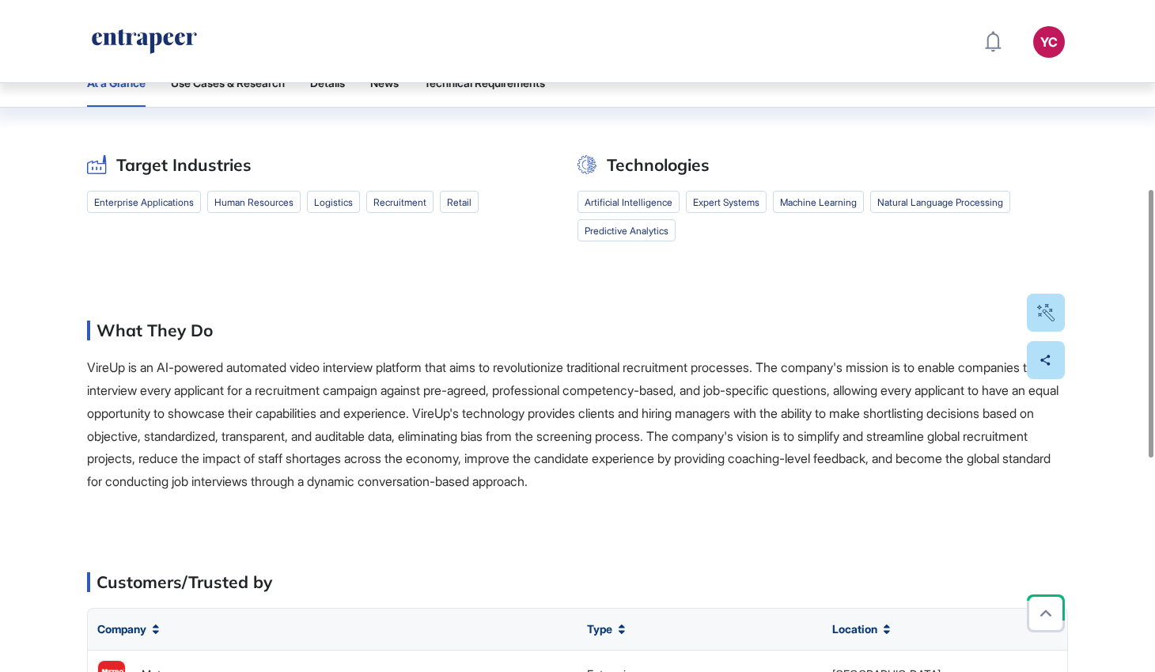
scroll to position [0, 0]
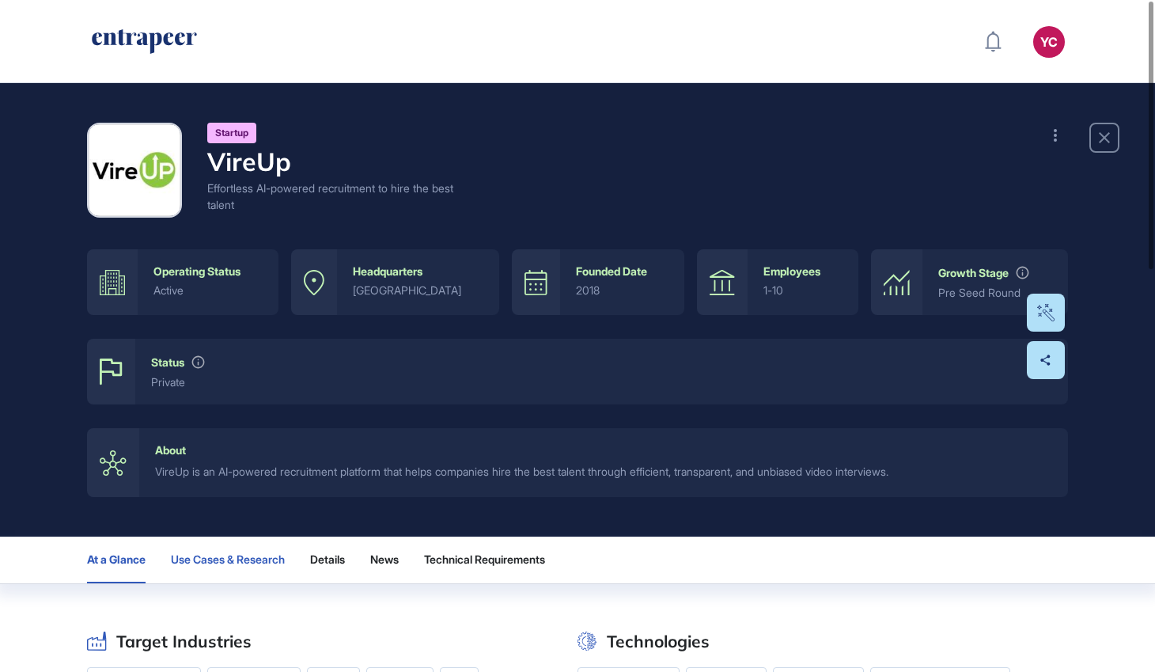
click at [241, 560] on span "Use Cases & Research" at bounding box center [228, 559] width 114 height 13
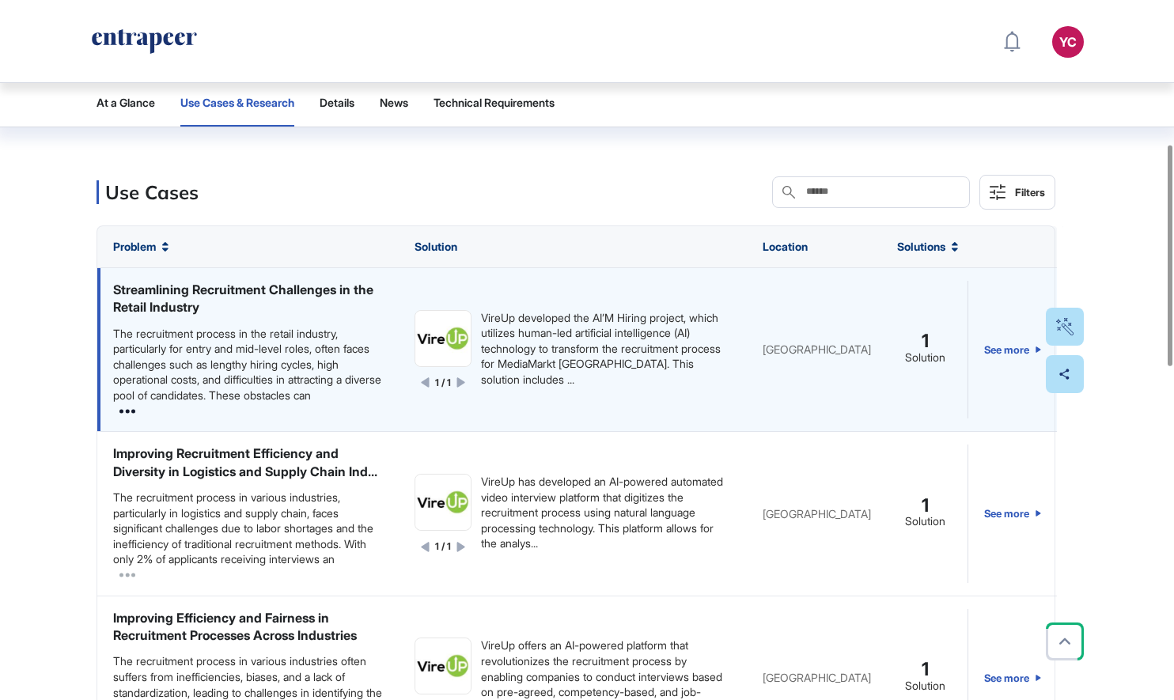
click at [127, 413] on icon at bounding box center [127, 411] width 16 height 4
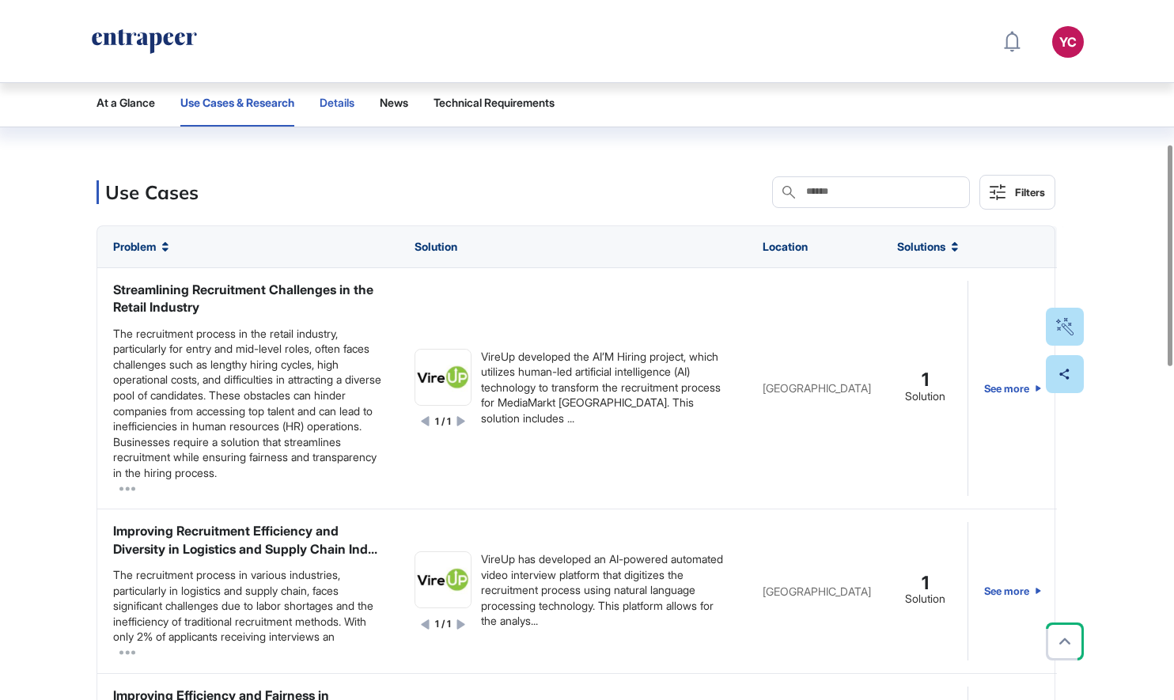
click at [351, 97] on span "Details" at bounding box center [337, 103] width 35 height 13
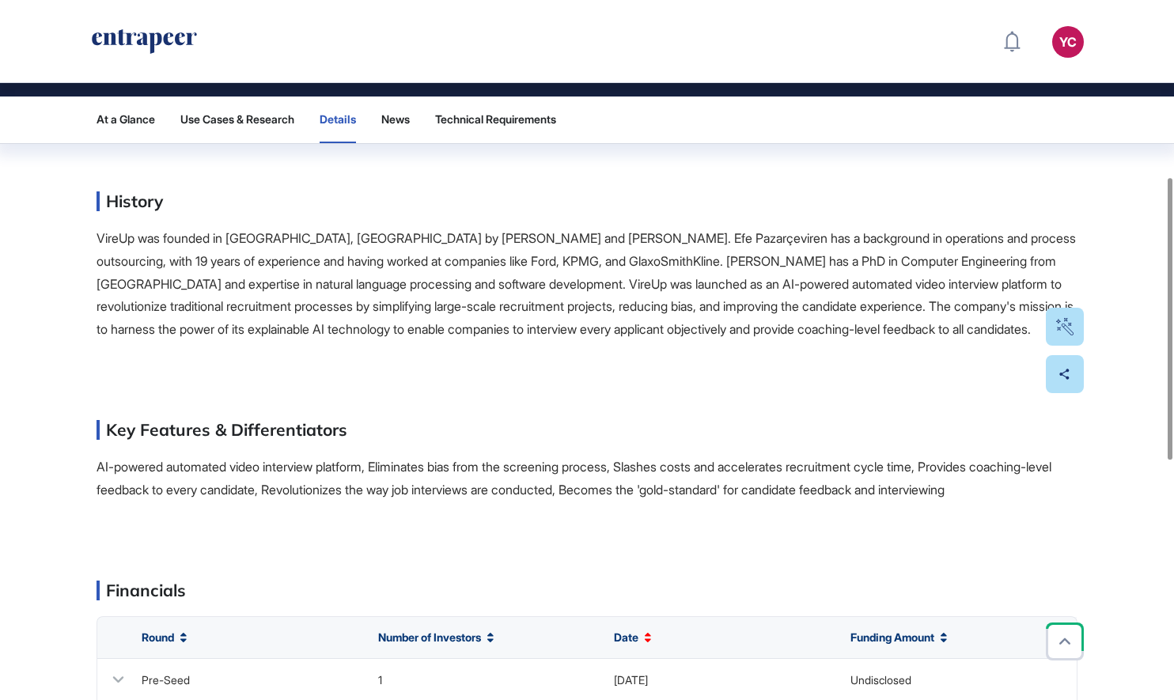
scroll to position [756, 0]
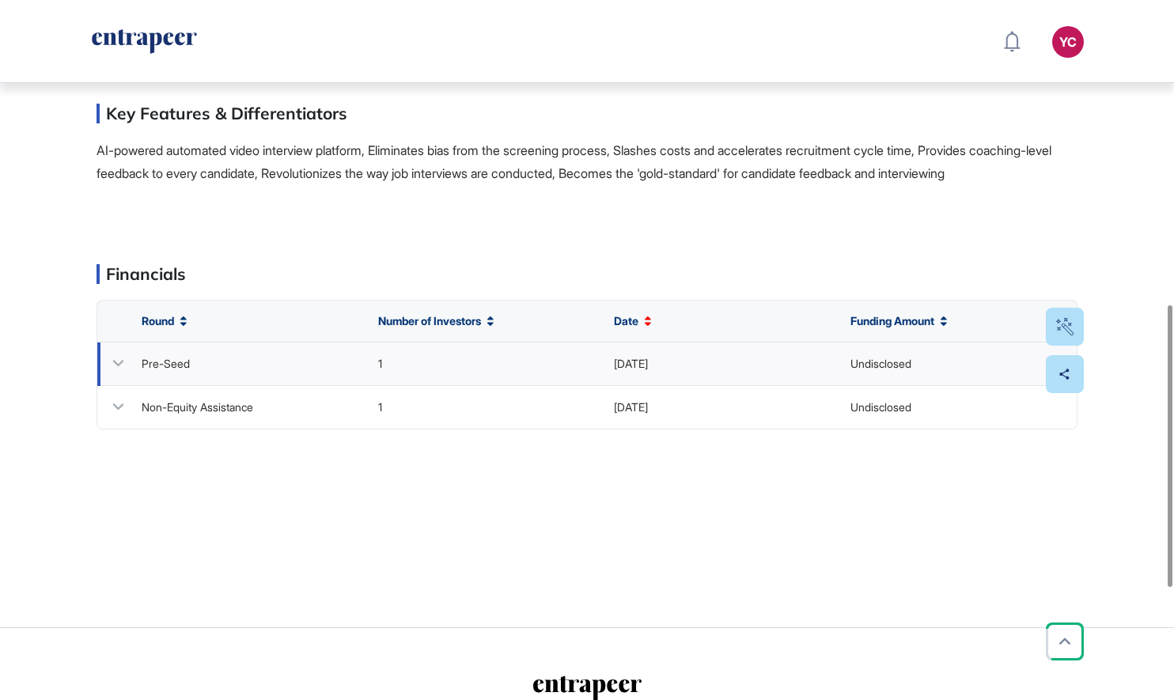
click at [144, 372] on div "Pre-Seed" at bounding box center [166, 364] width 48 height 16
click at [117, 375] on icon at bounding box center [118, 363] width 23 height 23
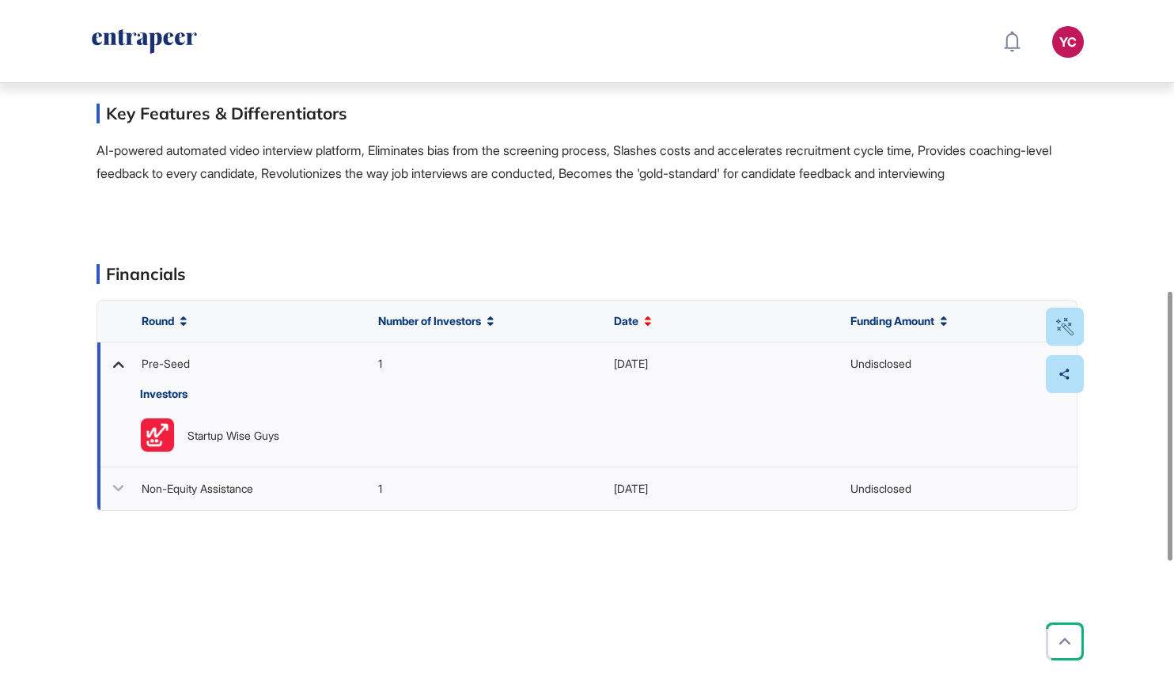
click at [119, 500] on icon at bounding box center [118, 488] width 23 height 23
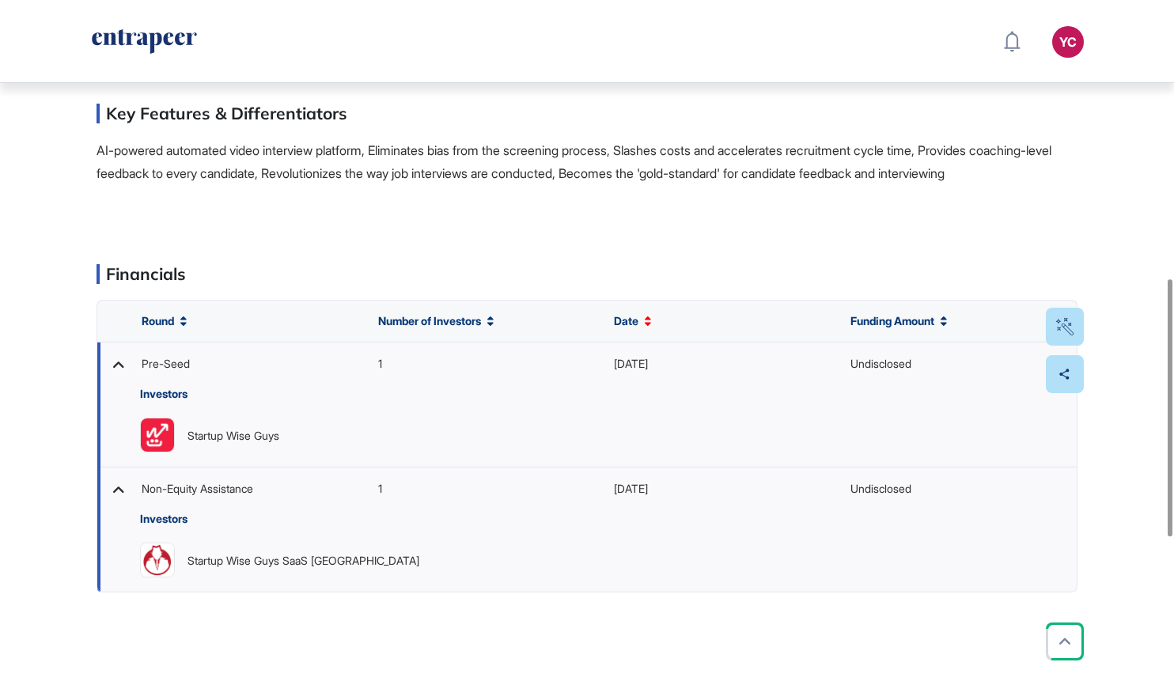
click at [112, 376] on icon at bounding box center [118, 364] width 23 height 23
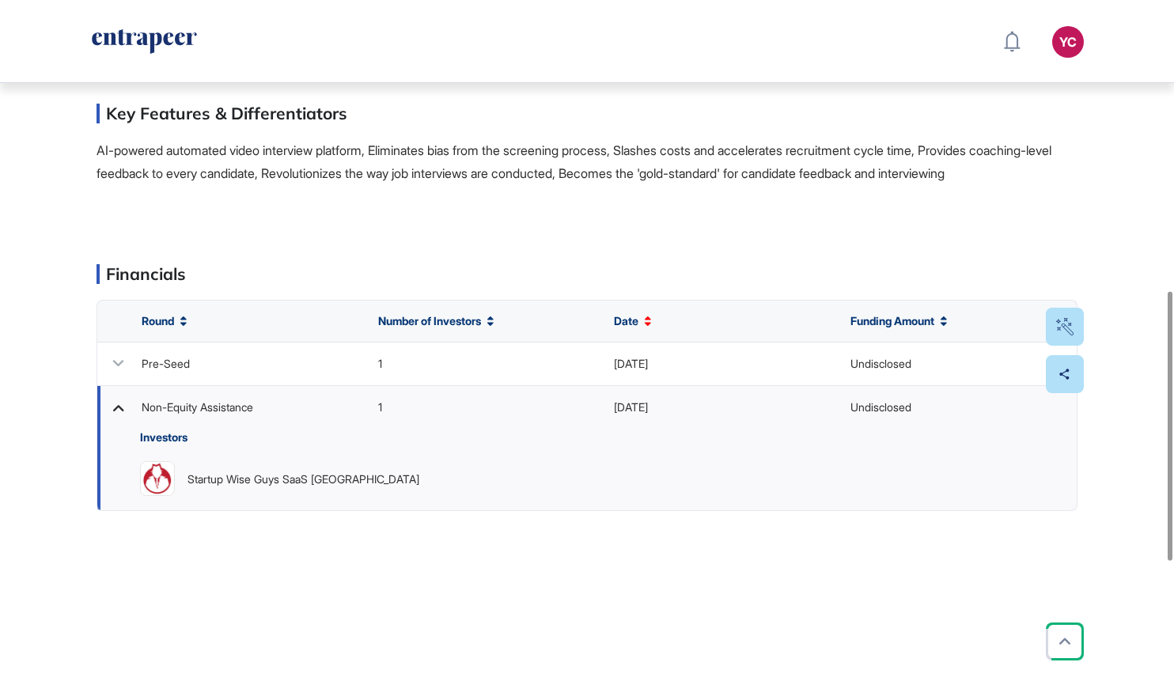
click at [116, 419] on icon at bounding box center [118, 407] width 23 height 23
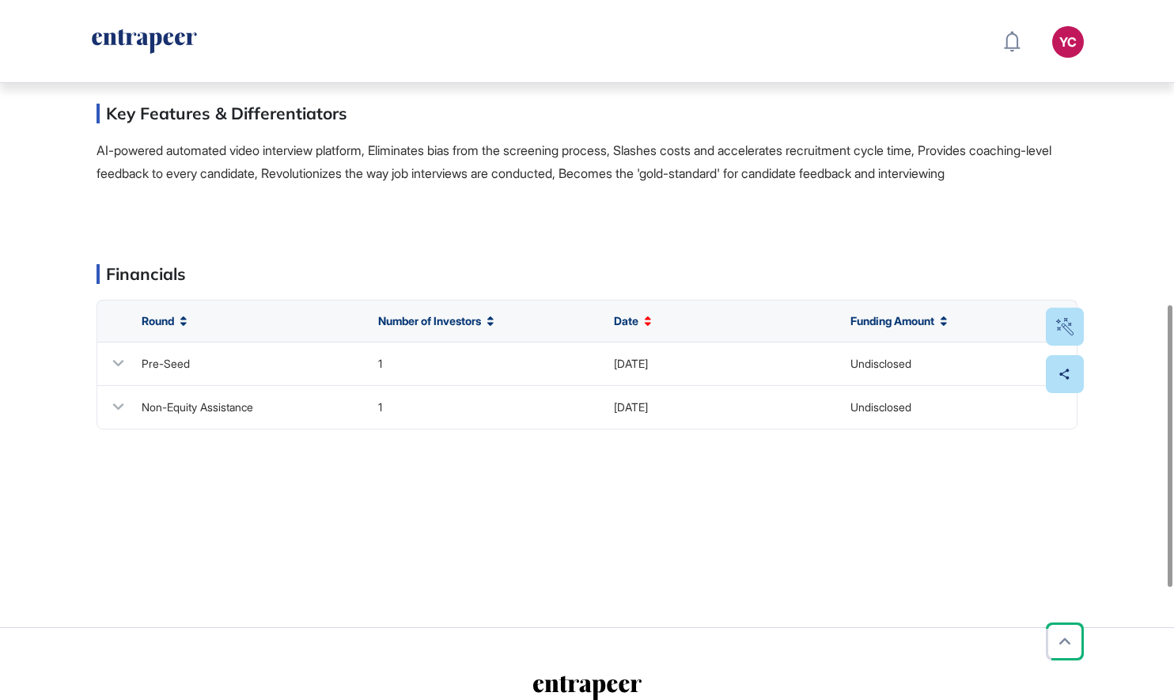
click at [626, 168] on span "AI-powered automated video interview platform, Eliminates bias from the screeni…" at bounding box center [574, 161] width 955 height 39
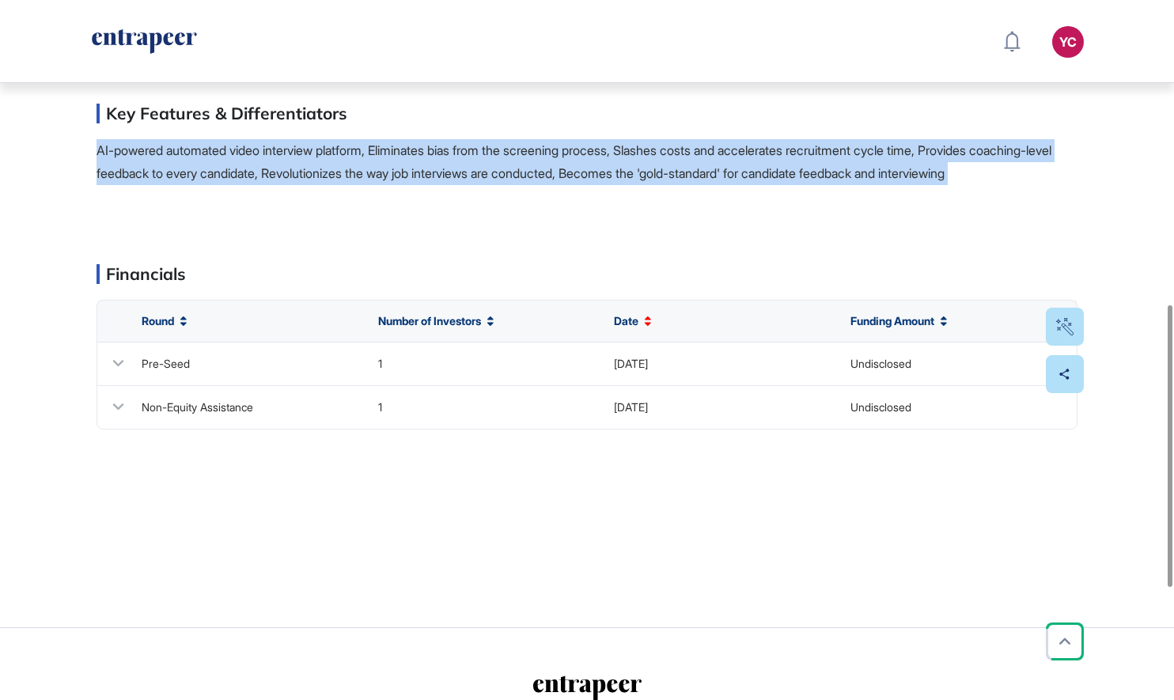
click at [626, 168] on span "AI-powered automated video interview platform, Eliminates bias from the screeni…" at bounding box center [574, 161] width 955 height 39
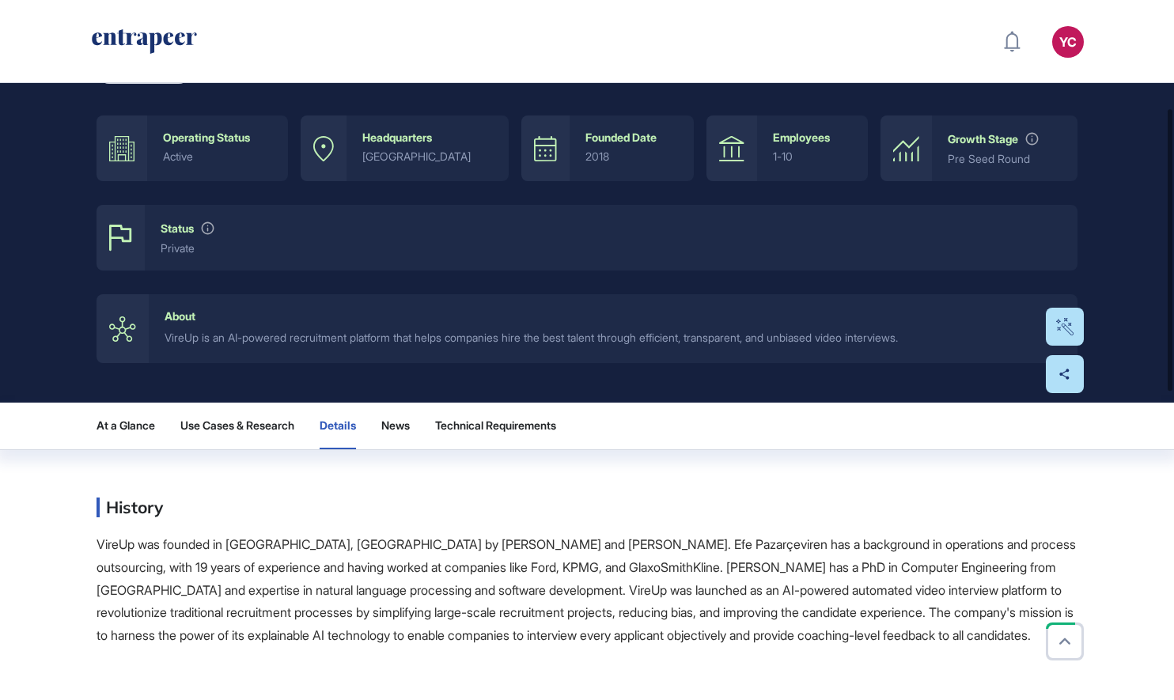
scroll to position [268, 0]
